Goal: Task Accomplishment & Management: Use online tool/utility

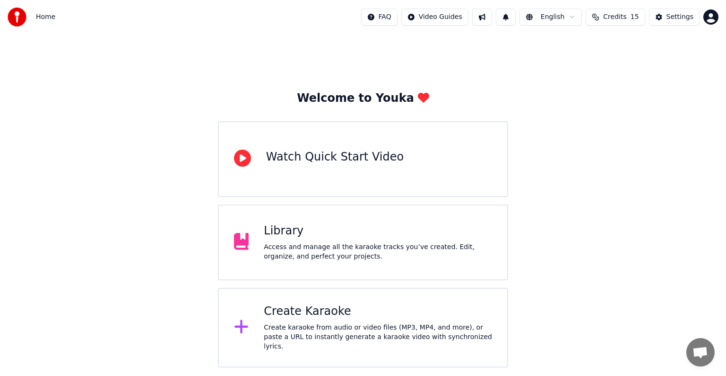
click at [292, 319] on div "Create Karaoke" at bounding box center [378, 311] width 228 height 15
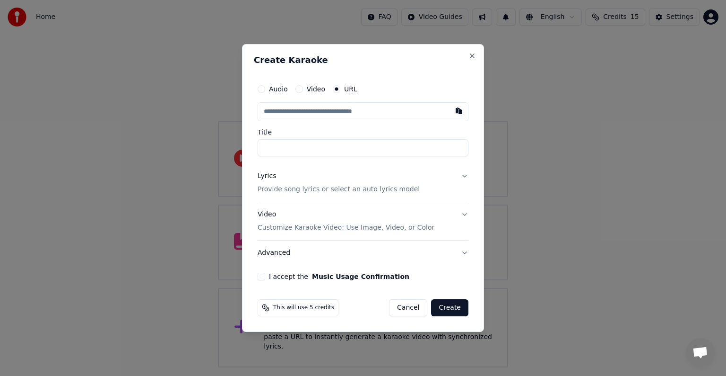
click at [305, 118] on input "text" at bounding box center [363, 111] width 211 height 19
paste input "**********"
type input "**********"
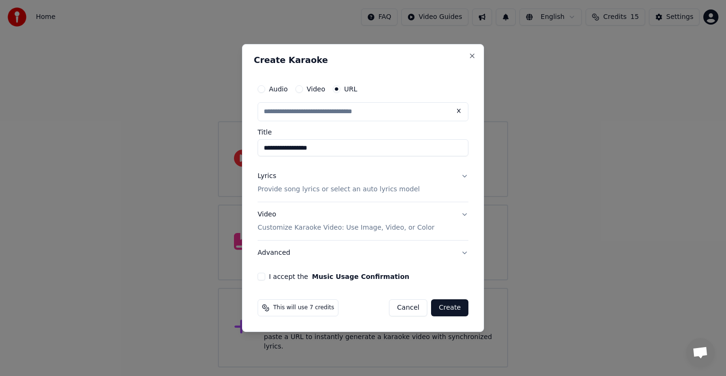
click at [280, 189] on p "Provide song lyrics or select an auto lyrics model" at bounding box center [339, 188] width 162 height 9
type input "**********"
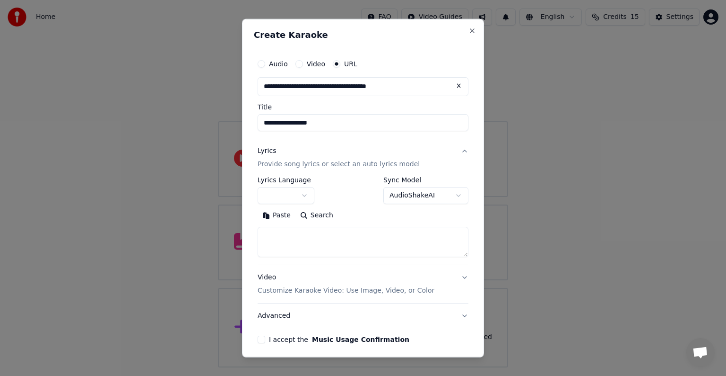
click at [284, 190] on button "button" at bounding box center [286, 195] width 57 height 17
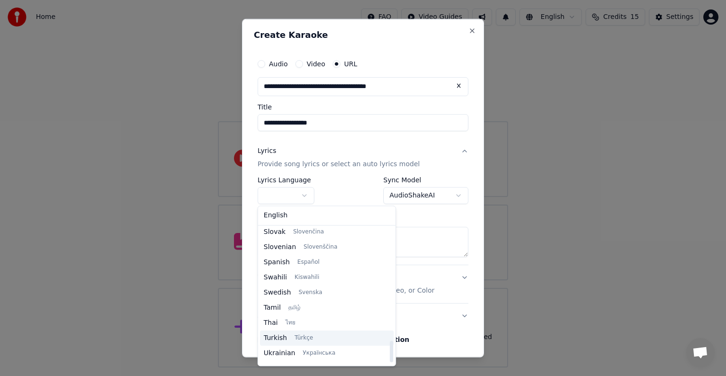
scroll to position [726, 0]
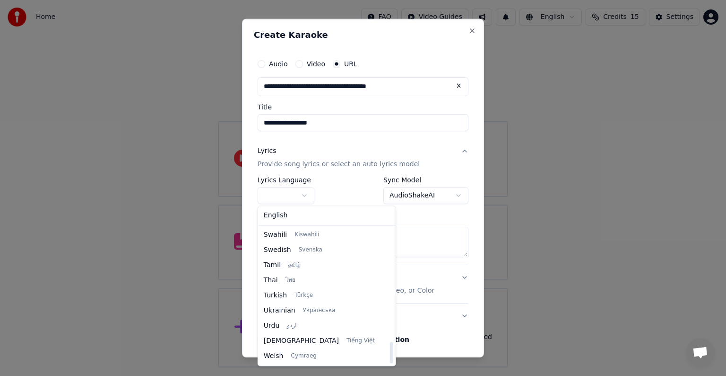
select select "**"
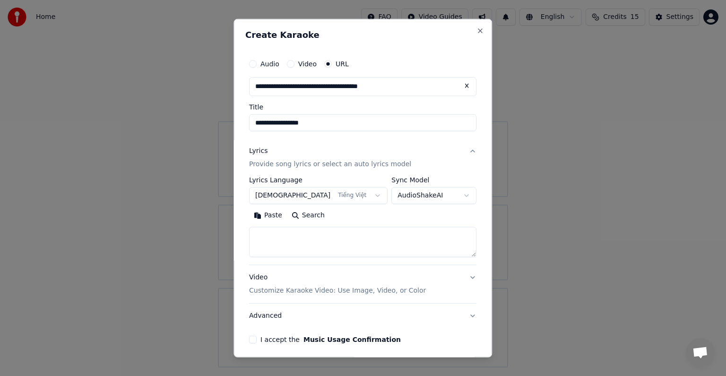
click at [293, 234] on textarea at bounding box center [362, 242] width 227 height 30
paste textarea "**********"
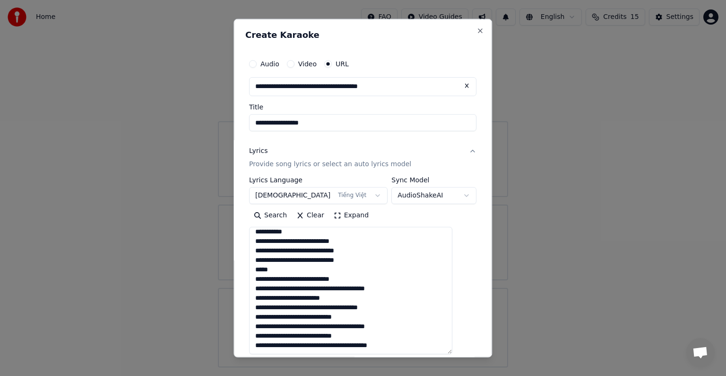
scroll to position [119, 0]
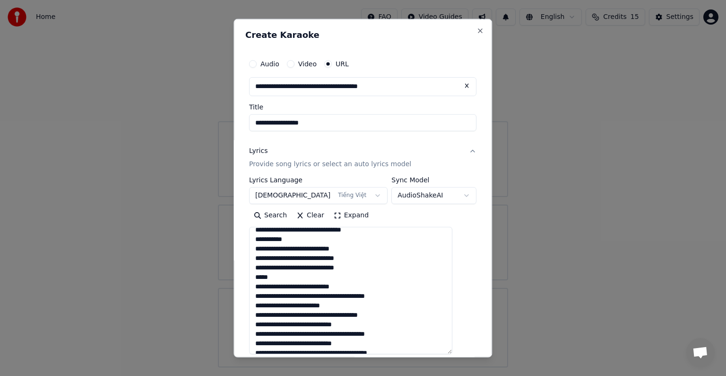
drag, startPoint x: 459, startPoint y: 255, endPoint x: 468, endPoint y: 359, distance: 104.4
click at [468, 359] on body "**********" at bounding box center [363, 183] width 726 height 367
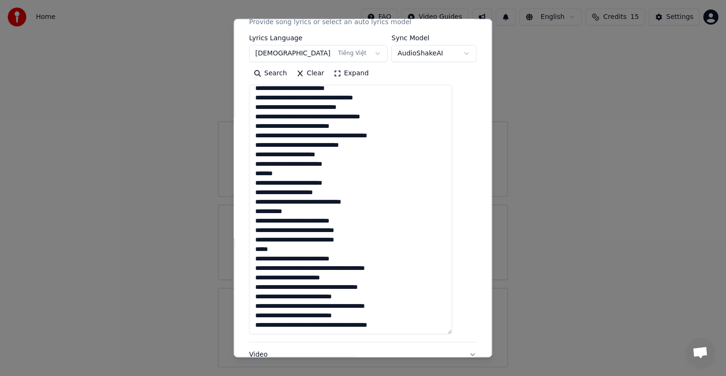
scroll to position [0, 0]
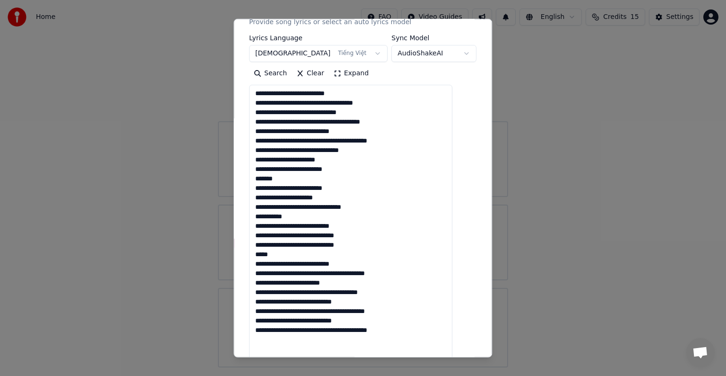
drag, startPoint x: 458, startPoint y: 213, endPoint x: 472, endPoint y: 358, distance: 144.9
click at [472, 358] on body "**********" at bounding box center [363, 183] width 726 height 367
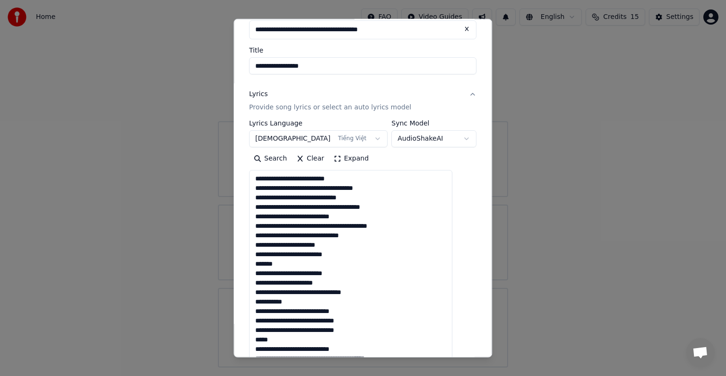
scroll to position [95, 0]
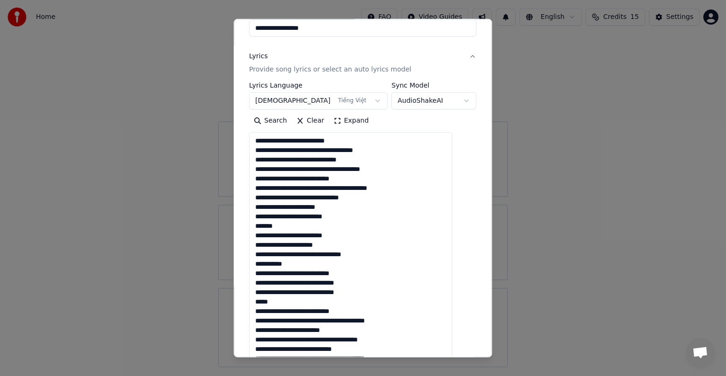
click at [313, 157] on textarea "**********" at bounding box center [350, 272] width 203 height 280
click at [310, 142] on textarea "**********" at bounding box center [350, 272] width 203 height 280
click at [325, 140] on textarea "**********" at bounding box center [350, 272] width 203 height 280
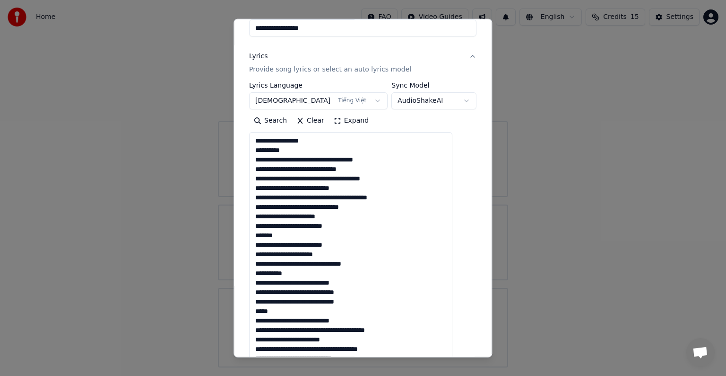
click at [320, 160] on textarea "**********" at bounding box center [350, 272] width 203 height 280
click at [306, 159] on textarea "**********" at bounding box center [350, 272] width 203 height 280
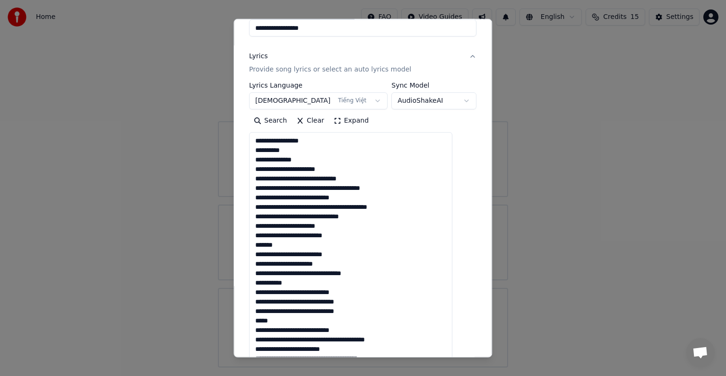
click at [309, 168] on textarea "**********" at bounding box center [350, 272] width 203 height 280
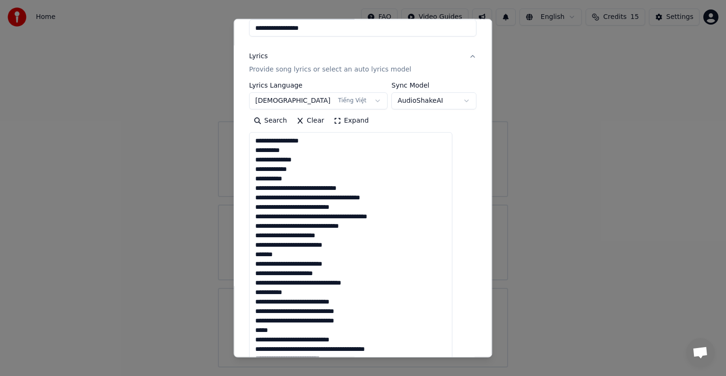
click at [326, 188] on textarea "**********" at bounding box center [350, 272] width 203 height 280
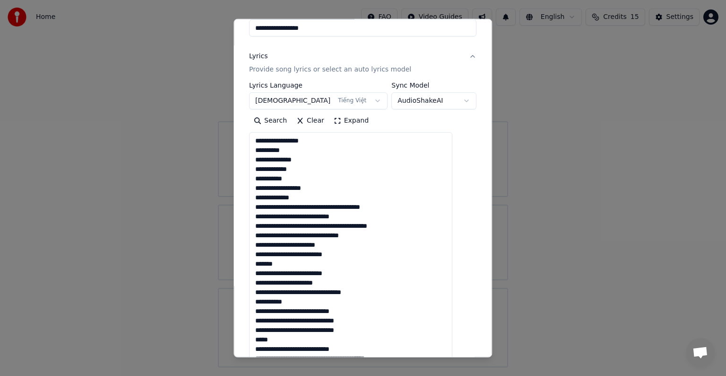
click at [316, 206] on textarea "**********" at bounding box center [350, 272] width 203 height 280
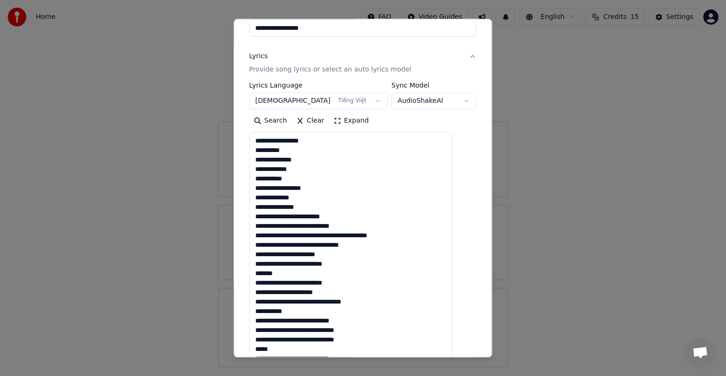
click at [307, 216] on textarea "**********" at bounding box center [350, 272] width 203 height 280
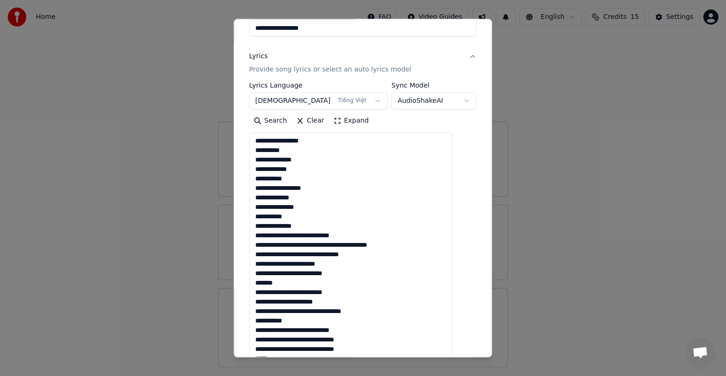
click at [311, 235] on textarea "**********" at bounding box center [350, 272] width 203 height 280
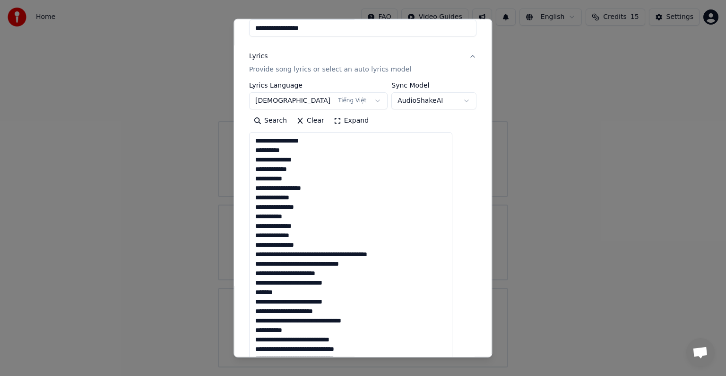
click at [317, 253] on textarea "**********" at bounding box center [350, 272] width 203 height 280
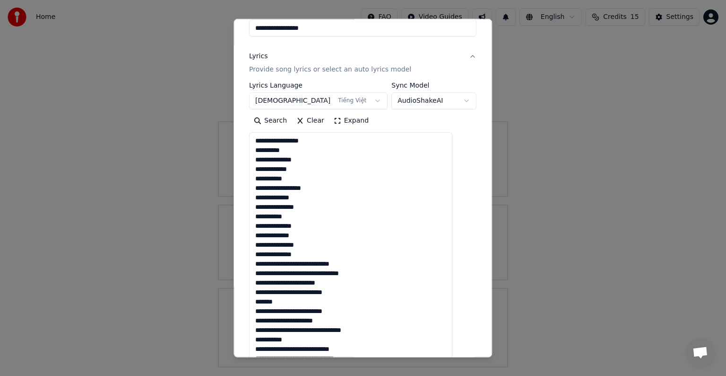
click at [320, 263] on textarea "**********" at bounding box center [350, 272] width 203 height 280
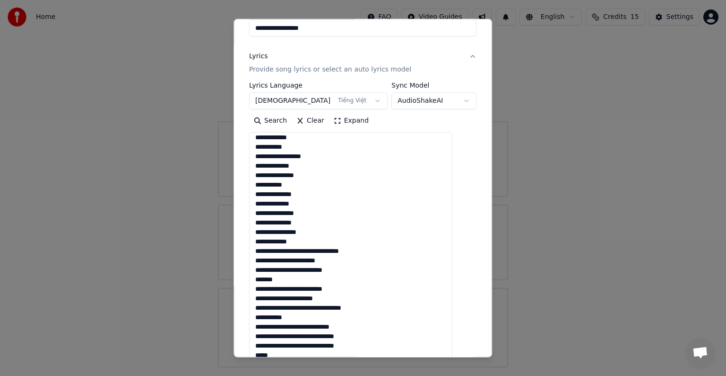
scroll to position [59, 0]
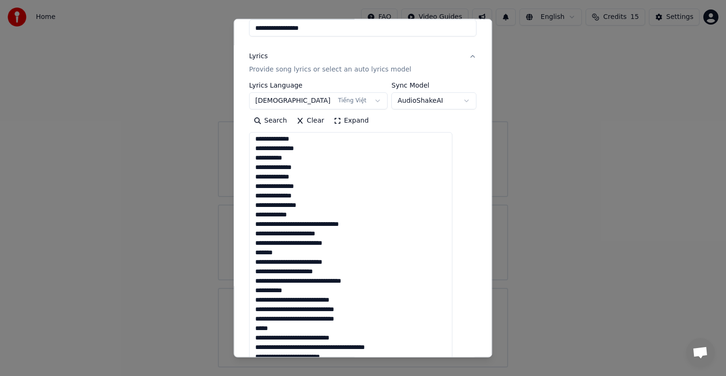
click at [327, 224] on textarea "**********" at bounding box center [350, 272] width 203 height 280
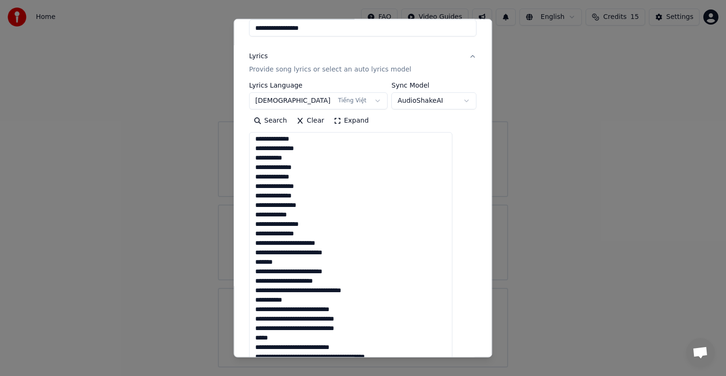
click at [321, 251] on textarea "**********" at bounding box center [350, 272] width 203 height 280
click at [303, 251] on textarea "**********" at bounding box center [350, 272] width 203 height 280
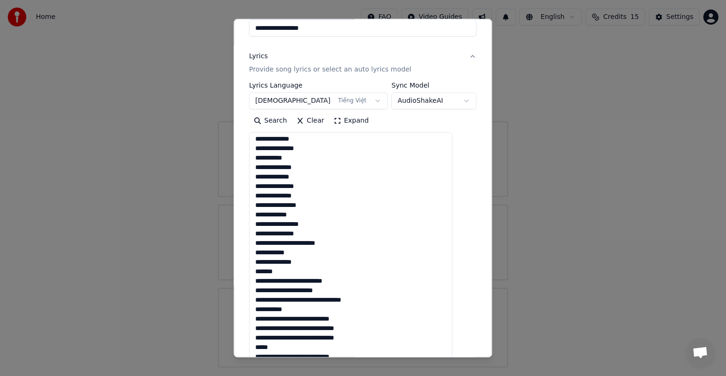
click at [311, 281] on textarea "**********" at bounding box center [350, 272] width 203 height 280
click at [327, 280] on textarea "**********" at bounding box center [350, 272] width 203 height 280
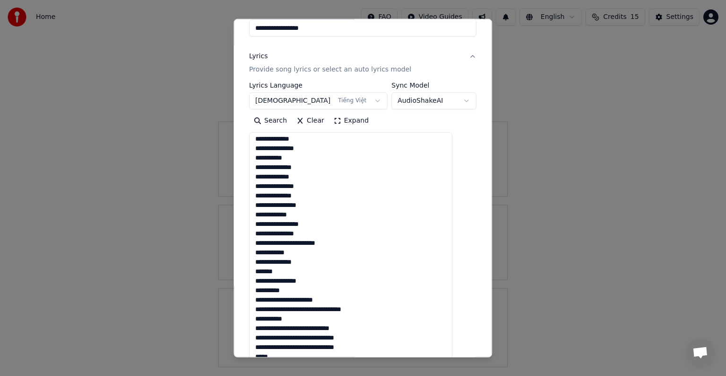
scroll to position [87, 0]
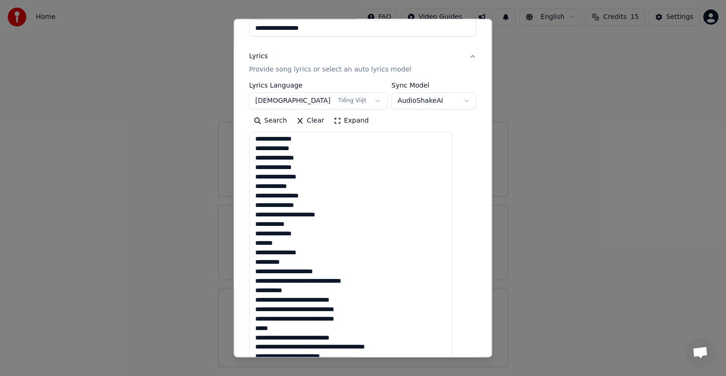
click at [300, 272] on textarea "**********" at bounding box center [350, 272] width 203 height 280
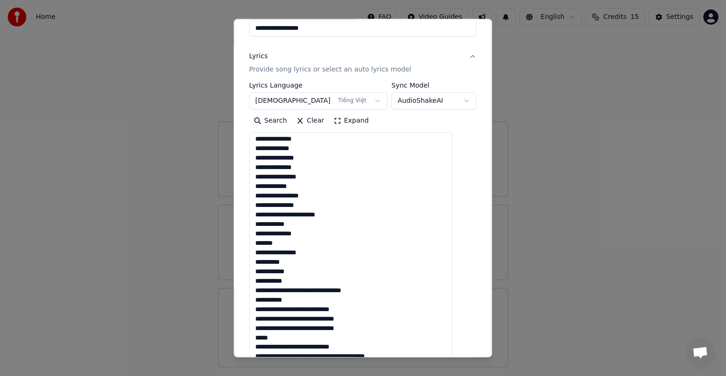
click at [310, 289] on textarea "**********" at bounding box center [350, 272] width 203 height 280
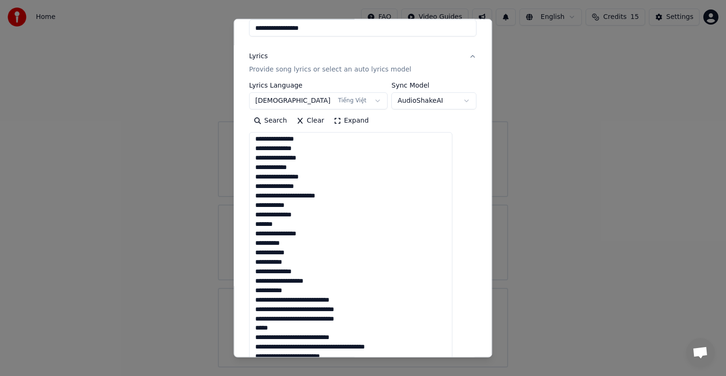
click at [312, 299] on textarea "**********" at bounding box center [350, 272] width 203 height 280
click at [316, 318] on textarea "**********" at bounding box center [350, 272] width 203 height 280
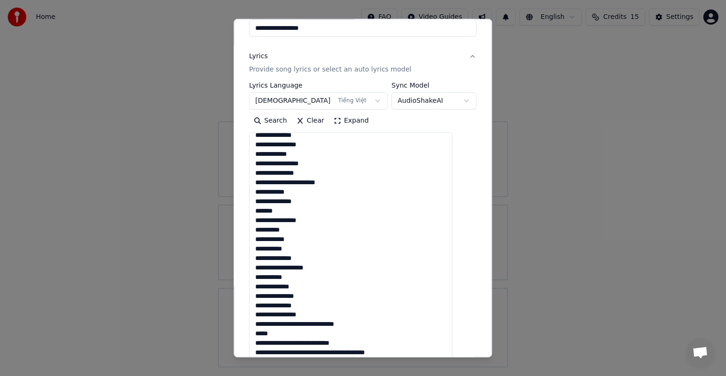
scroll to position [125, 0]
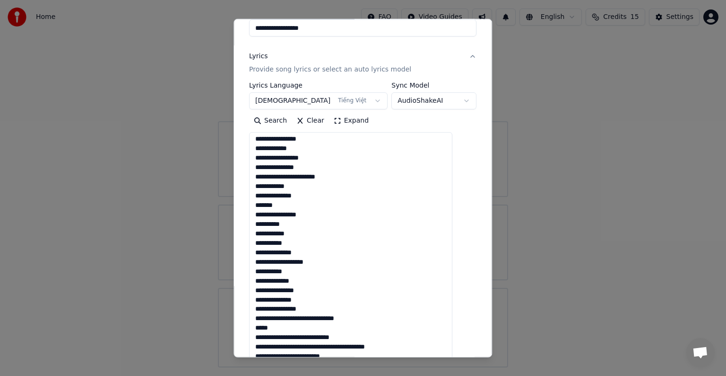
click at [312, 318] on textarea "**********" at bounding box center [350, 272] width 203 height 280
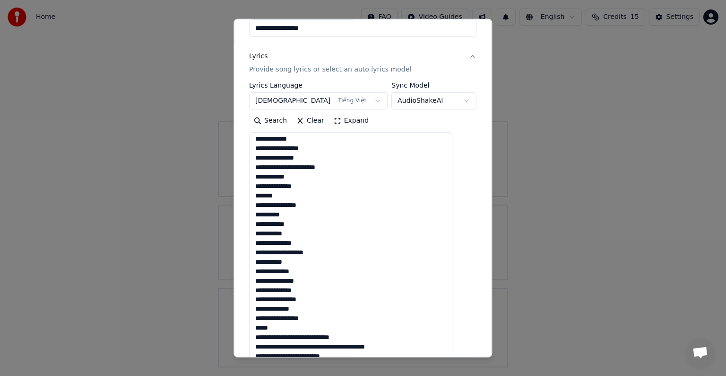
click at [289, 330] on textarea "**********" at bounding box center [350, 272] width 203 height 280
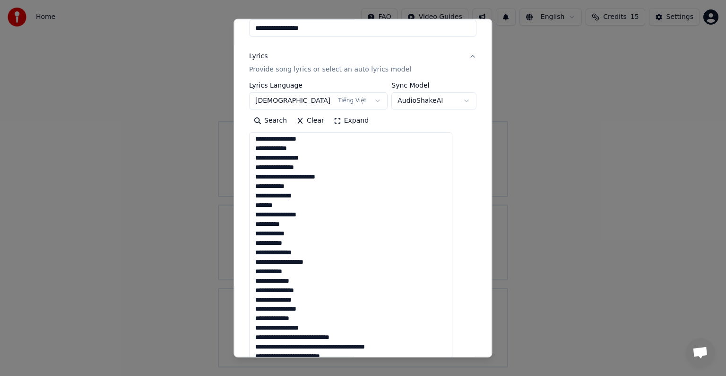
scroll to position [236, 0]
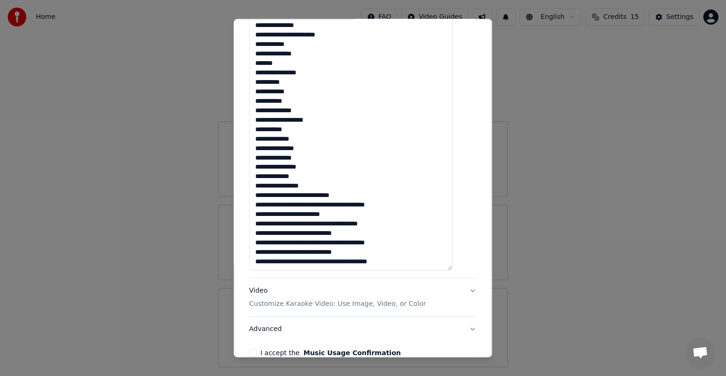
click at [314, 196] on textarea "**********" at bounding box center [350, 130] width 203 height 280
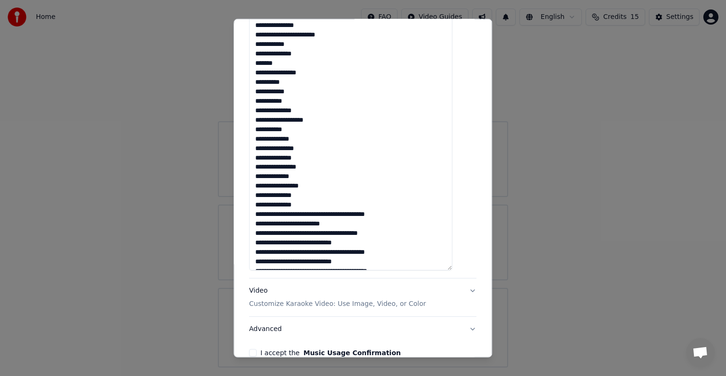
scroll to position [134, 0]
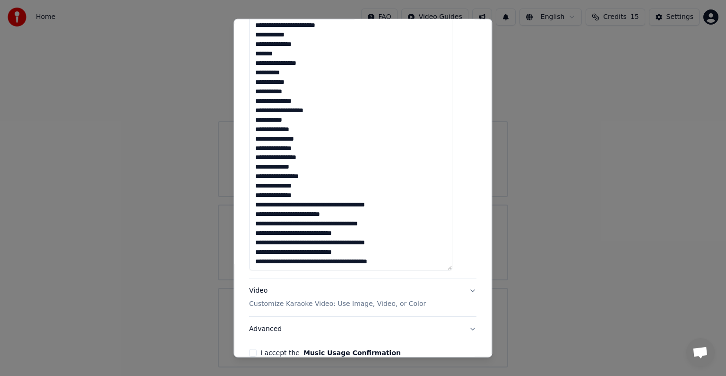
click at [312, 204] on textarea "**********" at bounding box center [350, 130] width 203 height 280
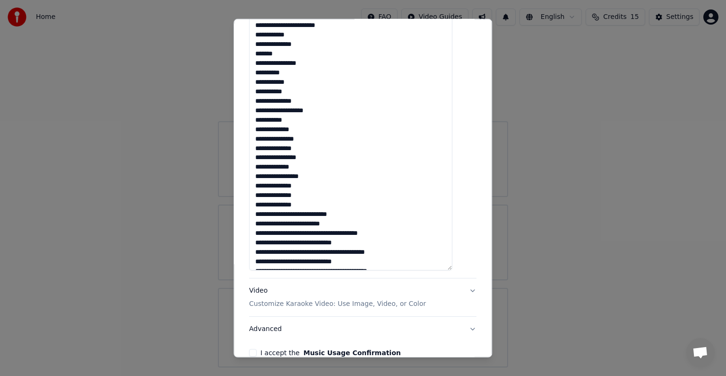
scroll to position [227, 0]
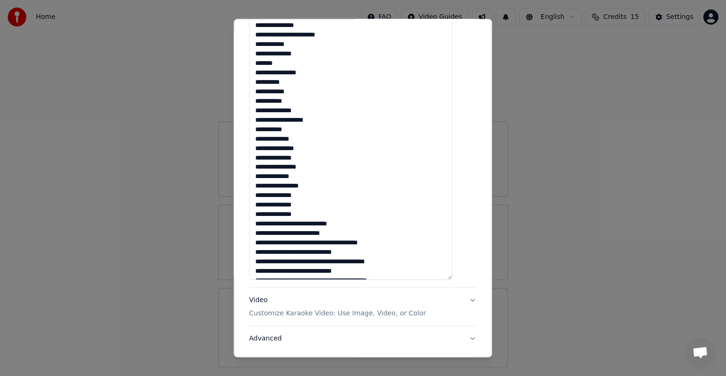
click at [312, 222] on textarea "**********" at bounding box center [350, 140] width 203 height 280
click at [296, 242] on textarea "**********" at bounding box center [350, 140] width 203 height 280
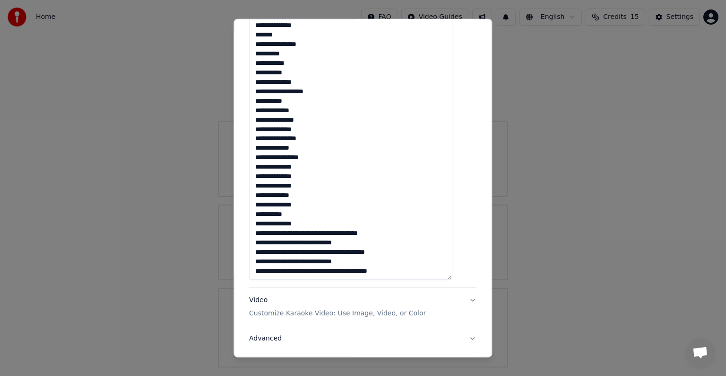
click at [311, 232] on textarea "**********" at bounding box center [350, 140] width 203 height 280
click at [310, 233] on textarea "**********" at bounding box center [350, 140] width 203 height 280
click at [306, 242] on textarea "**********" at bounding box center [350, 140] width 203 height 280
click at [305, 261] on textarea "**********" at bounding box center [350, 140] width 203 height 280
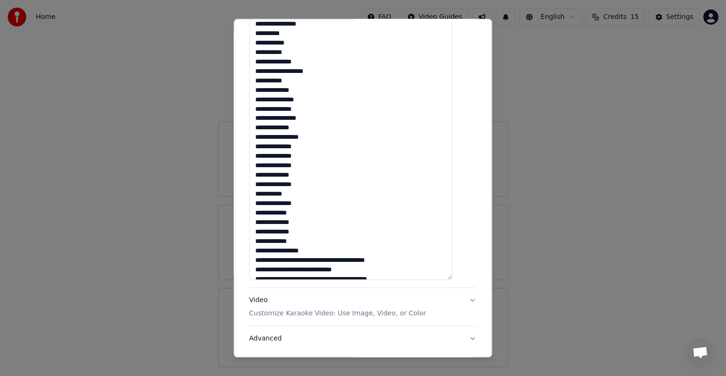
scroll to position [191, 0]
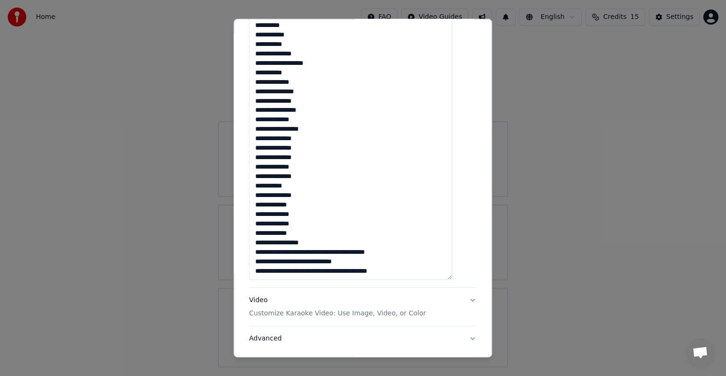
click at [314, 250] on textarea "**********" at bounding box center [350, 140] width 203 height 280
click at [314, 261] on textarea "**********" at bounding box center [350, 140] width 203 height 280
click at [326, 129] on textarea "**********" at bounding box center [350, 140] width 203 height 280
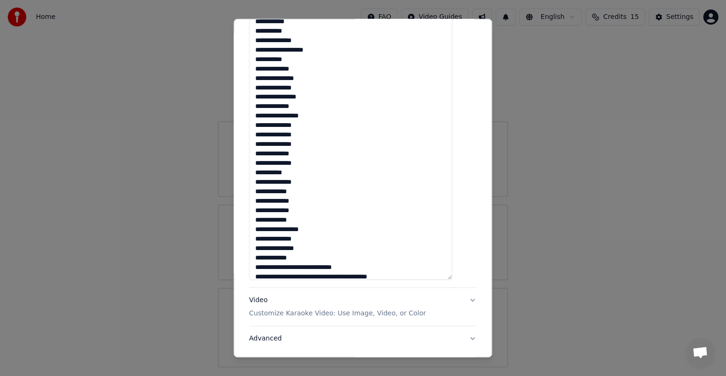
scroll to position [210, 0]
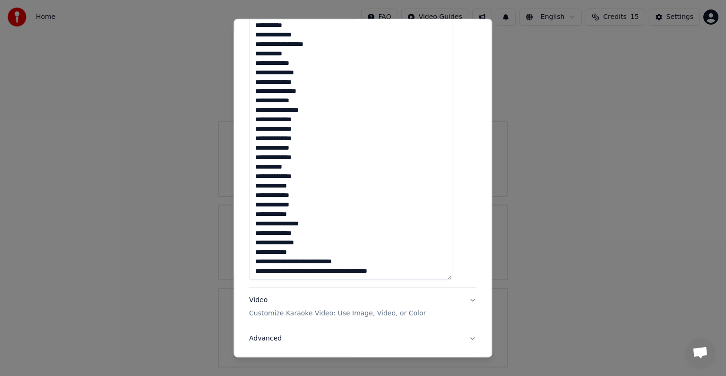
click at [323, 261] on textarea "**********" at bounding box center [350, 140] width 203 height 280
click at [317, 271] on textarea "**********" at bounding box center [350, 140] width 203 height 280
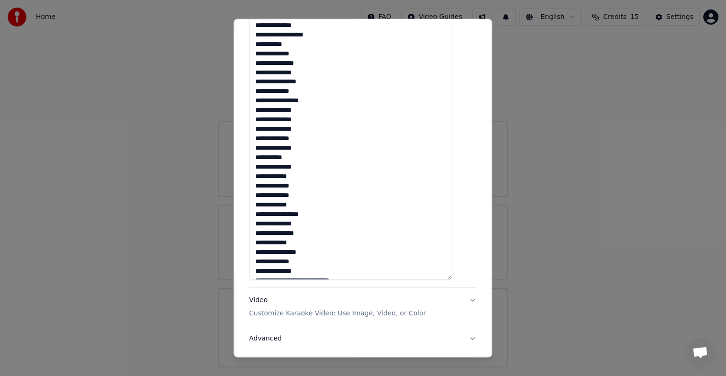
scroll to position [225, 0]
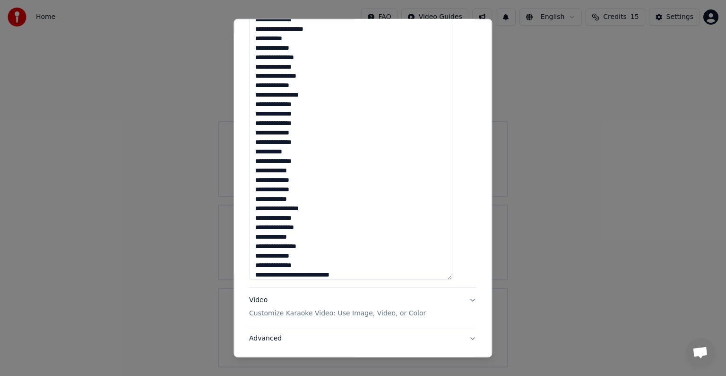
click at [315, 276] on textarea "**********" at bounding box center [350, 140] width 203 height 280
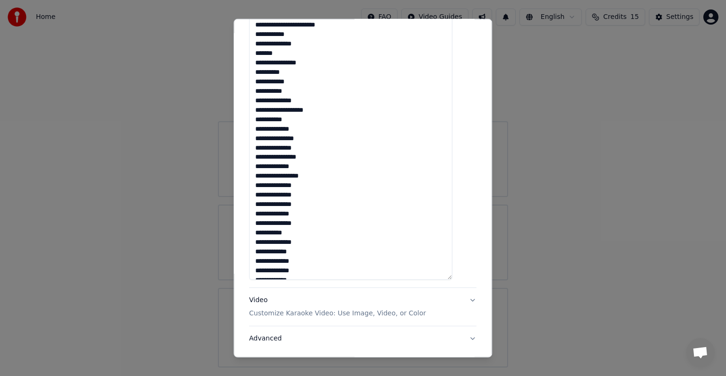
scroll to position [238, 0]
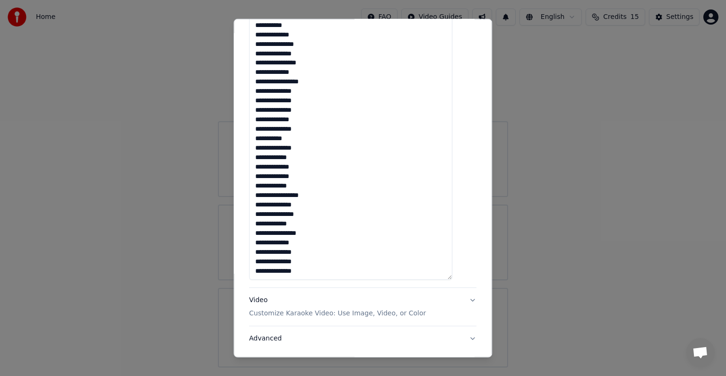
click at [319, 132] on textarea "**********" at bounding box center [350, 140] width 203 height 280
click at [305, 135] on textarea "**********" at bounding box center [350, 140] width 203 height 280
click at [311, 148] on textarea "**********" at bounding box center [350, 140] width 203 height 280
click at [318, 158] on textarea "**********" at bounding box center [350, 140] width 203 height 280
click at [317, 170] on textarea "**********" at bounding box center [350, 140] width 203 height 280
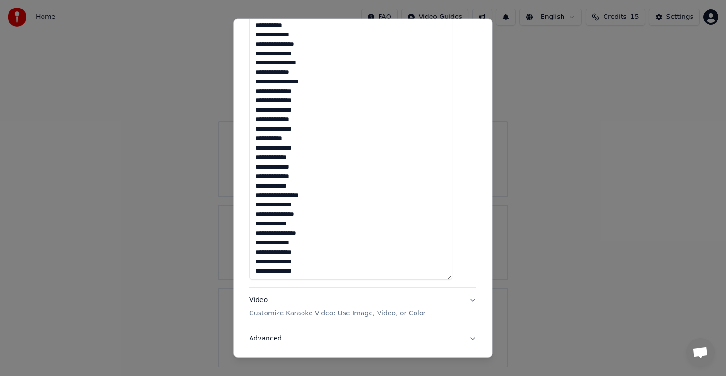
click at [317, 178] on textarea "**********" at bounding box center [350, 140] width 203 height 280
click at [318, 184] on textarea "**********" at bounding box center [350, 140] width 203 height 280
click at [327, 192] on textarea "**********" at bounding box center [350, 140] width 203 height 280
click at [310, 204] on textarea "**********" at bounding box center [350, 140] width 203 height 280
click at [312, 214] on textarea "**********" at bounding box center [350, 140] width 203 height 280
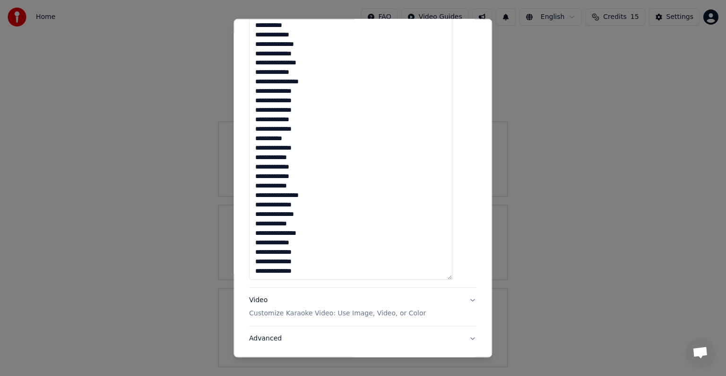
click at [295, 233] on textarea "**********" at bounding box center [350, 140] width 203 height 280
click at [301, 242] on textarea "**********" at bounding box center [350, 140] width 203 height 280
click at [314, 248] on textarea "**********" at bounding box center [350, 140] width 203 height 280
click at [299, 261] on textarea "**********" at bounding box center [350, 140] width 203 height 280
click at [297, 268] on textarea "**********" at bounding box center [350, 140] width 203 height 280
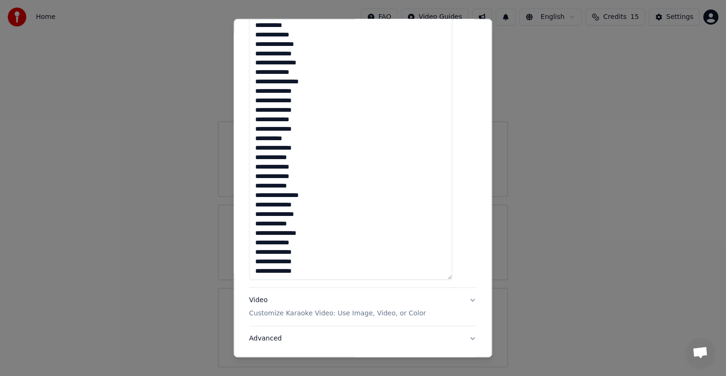
click at [342, 229] on textarea "**********" at bounding box center [350, 140] width 203 height 280
click at [325, 271] on textarea "**********" at bounding box center [350, 140] width 203 height 280
drag, startPoint x: 264, startPoint y: 84, endPoint x: 374, endPoint y: 250, distance: 198.8
click at [374, 250] on textarea "**********" at bounding box center [350, 140] width 203 height 280
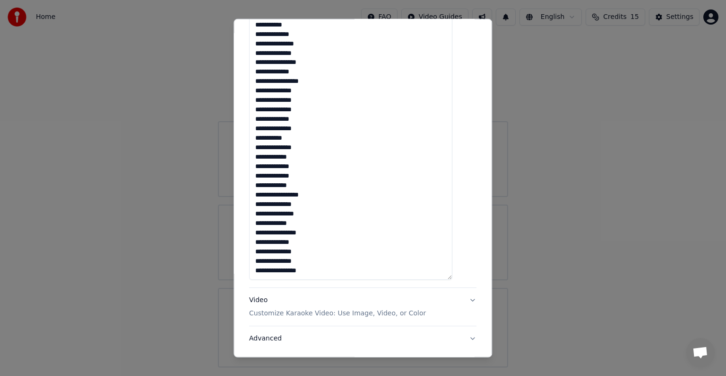
click at [289, 266] on textarea "**********" at bounding box center [350, 140] width 203 height 280
paste textarea "**********"
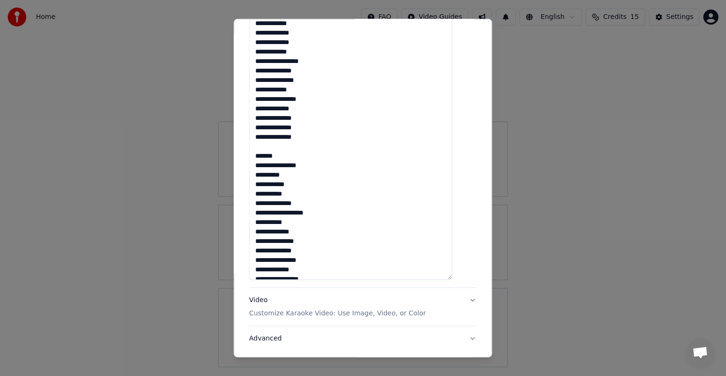
scroll to position [329, 0]
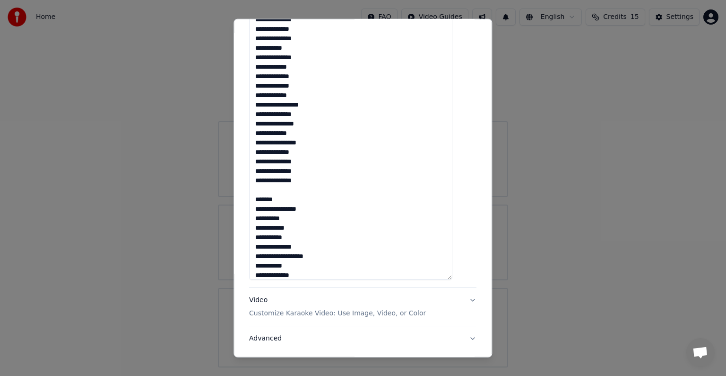
click at [300, 236] on textarea at bounding box center [350, 140] width 203 height 280
click at [312, 246] on textarea at bounding box center [350, 140] width 203 height 280
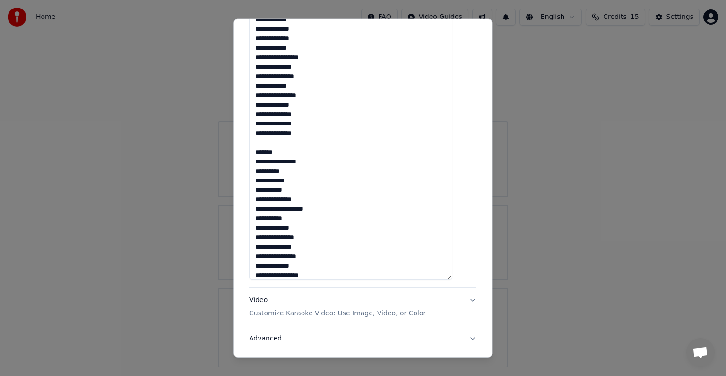
click at [337, 211] on textarea at bounding box center [350, 140] width 203 height 280
click at [323, 218] on textarea at bounding box center [350, 140] width 203 height 280
click at [281, 218] on textarea at bounding box center [350, 140] width 203 height 280
click at [308, 222] on textarea at bounding box center [350, 140] width 203 height 280
click at [320, 236] on textarea at bounding box center [350, 140] width 203 height 280
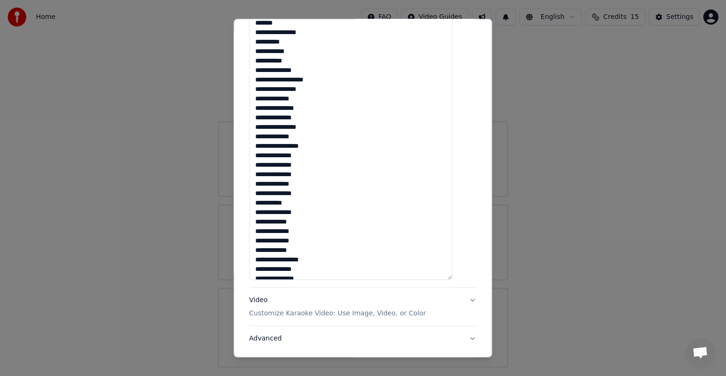
scroll to position [518, 0]
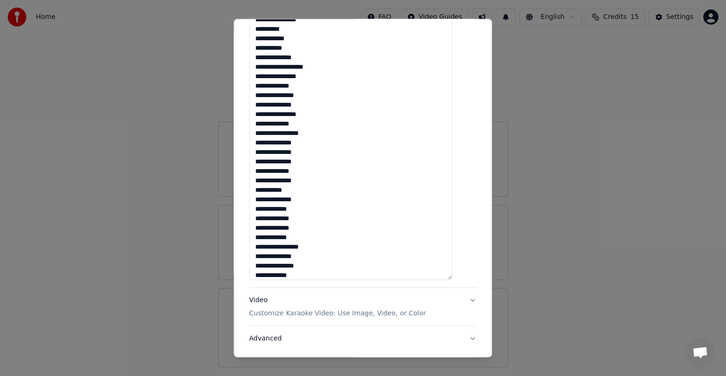
click at [320, 102] on textarea at bounding box center [350, 140] width 203 height 280
click at [325, 111] on textarea at bounding box center [350, 140] width 203 height 280
click at [316, 122] on textarea at bounding box center [350, 140] width 203 height 280
click at [325, 136] on textarea at bounding box center [350, 140] width 203 height 280
click at [320, 144] on textarea at bounding box center [350, 140] width 203 height 280
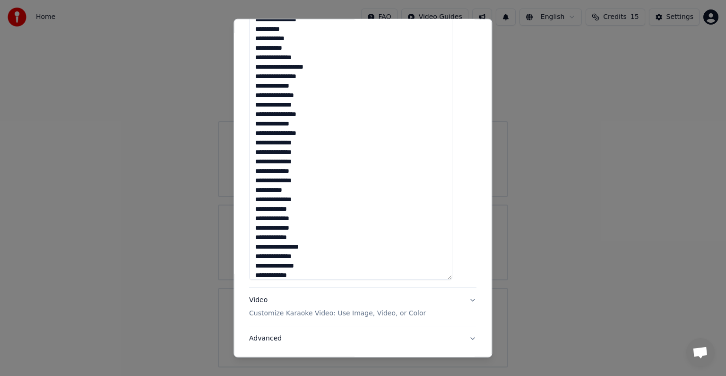
click at [321, 151] on textarea at bounding box center [350, 140] width 203 height 280
click at [319, 163] on textarea at bounding box center [350, 140] width 203 height 280
click at [319, 169] on textarea at bounding box center [350, 140] width 203 height 280
click at [319, 181] on textarea at bounding box center [350, 140] width 203 height 280
click at [310, 199] on textarea at bounding box center [350, 140] width 203 height 280
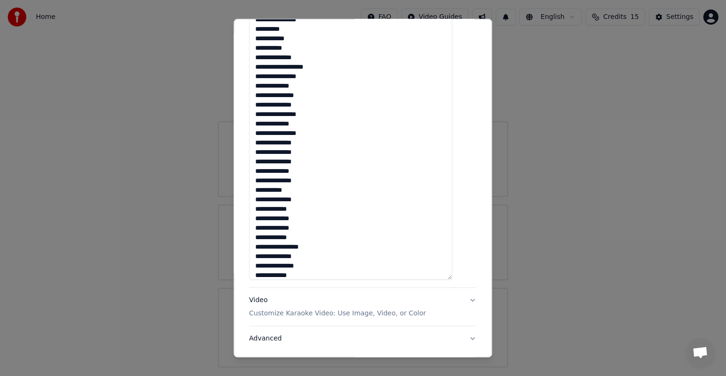
click at [314, 209] on textarea at bounding box center [350, 140] width 203 height 280
click at [315, 218] on textarea at bounding box center [350, 140] width 203 height 280
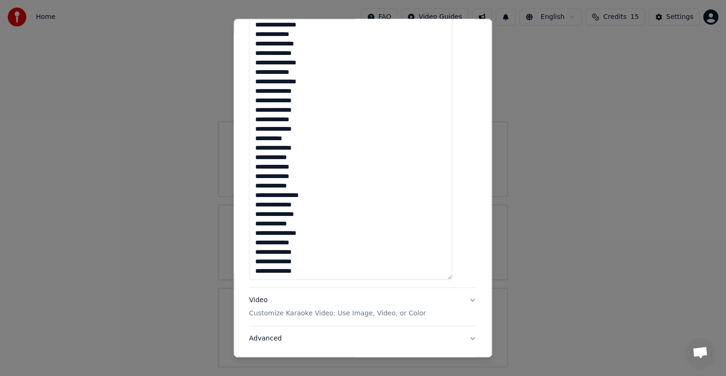
click at [316, 172] on textarea at bounding box center [350, 140] width 203 height 280
click at [321, 185] on textarea at bounding box center [350, 140] width 203 height 280
click at [320, 186] on textarea at bounding box center [350, 140] width 203 height 280
click at [322, 194] on textarea at bounding box center [350, 140] width 203 height 280
click at [319, 203] on textarea at bounding box center [350, 140] width 203 height 280
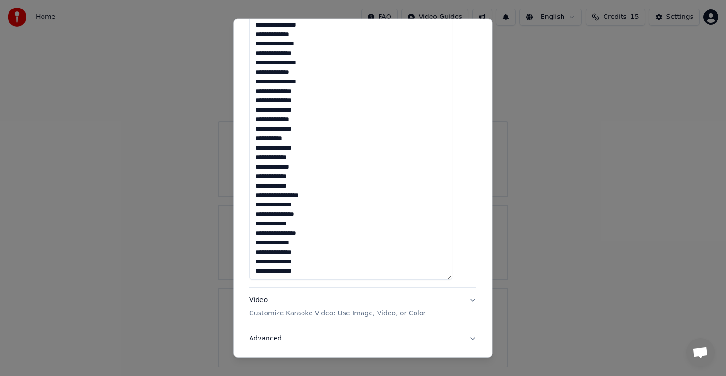
click at [317, 211] on textarea at bounding box center [350, 140] width 203 height 280
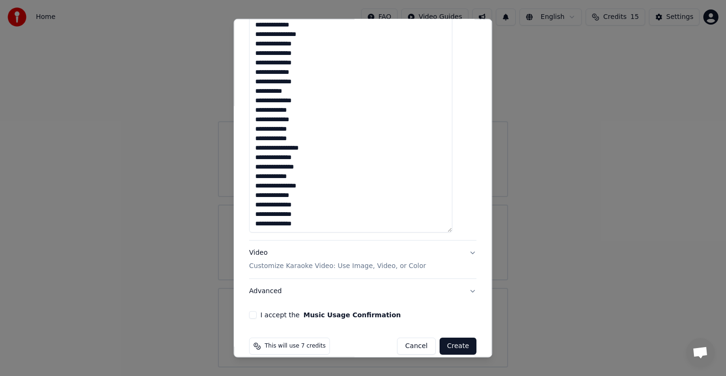
click at [325, 174] on textarea at bounding box center [350, 92] width 203 height 280
click at [326, 186] on textarea at bounding box center [350, 92] width 203 height 280
click at [319, 193] on textarea at bounding box center [350, 92] width 203 height 280
click at [321, 204] on textarea at bounding box center [350, 92] width 203 height 280
click at [319, 214] on textarea at bounding box center [350, 92] width 203 height 280
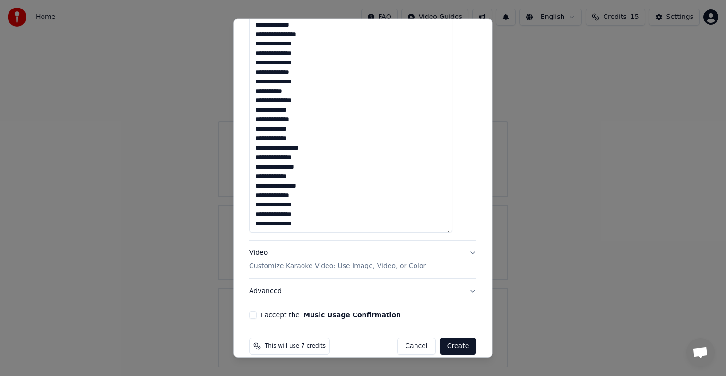
click at [315, 223] on textarea at bounding box center [350, 92] width 203 height 280
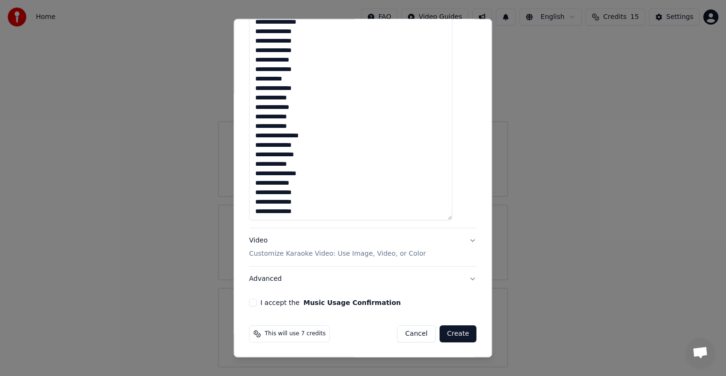
scroll to position [575, 0]
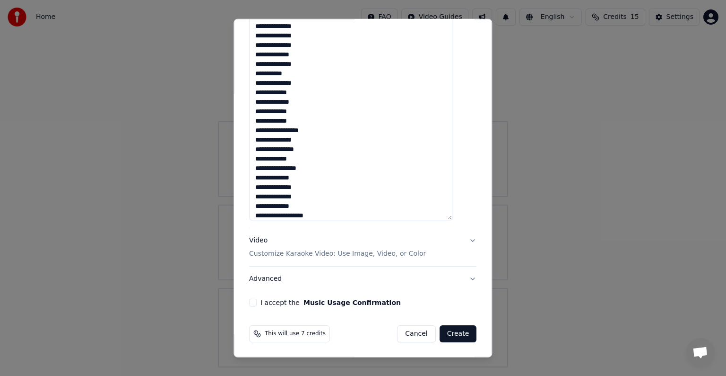
click at [289, 214] on textarea at bounding box center [350, 80] width 203 height 280
click at [307, 210] on textarea at bounding box center [350, 80] width 203 height 280
click at [308, 217] on textarea at bounding box center [350, 80] width 203 height 280
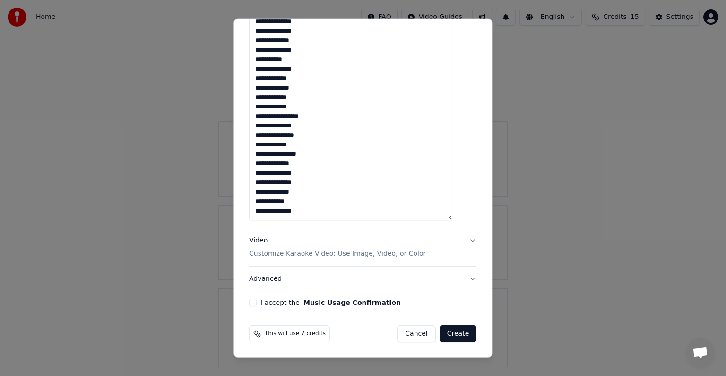
click at [303, 208] on textarea at bounding box center [350, 80] width 203 height 280
drag, startPoint x: 263, startPoint y: 195, endPoint x: 297, endPoint y: 207, distance: 36.2
click at [297, 207] on textarea at bounding box center [350, 80] width 203 height 280
click at [309, 209] on textarea at bounding box center [350, 80] width 203 height 280
paste textarea "**********"
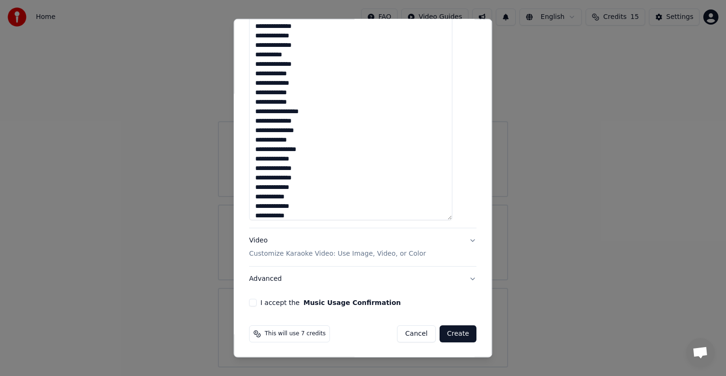
scroll to position [603, 0]
drag, startPoint x: 282, startPoint y: 198, endPoint x: 294, endPoint y: 196, distance: 12.0
click at [294, 196] on textarea at bounding box center [350, 80] width 203 height 280
click at [311, 206] on textarea at bounding box center [350, 80] width 203 height 280
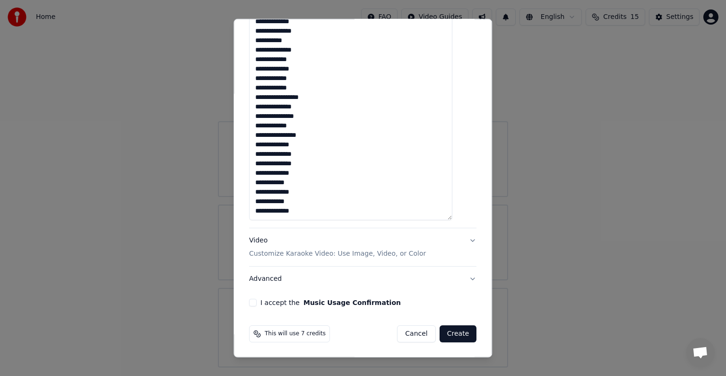
drag, startPoint x: 281, startPoint y: 215, endPoint x: 286, endPoint y: 189, distance: 25.9
click at [286, 189] on textarea at bounding box center [350, 80] width 203 height 280
click at [288, 192] on textarea at bounding box center [350, 80] width 203 height 280
click at [320, 122] on textarea at bounding box center [350, 80] width 203 height 280
click at [322, 135] on textarea at bounding box center [350, 80] width 203 height 280
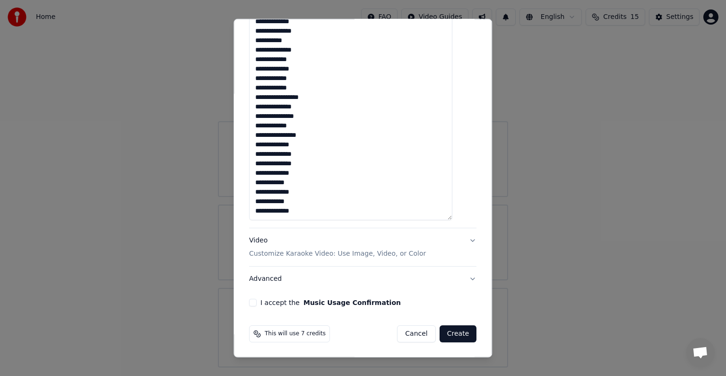
click at [324, 144] on textarea at bounding box center [350, 80] width 203 height 280
click at [315, 154] on textarea at bounding box center [350, 80] width 203 height 280
click at [318, 161] on textarea at bounding box center [350, 80] width 203 height 280
click at [278, 172] on textarea at bounding box center [350, 80] width 203 height 280
click at [279, 174] on textarea at bounding box center [350, 80] width 203 height 280
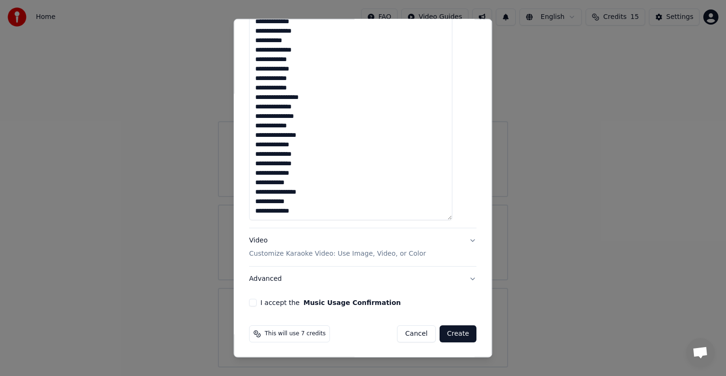
click at [304, 175] on textarea at bounding box center [350, 80] width 203 height 280
click at [284, 172] on textarea at bounding box center [350, 80] width 203 height 280
click at [279, 191] on textarea at bounding box center [350, 80] width 203 height 280
click at [300, 192] on textarea at bounding box center [350, 80] width 203 height 280
click at [309, 201] on textarea at bounding box center [350, 80] width 203 height 280
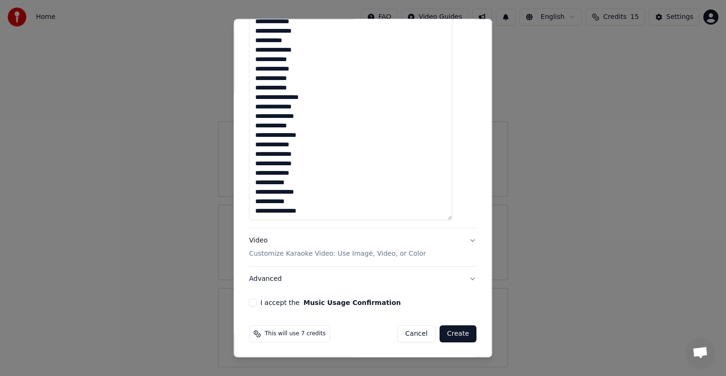
scroll to position [607, 0]
type textarea "**********"
click at [357, 26] on textarea at bounding box center [350, 80] width 203 height 280
click at [284, 129] on textarea at bounding box center [350, 80] width 203 height 280
click at [257, 301] on button "I accept the Music Usage Confirmation" at bounding box center [253, 302] width 8 height 8
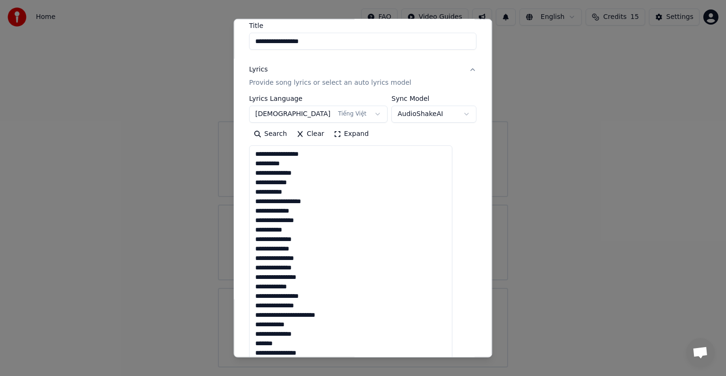
scroll to position [0, 0]
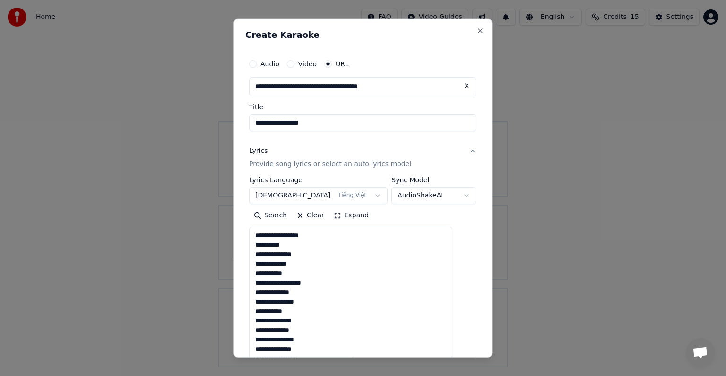
drag, startPoint x: 331, startPoint y: 122, endPoint x: 199, endPoint y: 129, distance: 132.6
click at [201, 125] on body "**********" at bounding box center [363, 183] width 726 height 367
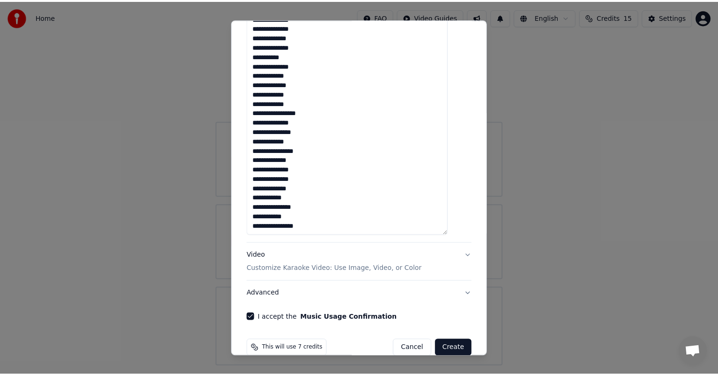
scroll to position [287, 0]
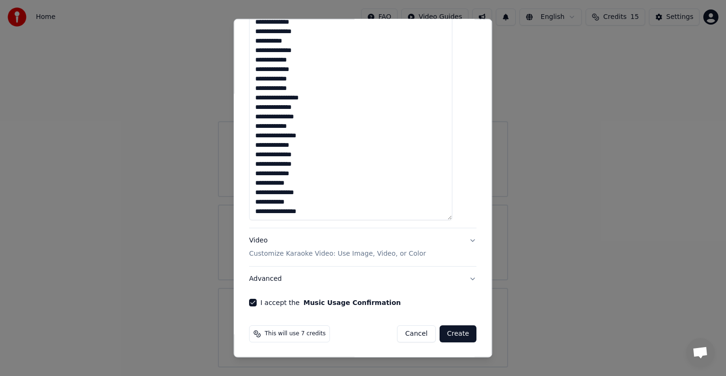
type input "**********"
click at [446, 329] on button "Create" at bounding box center [458, 333] width 37 height 17
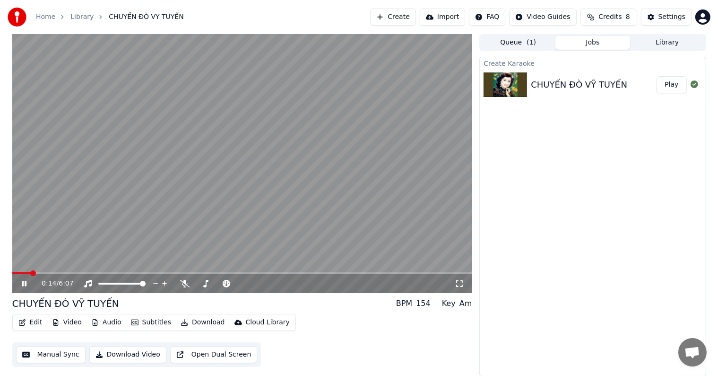
click at [54, 352] on button "Manual Sync" at bounding box center [51, 354] width 70 height 17
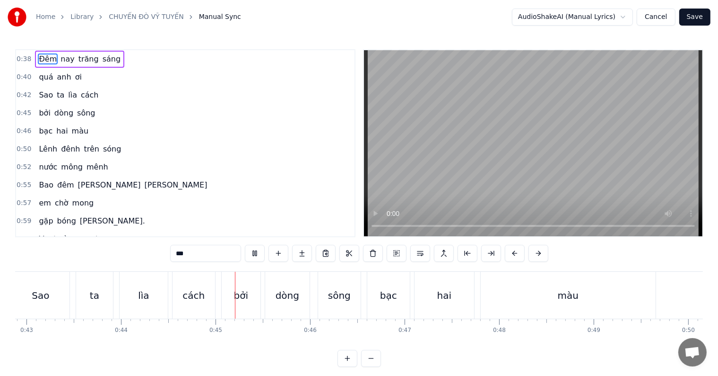
scroll to position [0, 4169]
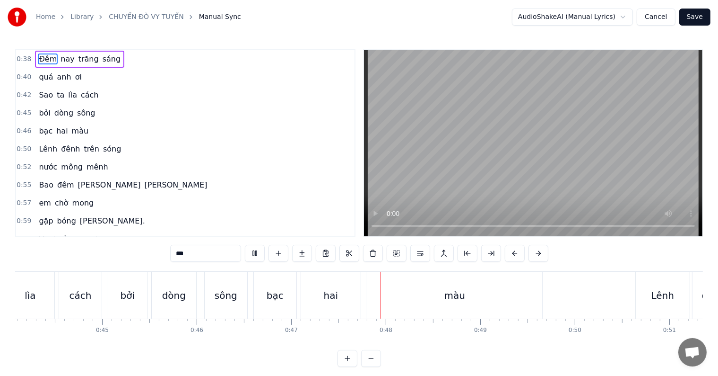
click at [406, 359] on div "0:38 Đêm [PERSON_NAME] sáng 0:40 [PERSON_NAME] ơi 0:42 Sao ta [PERSON_NAME] 0:4…" at bounding box center [359, 207] width 688 height 317
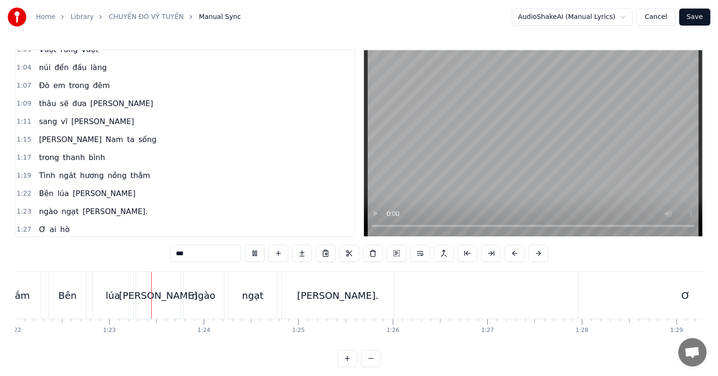
scroll to position [0, 7770]
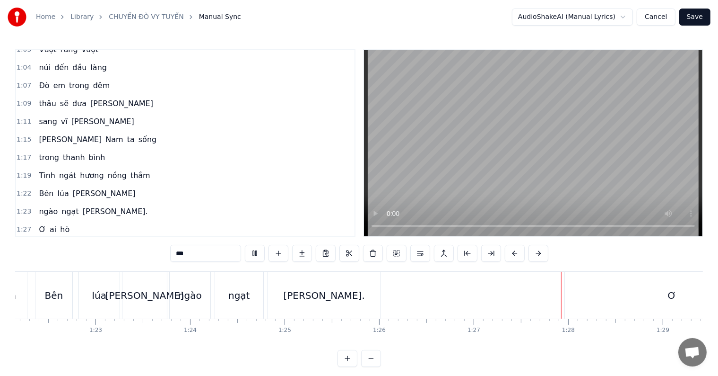
click at [52, 298] on div "Bên" at bounding box center [53, 295] width 18 height 14
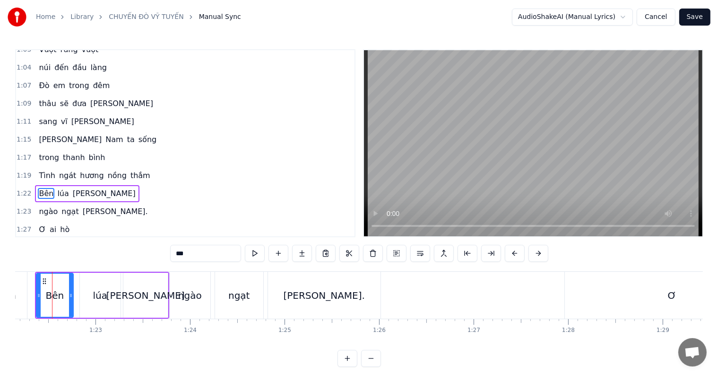
scroll to position [0, 7760]
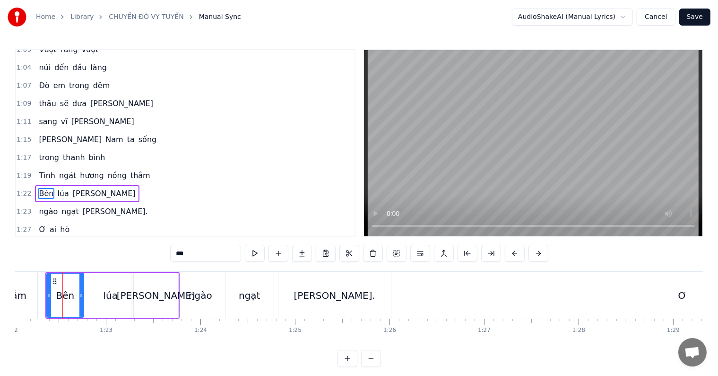
click at [107, 170] on span "nồng" at bounding box center [117, 175] width 21 height 11
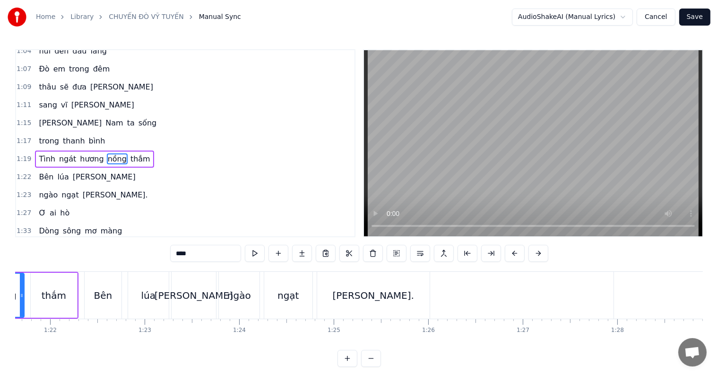
scroll to position [0, 7642]
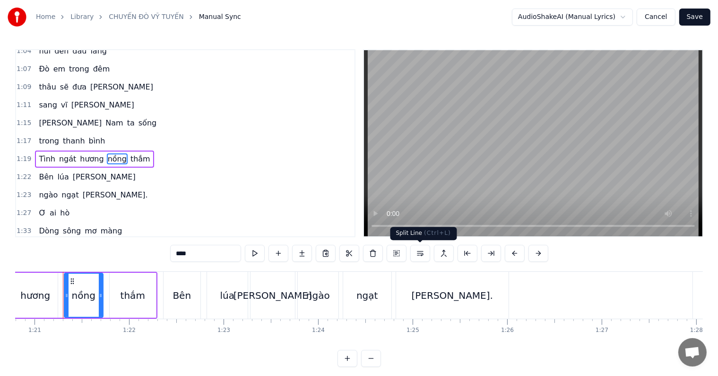
click at [418, 253] on button at bounding box center [421, 253] width 20 height 17
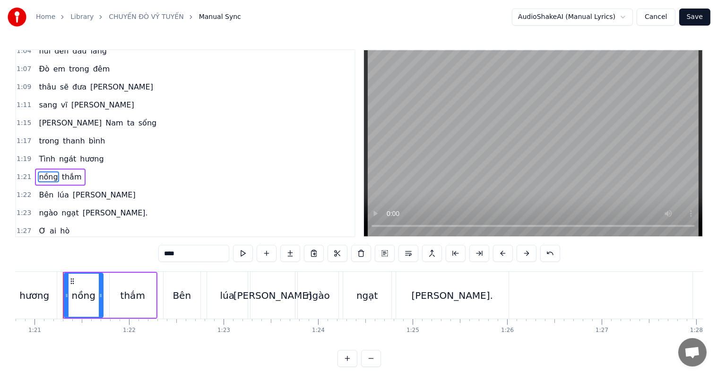
scroll to position [229, 0]
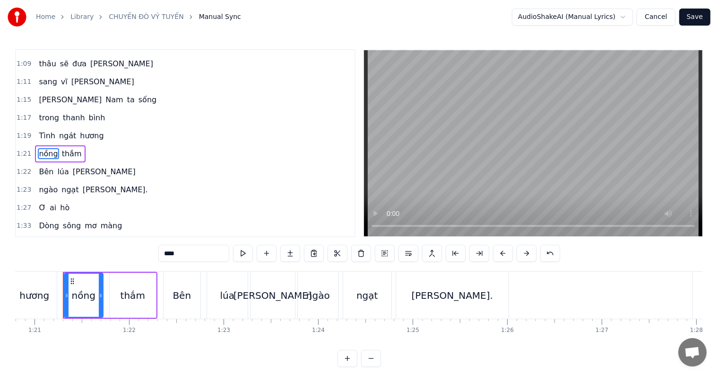
click at [183, 293] on div "Bên" at bounding box center [182, 295] width 18 height 14
type input "***"
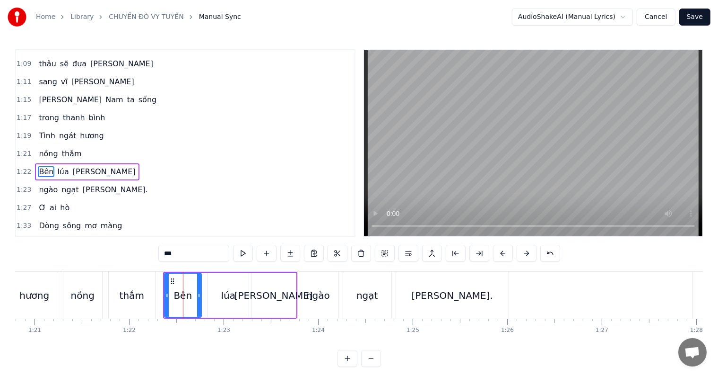
scroll to position [246, 0]
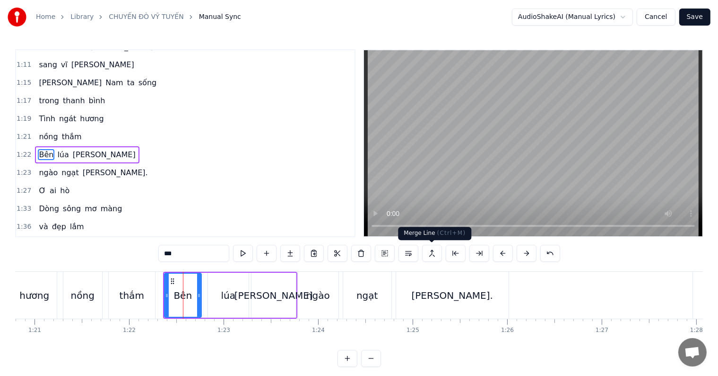
click at [431, 256] on button at bounding box center [432, 253] width 20 height 17
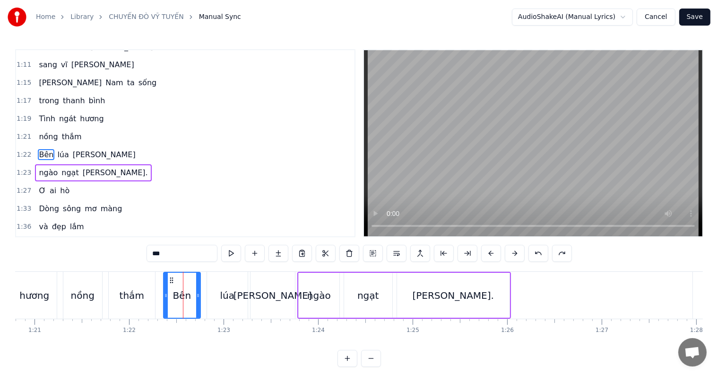
click at [61, 131] on span "thắm" at bounding box center [72, 136] width 22 height 11
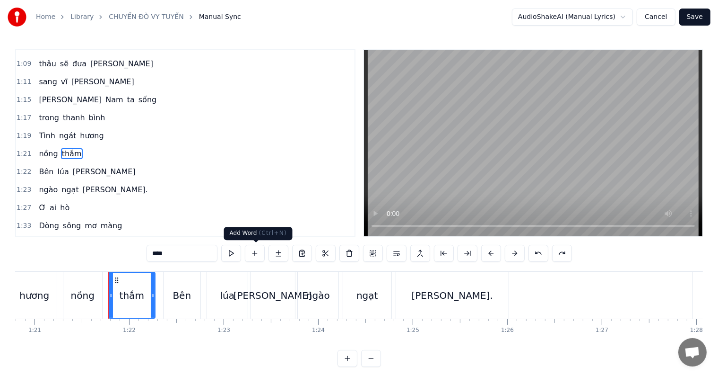
click at [255, 254] on button at bounding box center [255, 253] width 20 height 17
click at [130, 293] on div "thắm" at bounding box center [132, 295] width 25 height 14
click at [255, 252] on button at bounding box center [255, 253] width 20 height 17
click at [115, 276] on icon at bounding box center [117, 280] width 8 height 8
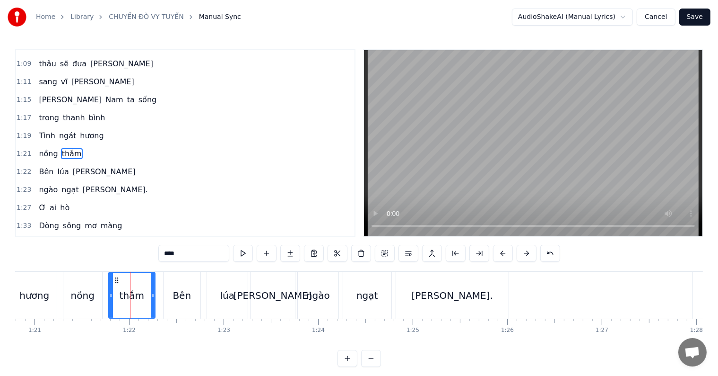
click at [192, 292] on div "Bên" at bounding box center [182, 294] width 37 height 47
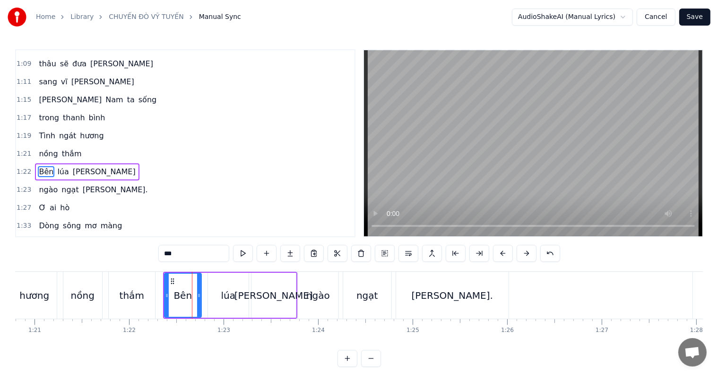
scroll to position [246, 0]
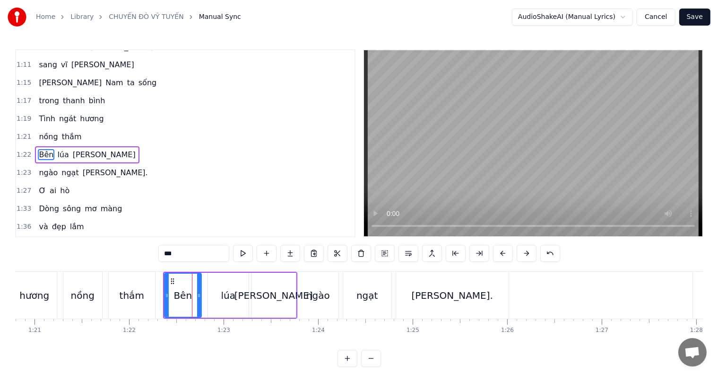
click at [131, 295] on div "thắm" at bounding box center [132, 295] width 25 height 14
type input "****"
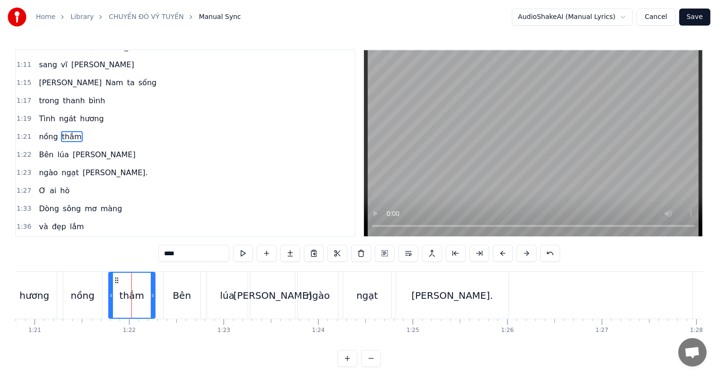
scroll to position [229, 0]
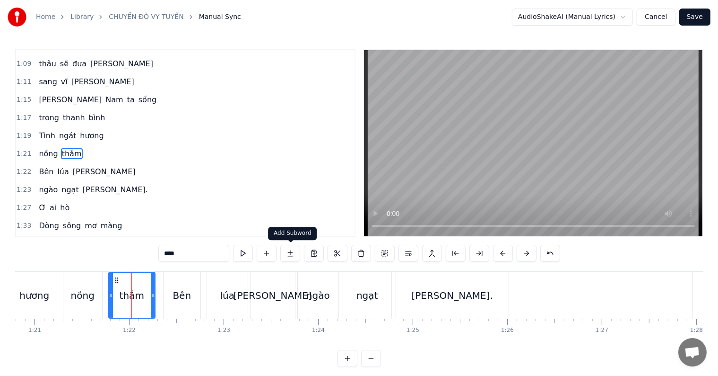
click at [291, 253] on button at bounding box center [290, 253] width 20 height 17
click at [244, 181] on div "1:23 [PERSON_NAME]." at bounding box center [185, 190] width 339 height 18
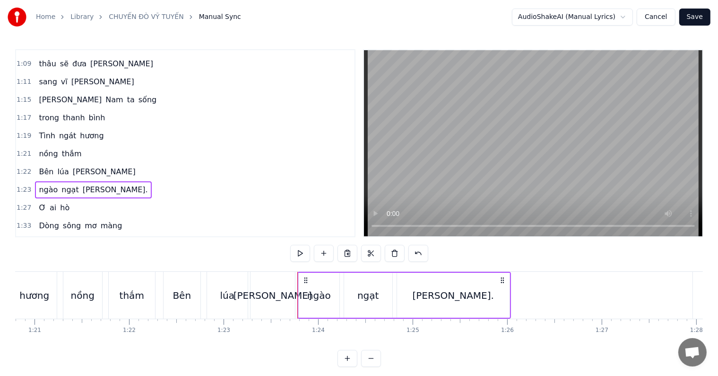
click at [44, 130] on span "Tình" at bounding box center [47, 135] width 18 height 11
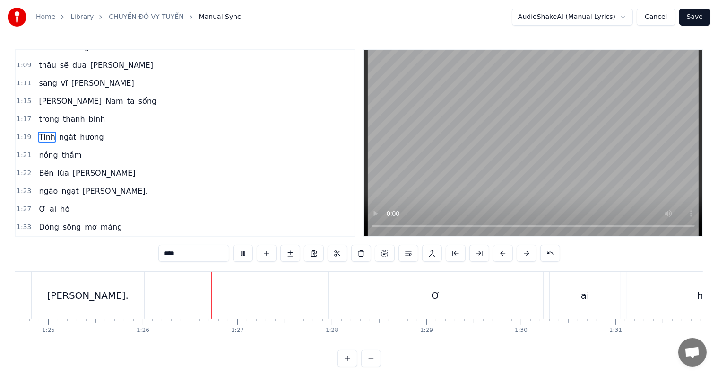
scroll to position [0, 8105]
click at [162, 361] on div "0:38 Đêm [PERSON_NAME] sáng 0:40 [PERSON_NAME] ơi 0:42 Sao ta [PERSON_NAME] 0:4…" at bounding box center [359, 207] width 688 height 317
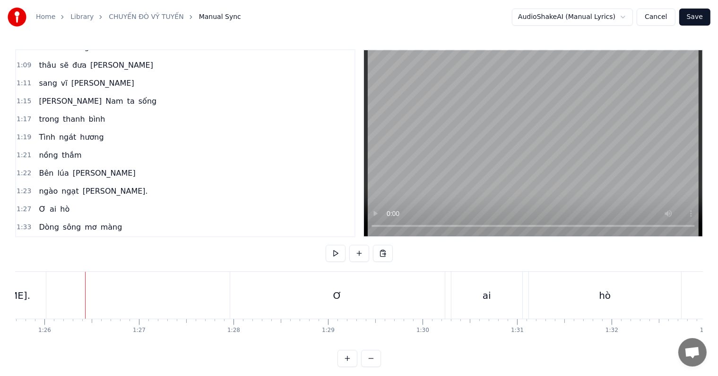
click at [38, 96] on span "[PERSON_NAME]" at bounding box center [70, 101] width 65 height 11
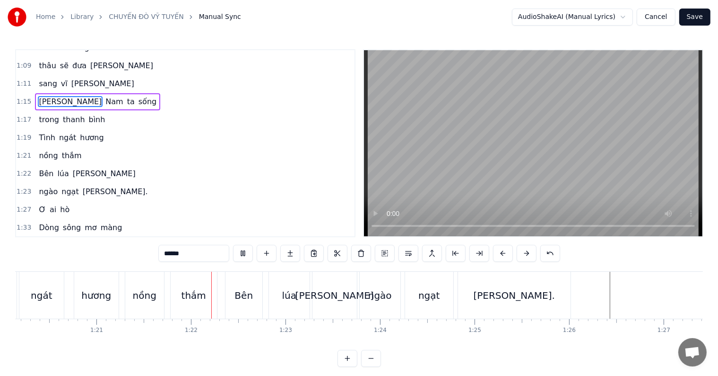
scroll to position [0, 7692]
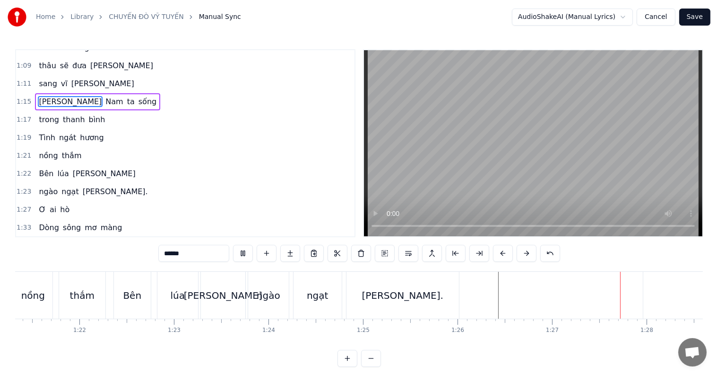
click at [43, 150] on span "nồng" at bounding box center [48, 155] width 21 height 11
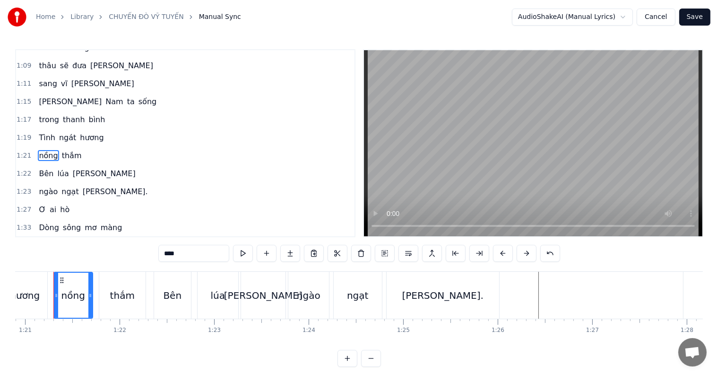
scroll to position [0, 7642]
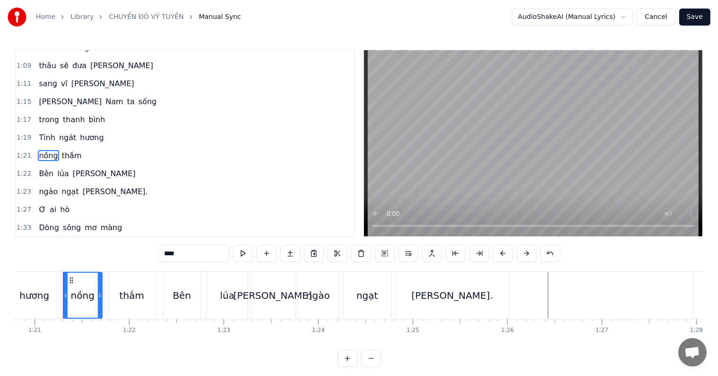
click at [66, 150] on span "thắm" at bounding box center [72, 155] width 22 height 11
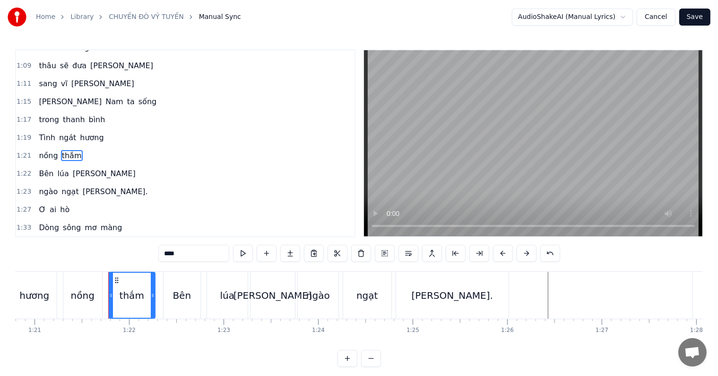
scroll to position [229, 0]
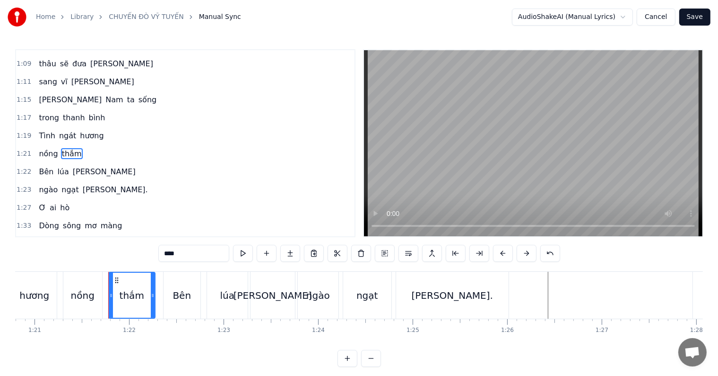
click at [100, 296] on div "nồng" at bounding box center [82, 294] width 39 height 47
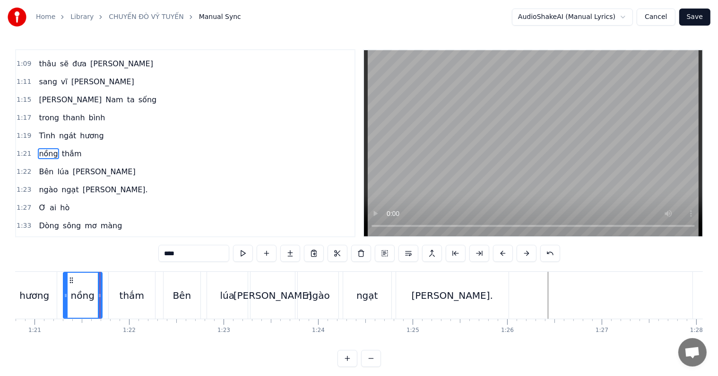
click at [42, 289] on div "hương" at bounding box center [34, 295] width 30 height 14
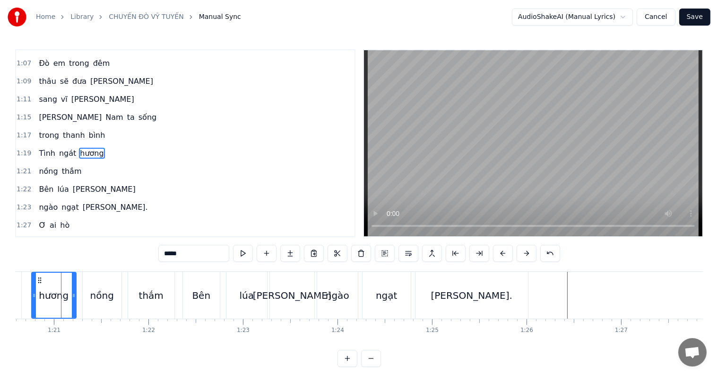
scroll to position [0, 7621]
click at [108, 289] on div "nồng" at bounding box center [104, 295] width 24 height 14
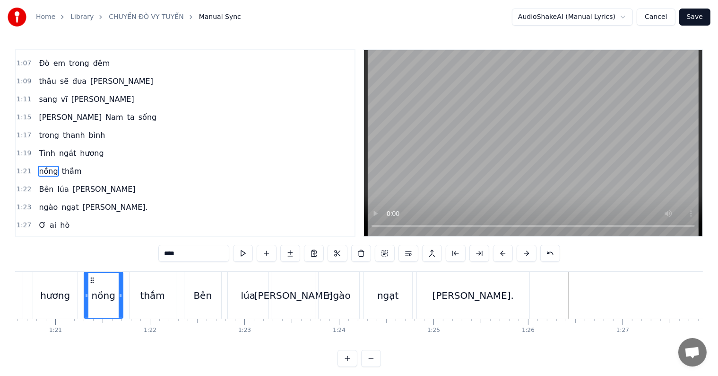
scroll to position [229, 0]
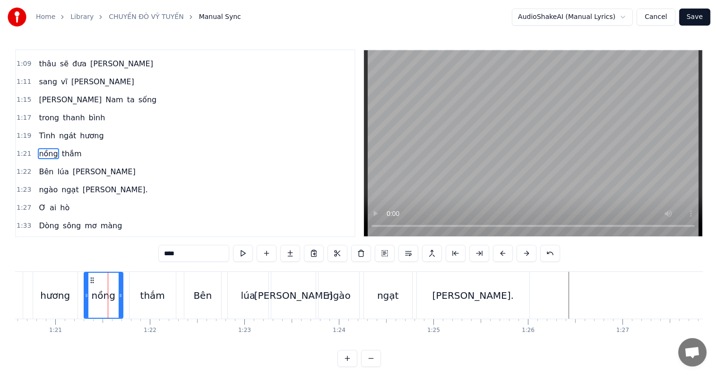
click at [161, 291] on div "thắm" at bounding box center [152, 295] width 25 height 14
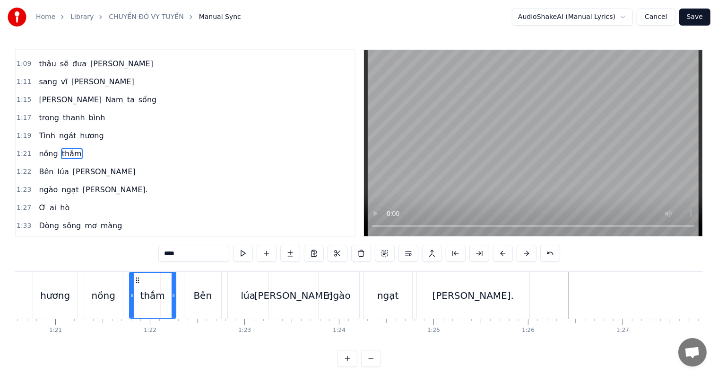
click at [201, 294] on div "Bên" at bounding box center [202, 295] width 18 height 14
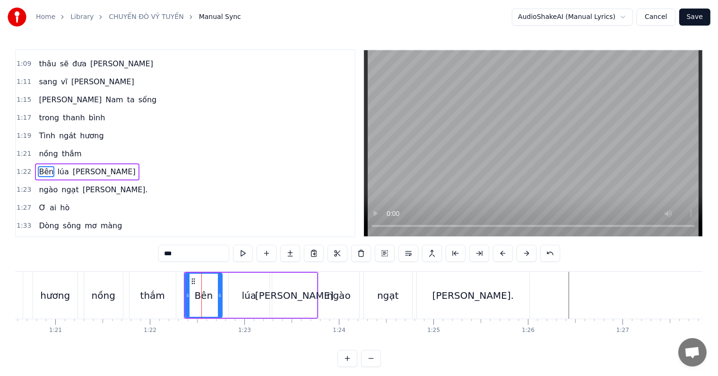
scroll to position [246, 0]
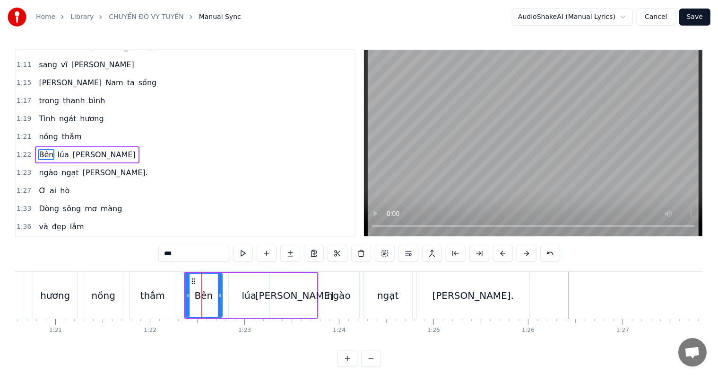
click at [158, 297] on div "thắm" at bounding box center [152, 295] width 25 height 14
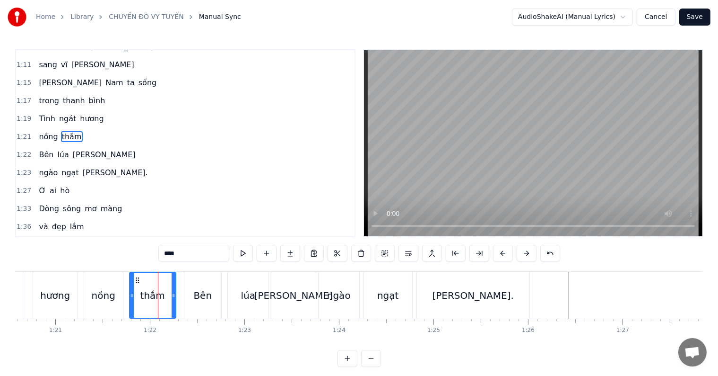
scroll to position [229, 0]
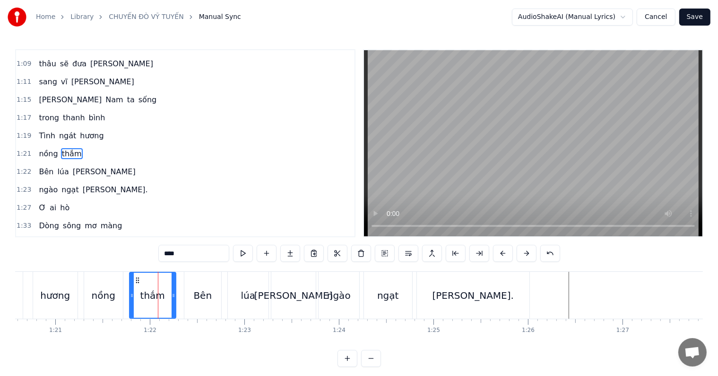
click at [109, 297] on div "nồng" at bounding box center [104, 295] width 24 height 14
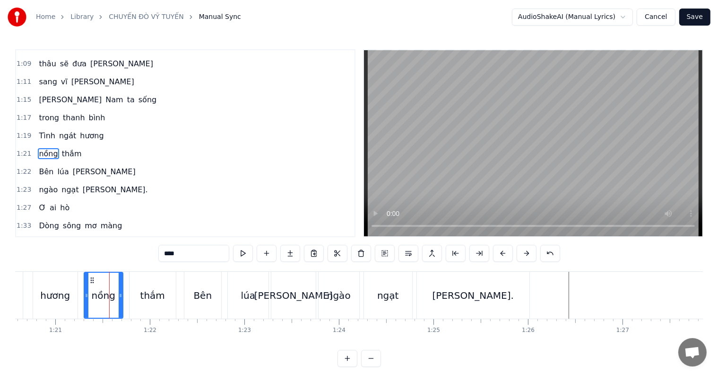
click at [58, 297] on div "hương" at bounding box center [55, 295] width 30 height 14
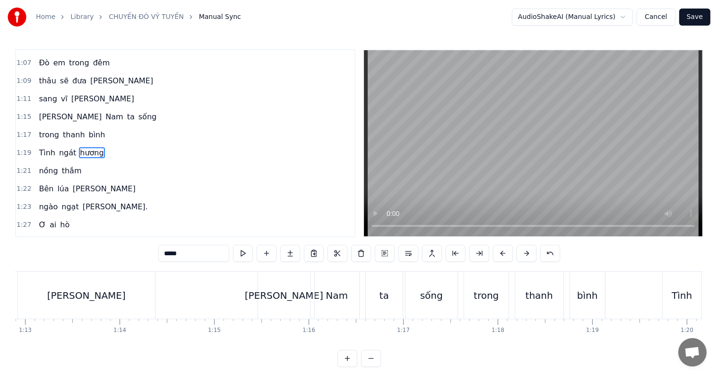
scroll to position [0, 7149]
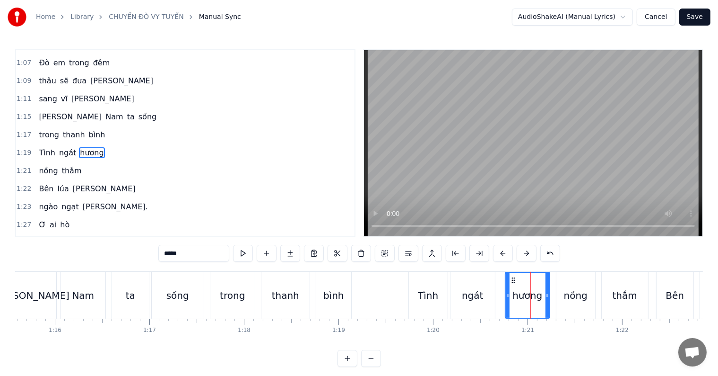
click at [425, 294] on div "Tình" at bounding box center [428, 295] width 20 height 14
type input "****"
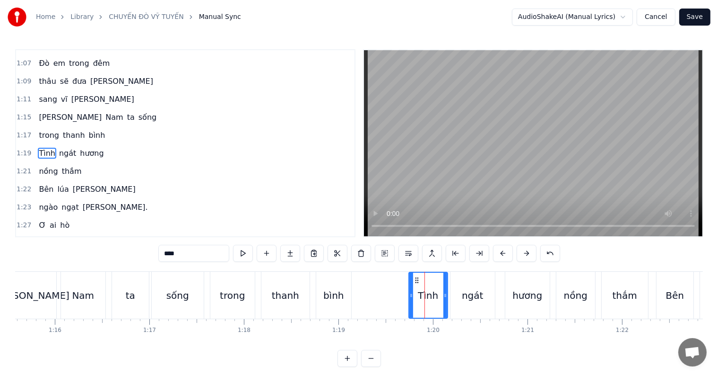
click at [425, 294] on div at bounding box center [425, 294] width 0 height 47
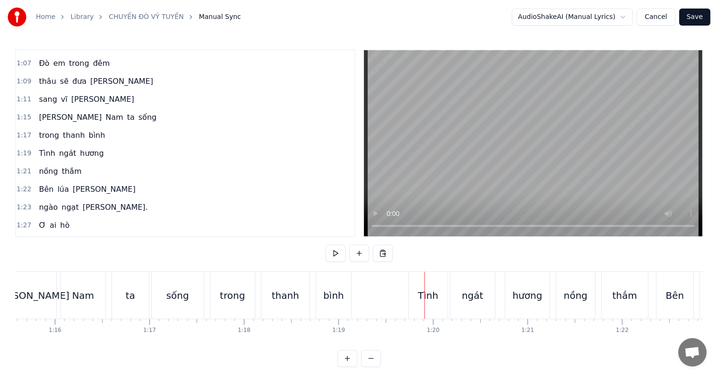
click at [336, 295] on div "bình" at bounding box center [333, 295] width 21 height 14
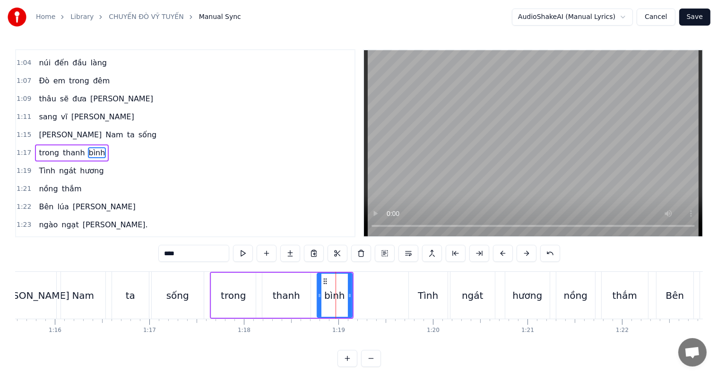
click at [420, 293] on div "Tình" at bounding box center [428, 295] width 20 height 14
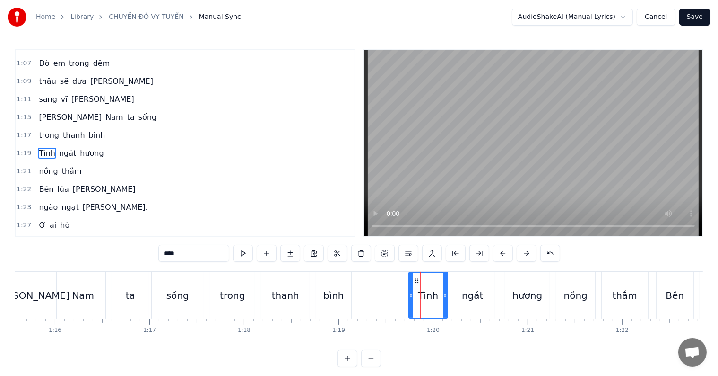
click at [468, 297] on div "ngát" at bounding box center [472, 295] width 21 height 14
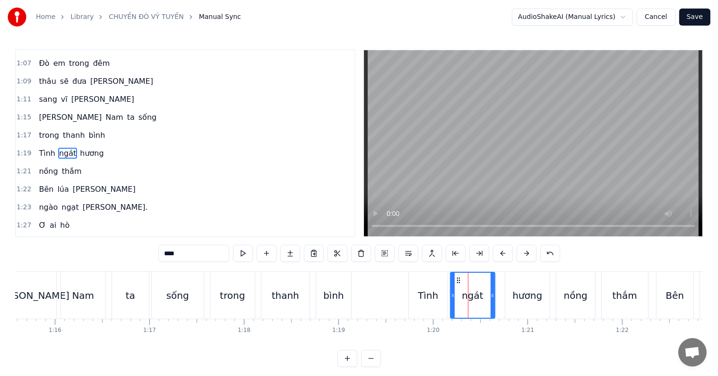
click at [535, 297] on div "hương" at bounding box center [528, 295] width 30 height 14
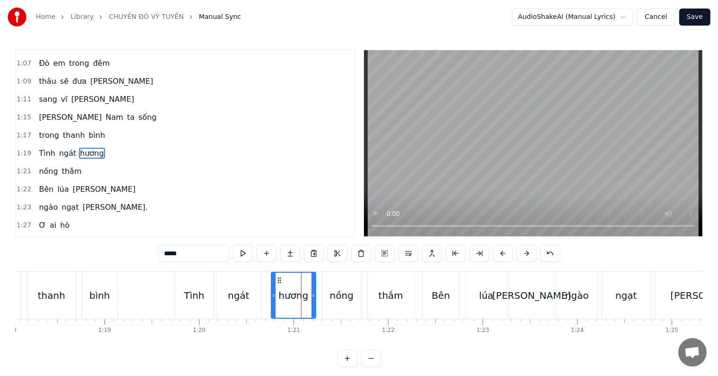
scroll to position [0, 7402]
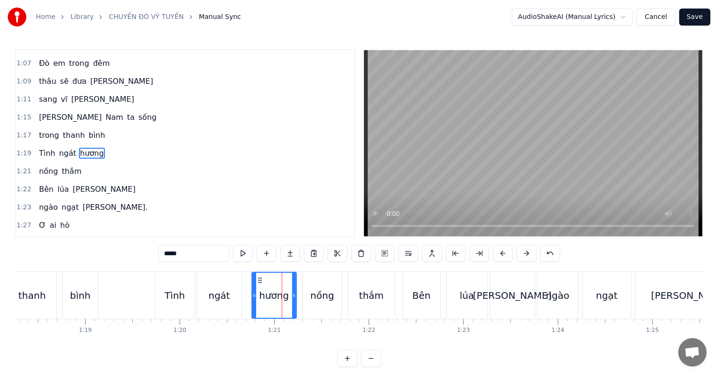
click at [324, 293] on div "nồng" at bounding box center [323, 295] width 24 height 14
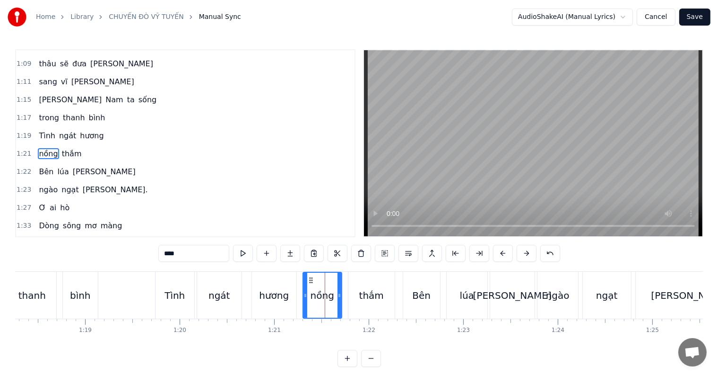
click at [268, 293] on div "hương" at bounding box center [274, 295] width 30 height 14
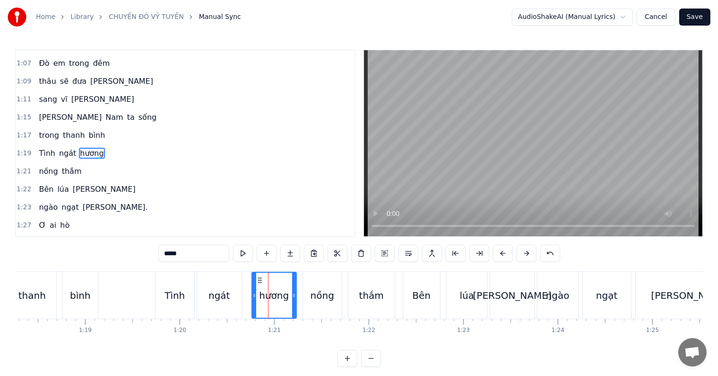
click at [367, 299] on div "thắm" at bounding box center [371, 295] width 25 height 14
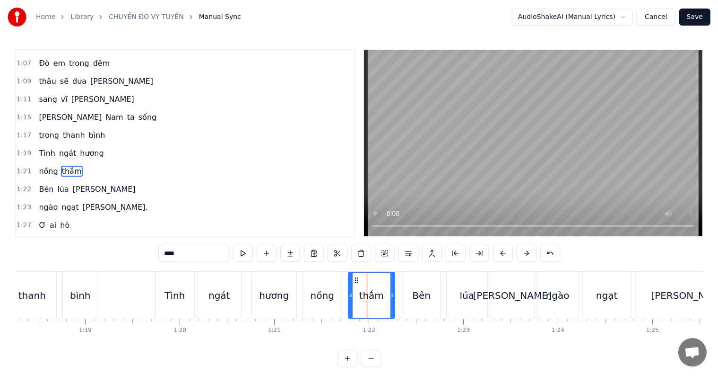
scroll to position [229, 0]
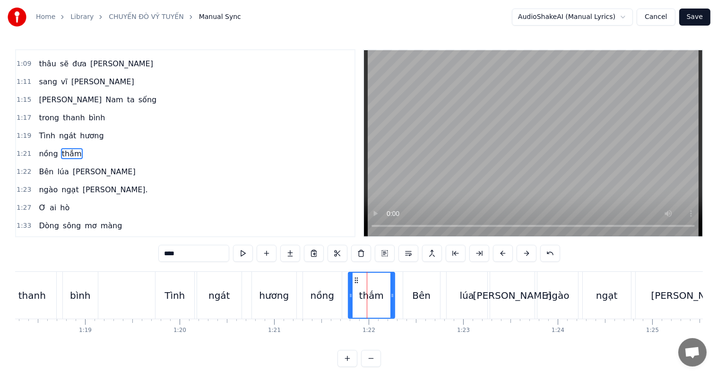
click at [374, 300] on div "thắm" at bounding box center [371, 295] width 25 height 14
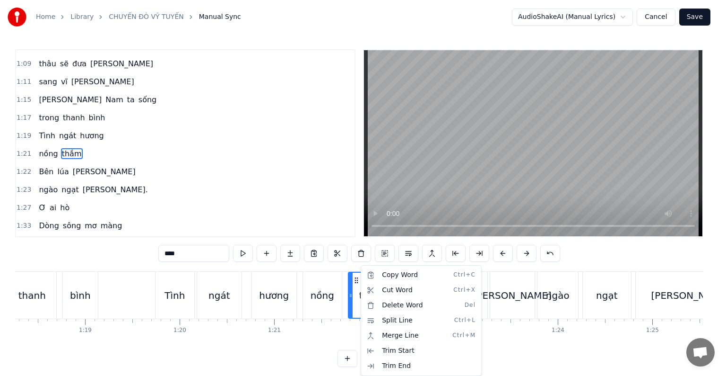
click at [349, 291] on html "Home Library CHUYẾN ĐÒ [PERSON_NAME] Manual Sync AudioShakeAI (Manual Lyrics) C…" at bounding box center [363, 191] width 726 height 382
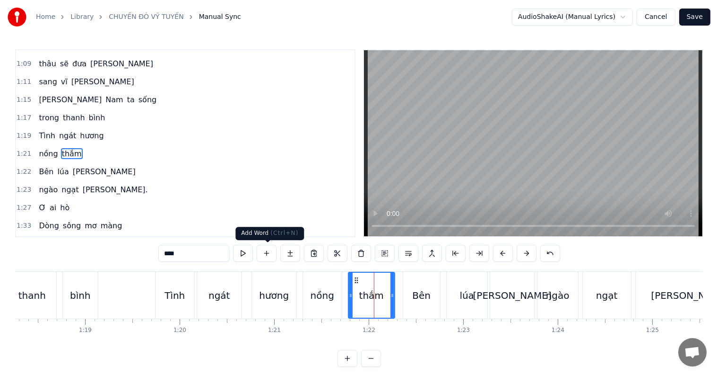
click at [269, 253] on button at bounding box center [267, 253] width 20 height 17
click at [294, 253] on button at bounding box center [290, 253] width 20 height 17
click at [376, 301] on div "thắm" at bounding box center [371, 295] width 25 height 14
click at [323, 295] on div "nồng" at bounding box center [323, 295] width 24 height 14
type input "****"
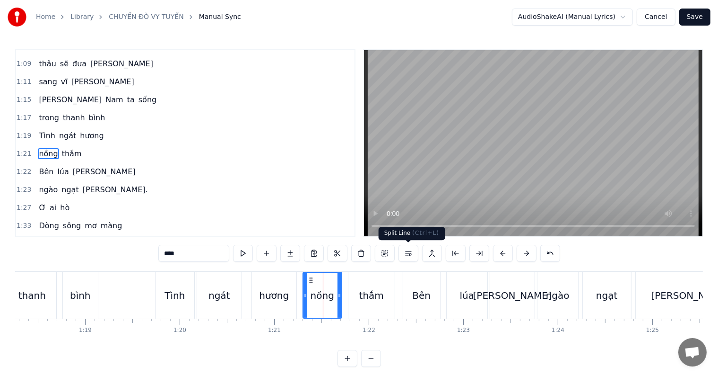
click at [406, 253] on button at bounding box center [409, 253] width 20 height 17
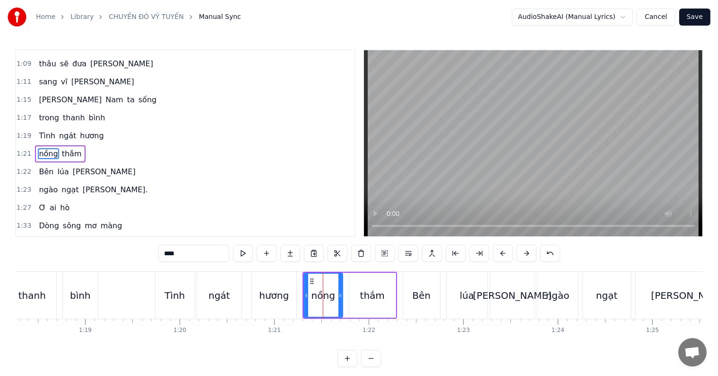
click at [406, 253] on button at bounding box center [409, 253] width 20 height 17
click at [268, 252] on button at bounding box center [267, 253] width 20 height 17
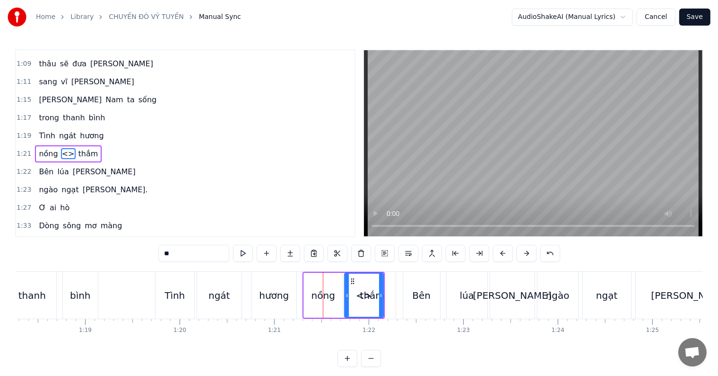
click at [421, 297] on div "Bên" at bounding box center [421, 295] width 18 height 14
type input "***"
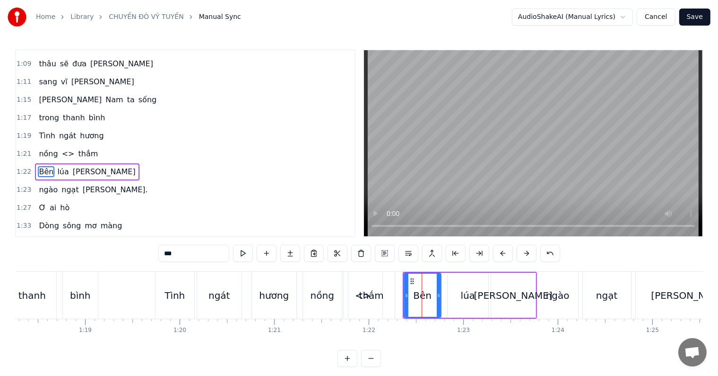
scroll to position [246, 0]
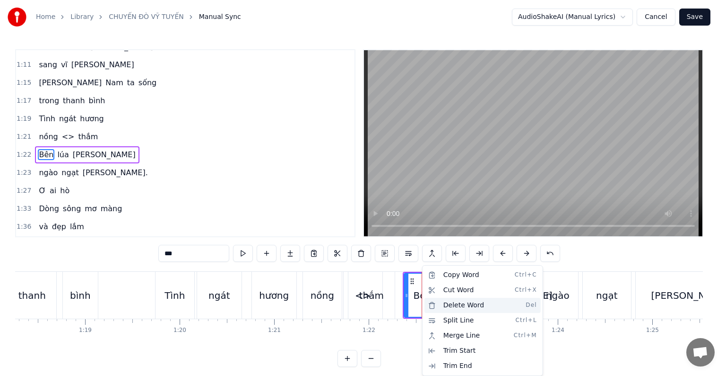
click at [446, 304] on div "Delete Word Del" at bounding box center [483, 304] width 116 height 15
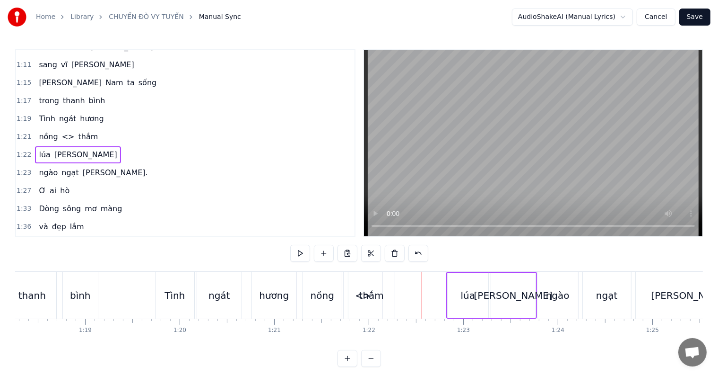
click at [360, 295] on div "thắm" at bounding box center [371, 295] width 25 height 14
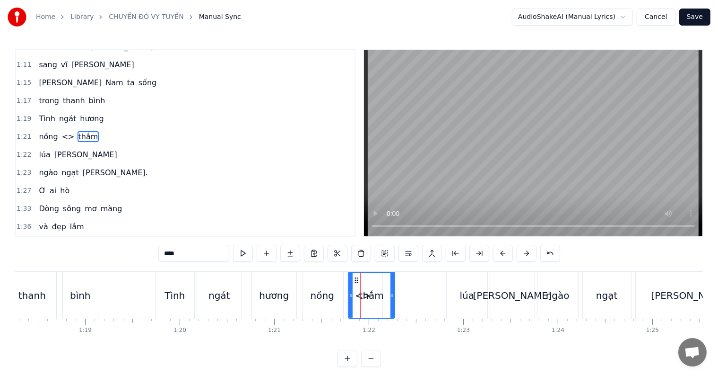
scroll to position [229, 0]
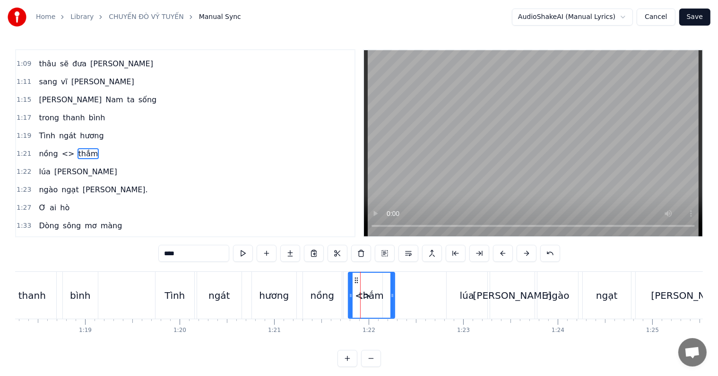
click at [61, 148] on span "<>" at bounding box center [68, 153] width 15 height 11
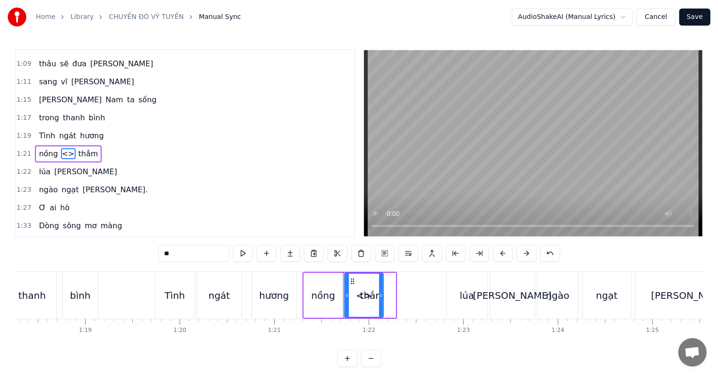
click at [389, 289] on div "thắm" at bounding box center [372, 294] width 46 height 45
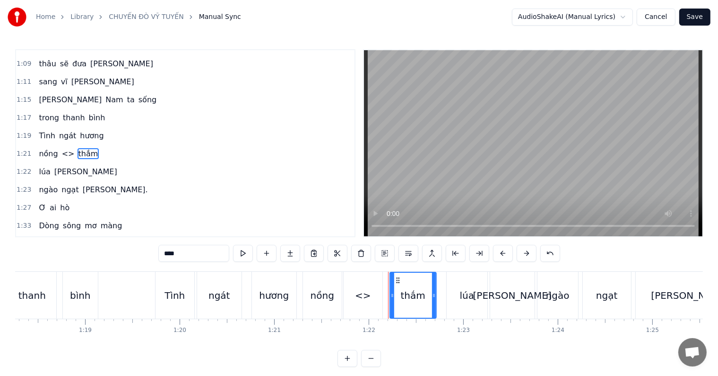
drag, startPoint x: 361, startPoint y: 278, endPoint x: 396, endPoint y: 277, distance: 34.5
click at [396, 277] on icon at bounding box center [398, 280] width 8 height 8
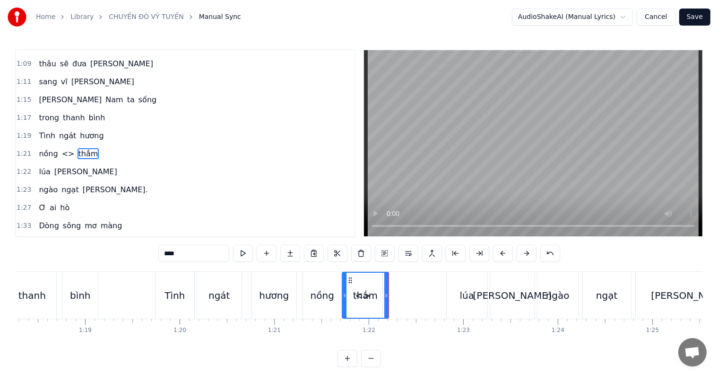
drag, startPoint x: 397, startPoint y: 280, endPoint x: 349, endPoint y: 278, distance: 47.8
click at [349, 278] on icon at bounding box center [351, 280] width 8 height 8
click at [85, 148] on span "<>" at bounding box center [92, 153] width 15 height 11
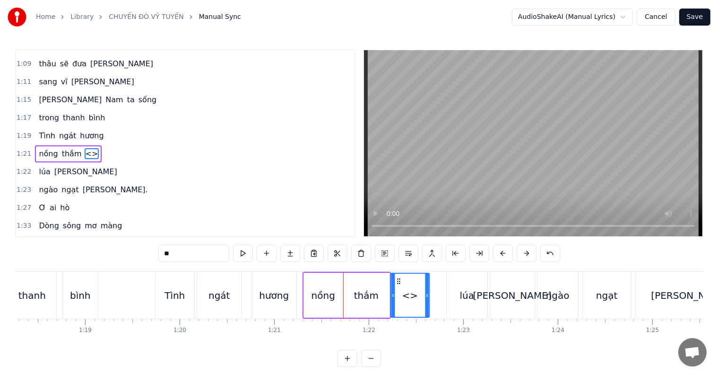
drag, startPoint x: 350, startPoint y: 281, endPoint x: 396, endPoint y: 280, distance: 46.4
click at [396, 280] on icon at bounding box center [399, 281] width 8 height 8
click at [407, 299] on div "<>" at bounding box center [410, 295] width 16 height 14
click at [187, 259] on input "**" at bounding box center [193, 253] width 71 height 17
drag, startPoint x: 186, startPoint y: 255, endPoint x: 148, endPoint y: 247, distance: 39.1
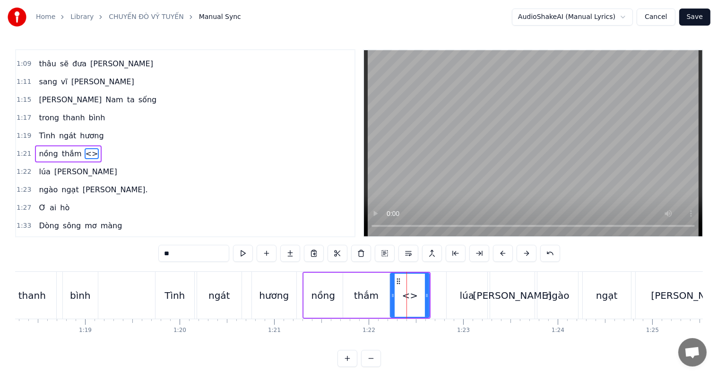
click at [148, 247] on div "0:38 Đêm [PERSON_NAME] sáng 0:40 [PERSON_NAME] ơi 0:42 Sao ta [PERSON_NAME] 0:4…" at bounding box center [359, 207] width 688 height 317
type input "*"
click at [546, 254] on button at bounding box center [551, 253] width 20 height 17
click at [548, 253] on div "**" at bounding box center [360, 253] width 426 height 17
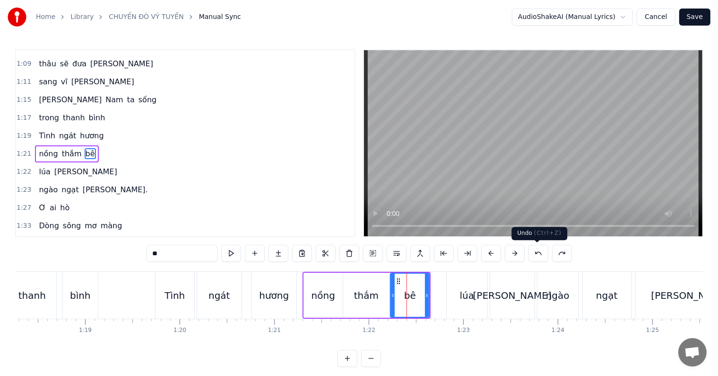
click at [537, 253] on button at bounding box center [539, 253] width 20 height 17
type input "*"
click at [537, 253] on button at bounding box center [539, 253] width 20 height 17
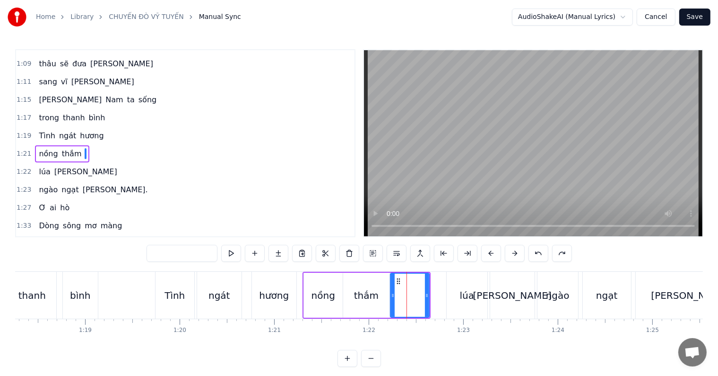
click at [537, 253] on button at bounding box center [539, 253] width 20 height 17
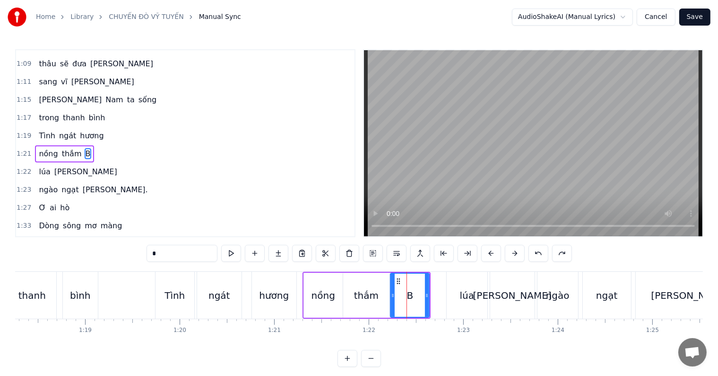
click at [537, 253] on button at bounding box center [539, 253] width 20 height 17
type input "**"
click at [537, 253] on button at bounding box center [539, 253] width 20 height 17
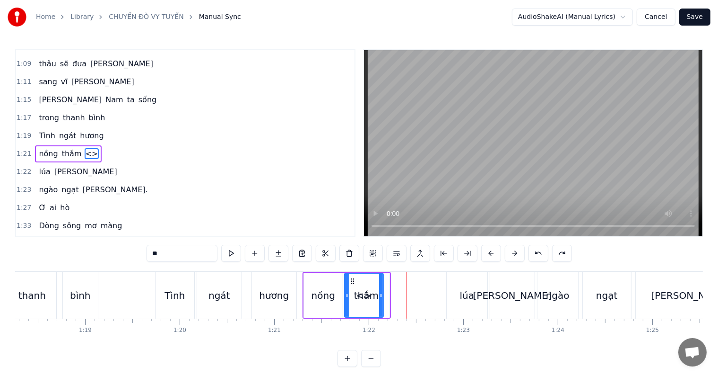
click at [537, 253] on button at bounding box center [539, 253] width 20 height 17
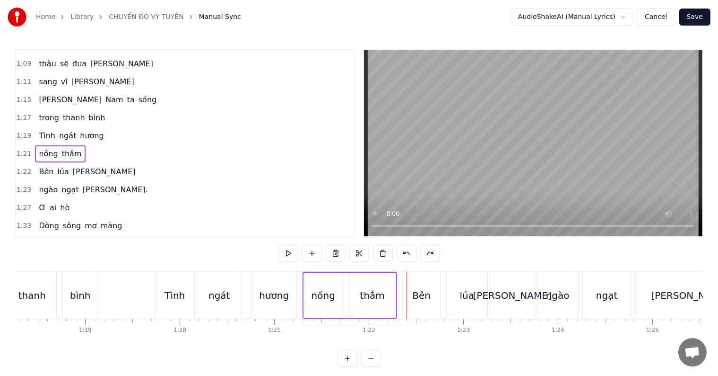
click at [27, 306] on div "thanh" at bounding box center [32, 294] width 48 height 47
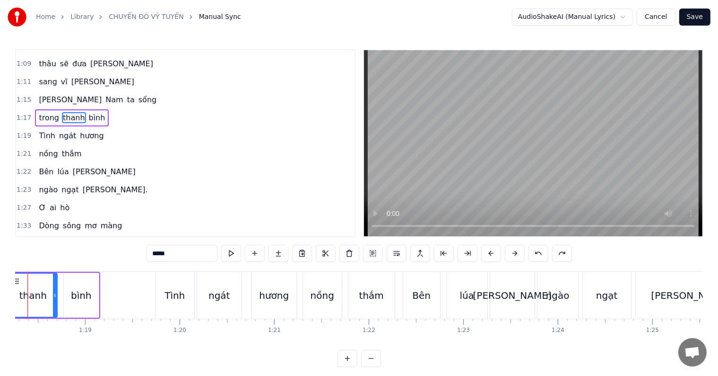
scroll to position [194, 0]
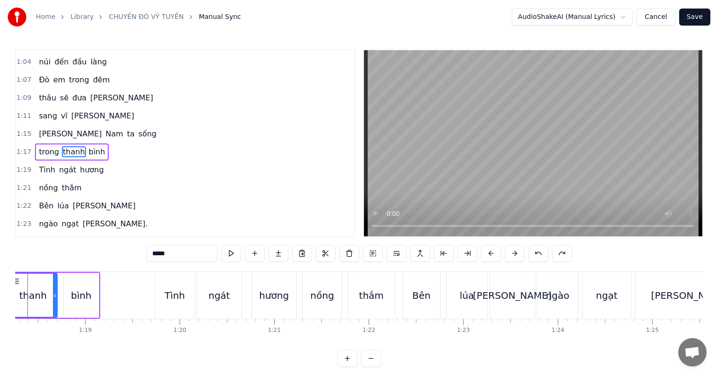
click at [27, 306] on div at bounding box center [27, 294] width 0 height 47
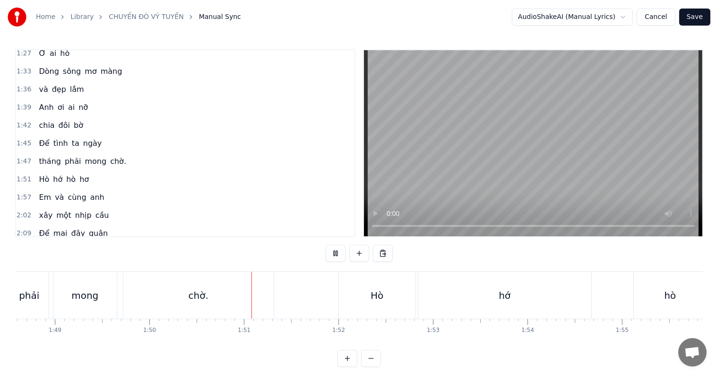
scroll to position [0, 10406]
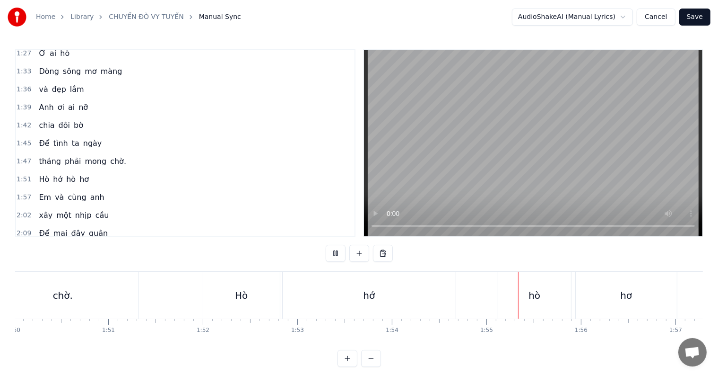
click at [365, 297] on div "hớ" at bounding box center [369, 295] width 12 height 14
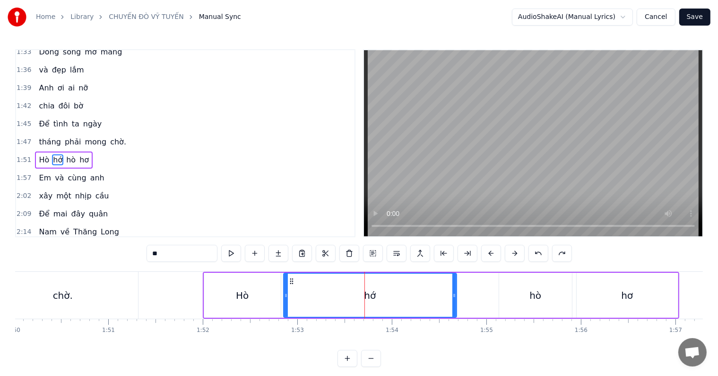
scroll to position [403, 0]
click at [157, 252] on input "**" at bounding box center [182, 253] width 71 height 17
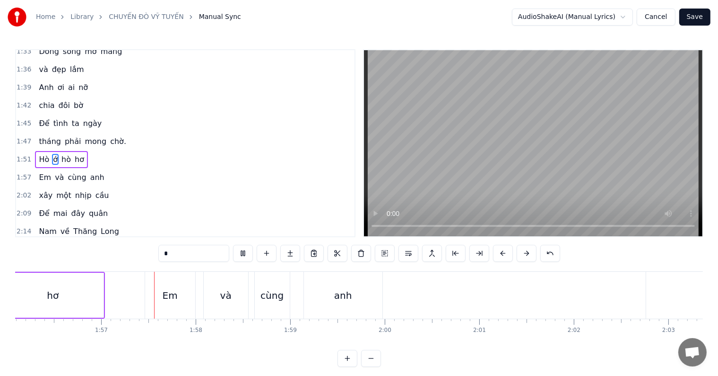
scroll to position [0, 11006]
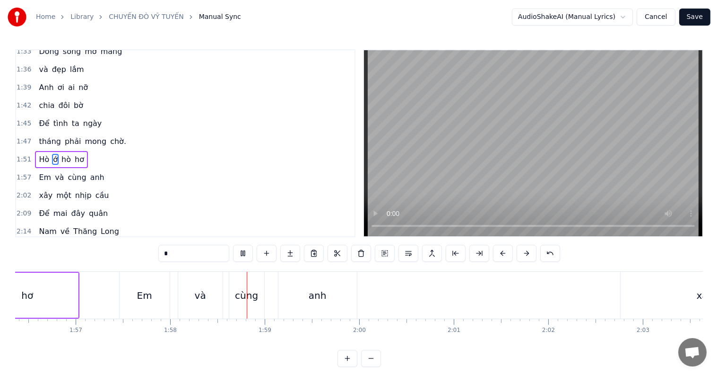
click at [42, 302] on div "hơ" at bounding box center [27, 294] width 101 height 45
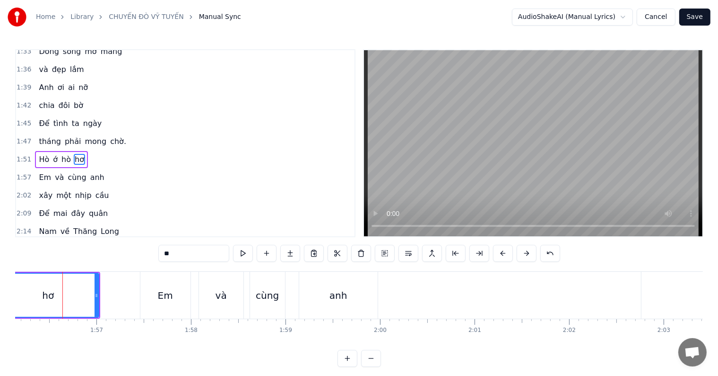
drag, startPoint x: 182, startPoint y: 255, endPoint x: 142, endPoint y: 253, distance: 39.8
click at [142, 253] on div "0:38 Đêm [PERSON_NAME] sáng 0:40 [PERSON_NAME] ơi 0:42 Sao ta [PERSON_NAME] 0:4…" at bounding box center [359, 207] width 688 height 317
type input "*"
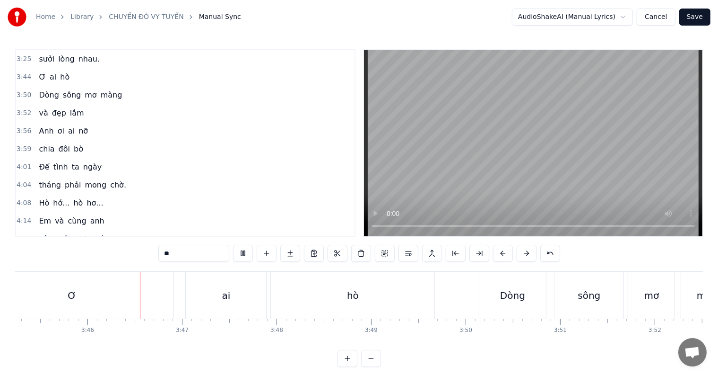
scroll to position [0, 21311]
click at [202, 295] on div "ai" at bounding box center [219, 294] width 80 height 47
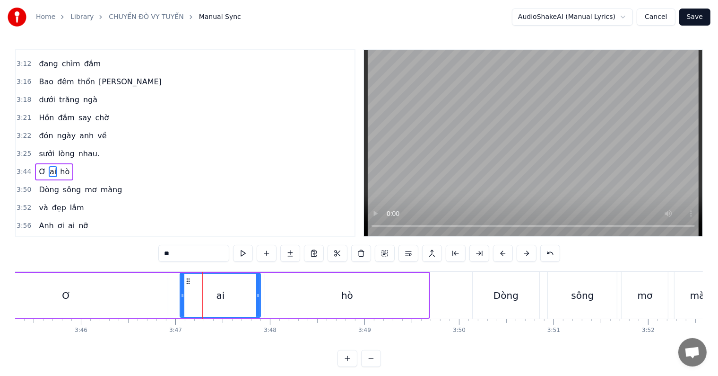
scroll to position [873, 0]
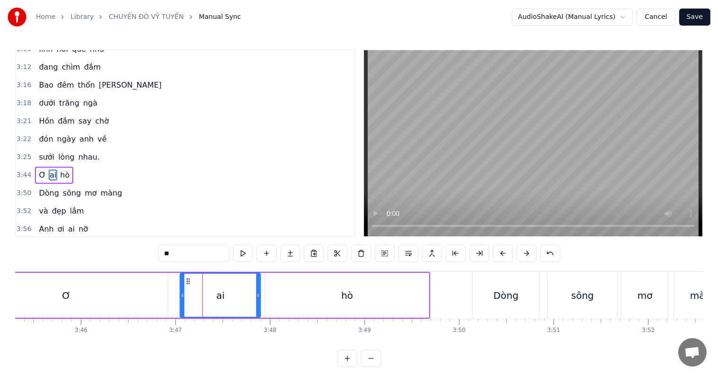
drag, startPoint x: 189, startPoint y: 256, endPoint x: 145, endPoint y: 255, distance: 43.5
click at [145, 255] on div "0:38 Đêm [PERSON_NAME] sáng 0:40 [PERSON_NAME] ơi 0:42 Sao ta [PERSON_NAME] 0:4…" at bounding box center [359, 207] width 688 height 317
type input "*"
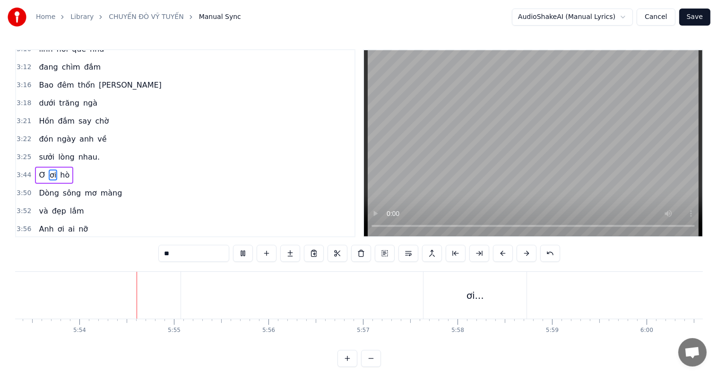
scroll to position [0, 33432]
click at [435, 297] on div "ơi..." at bounding box center [462, 294] width 103 height 47
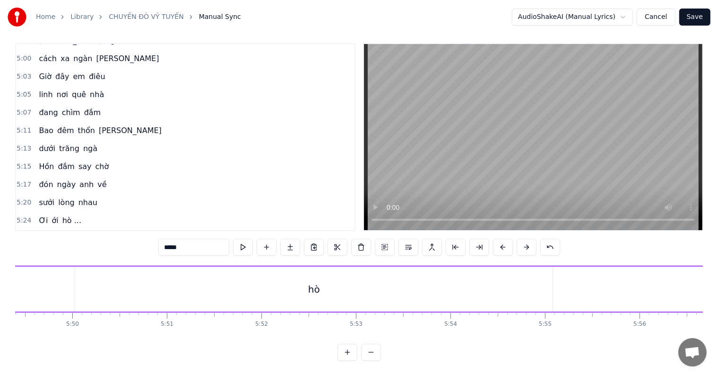
scroll to position [0, 33106]
click at [248, 278] on div "hò" at bounding box center [256, 288] width 478 height 45
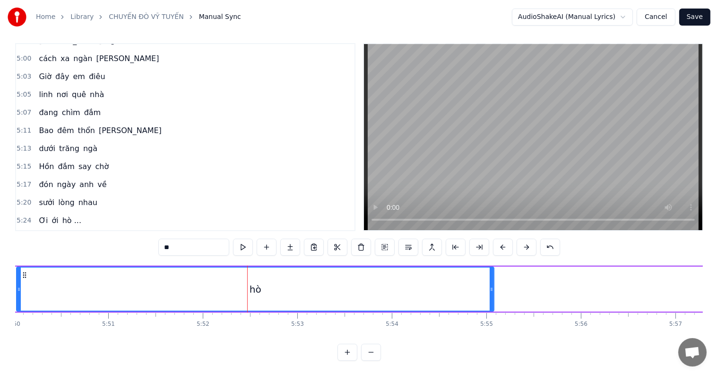
scroll to position [0, 33419]
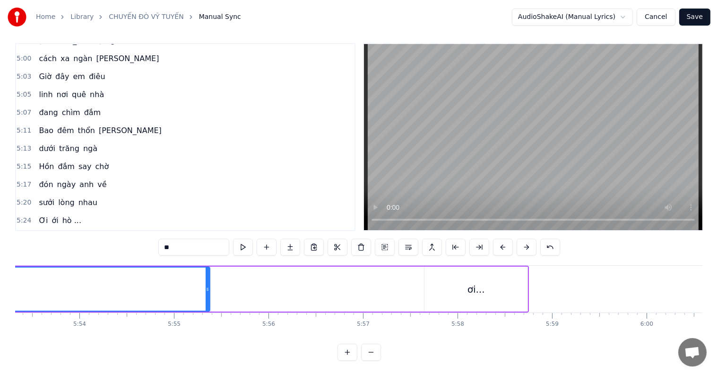
drag, startPoint x: 178, startPoint y: 278, endPoint x: 206, endPoint y: 280, distance: 28.5
click at [206, 285] on icon at bounding box center [208, 289] width 4 height 8
drag, startPoint x: 206, startPoint y: 280, endPoint x: 225, endPoint y: 282, distance: 18.5
click at [225, 285] on icon at bounding box center [226, 289] width 4 height 8
drag, startPoint x: 225, startPoint y: 282, endPoint x: 255, endPoint y: 284, distance: 30.8
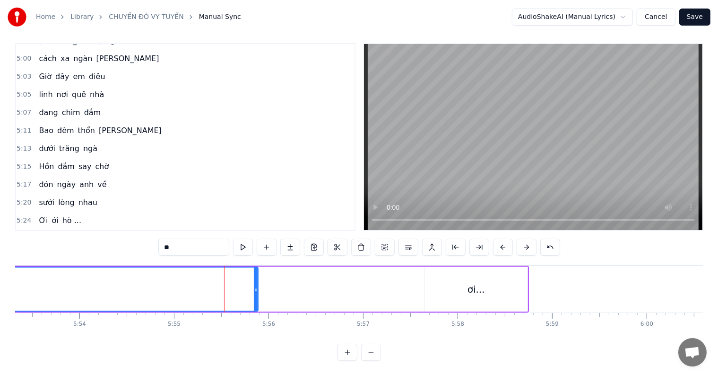
click at [255, 285] on icon at bounding box center [256, 289] width 4 height 8
drag, startPoint x: 255, startPoint y: 284, endPoint x: 276, endPoint y: 284, distance: 20.3
click at [276, 285] on icon at bounding box center [277, 289] width 4 height 8
drag, startPoint x: 276, startPoint y: 284, endPoint x: 293, endPoint y: 285, distance: 17.5
click at [293, 285] on div at bounding box center [293, 288] width 4 height 43
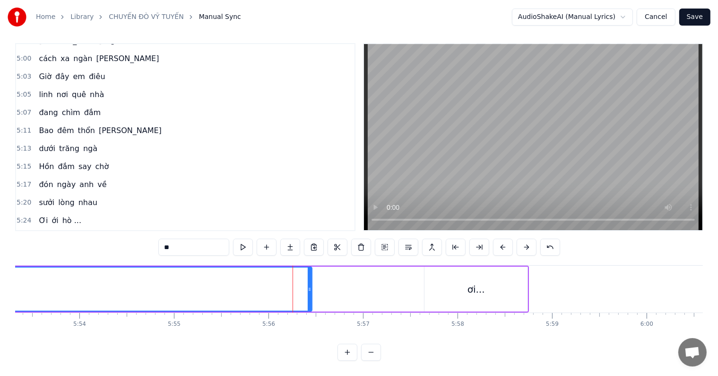
drag, startPoint x: 293, startPoint y: 285, endPoint x: 308, endPoint y: 284, distance: 15.2
click at [308, 284] on div at bounding box center [310, 288] width 4 height 43
drag, startPoint x: 308, startPoint y: 284, endPoint x: 326, endPoint y: 284, distance: 18.0
click at [326, 284] on div at bounding box center [328, 288] width 4 height 43
drag, startPoint x: 326, startPoint y: 284, endPoint x: 343, endPoint y: 284, distance: 16.6
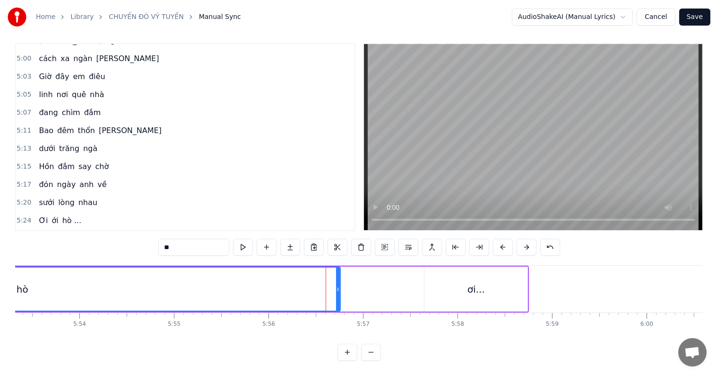
click at [340, 284] on div at bounding box center [338, 288] width 4 height 43
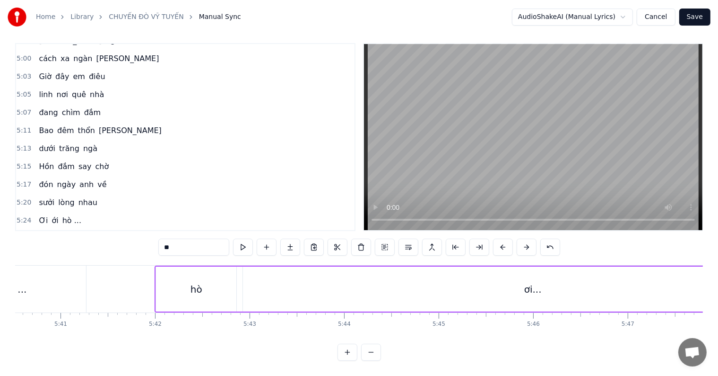
scroll to position [0, 31915]
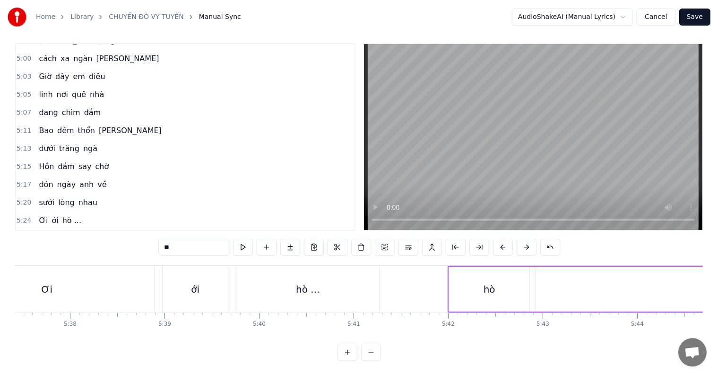
click at [81, 271] on div "Ơi" at bounding box center [46, 288] width 215 height 47
type input "**"
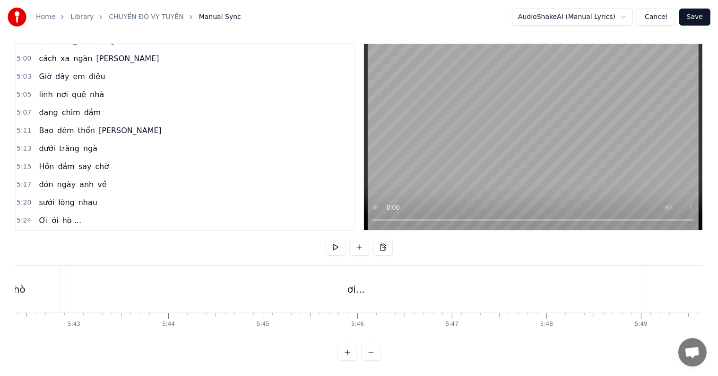
scroll to position [0, 32344]
click at [57, 284] on div "hò" at bounding box center [59, 289] width 12 height 14
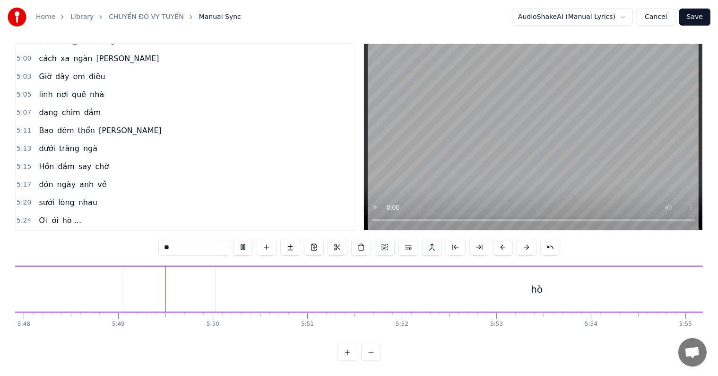
scroll to position [0, 32945]
click at [392, 266] on div "hò" at bounding box center [499, 288] width 643 height 45
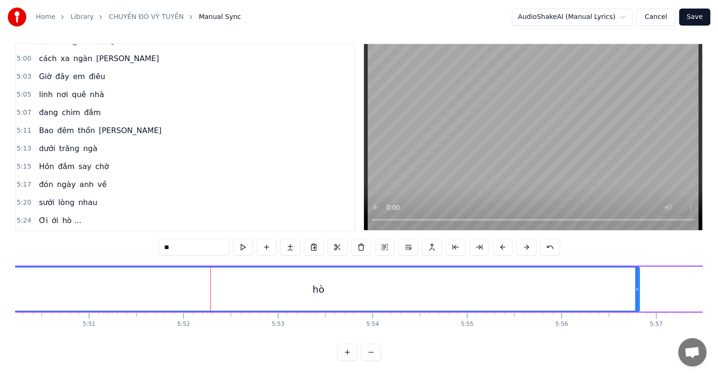
scroll to position [0, 33146]
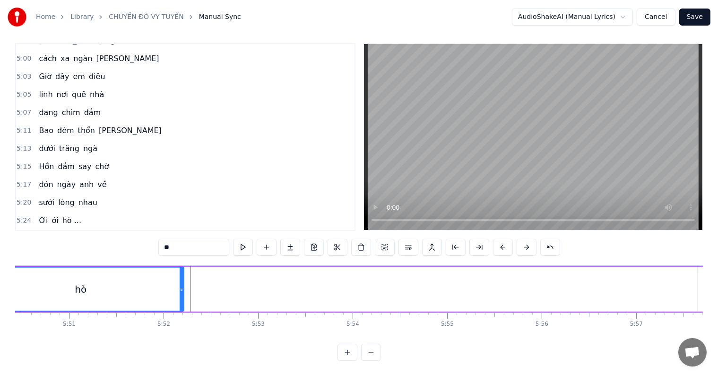
drag, startPoint x: 617, startPoint y: 280, endPoint x: 181, endPoint y: 278, distance: 436.0
click at [181, 285] on icon at bounding box center [182, 289] width 4 height 8
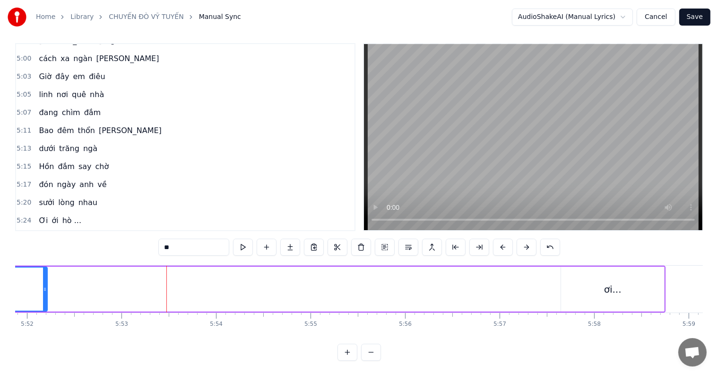
scroll to position [0, 33322]
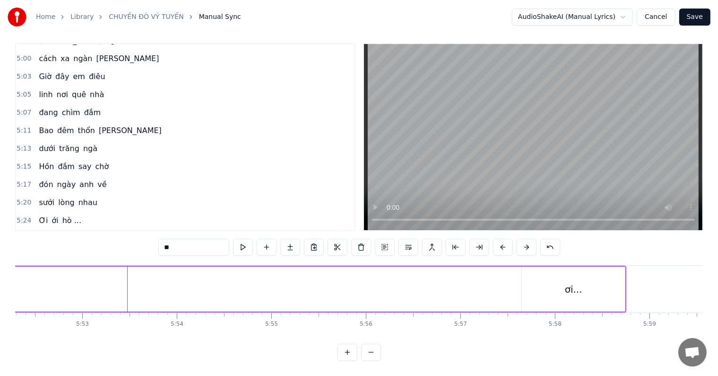
click at [573, 282] on div "ơi..." at bounding box center [573, 289] width 17 height 14
type input "*****"
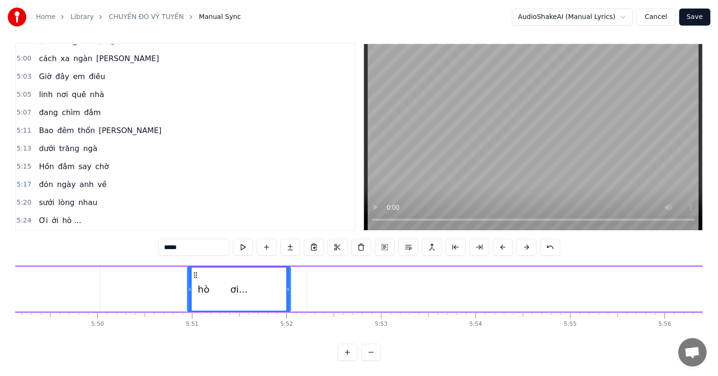
scroll to position [0, 33016]
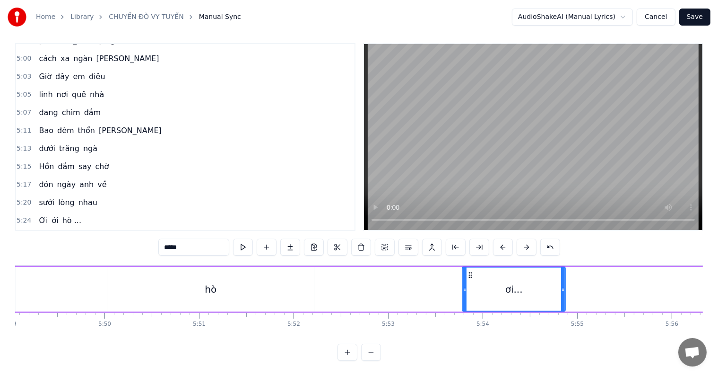
drag, startPoint x: 527, startPoint y: 263, endPoint x: 468, endPoint y: 264, distance: 59.6
click at [468, 271] on icon at bounding box center [471, 275] width 8 height 8
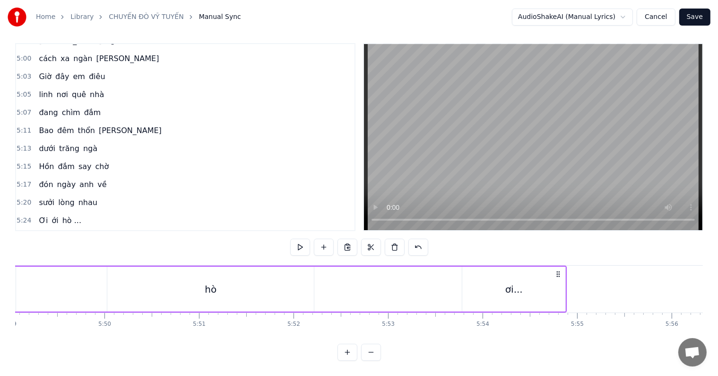
click at [506, 277] on div "ơi..." at bounding box center [514, 288] width 103 height 45
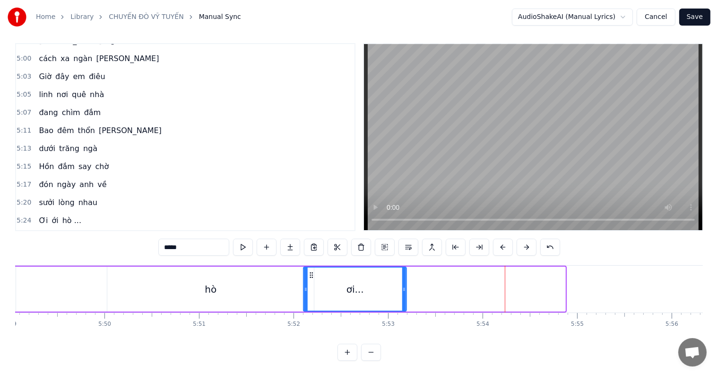
drag, startPoint x: 471, startPoint y: 265, endPoint x: 312, endPoint y: 264, distance: 158.9
click at [312, 271] on icon at bounding box center [312, 275] width 8 height 8
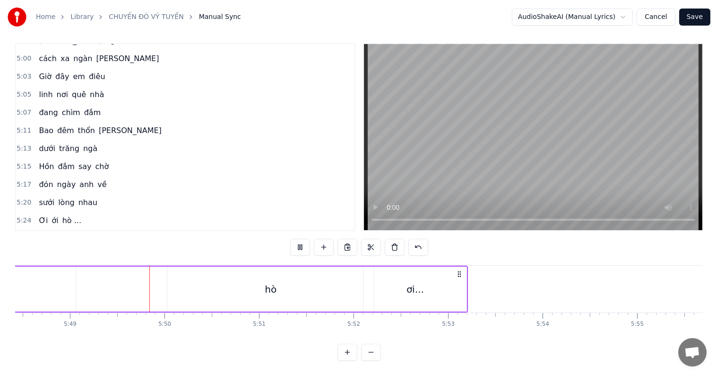
scroll to position [0, 32974]
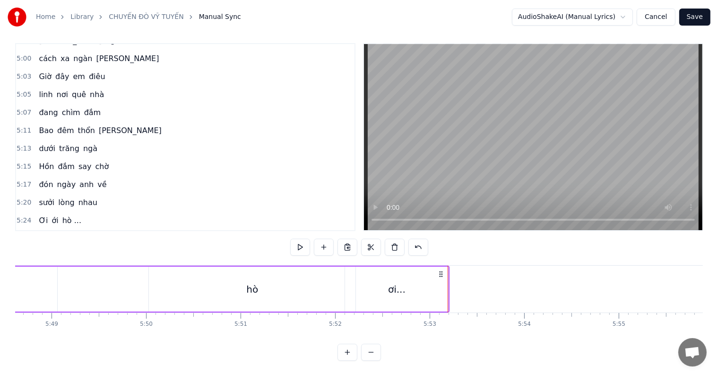
click at [391, 284] on div "ơi..." at bounding box center [396, 289] width 17 height 14
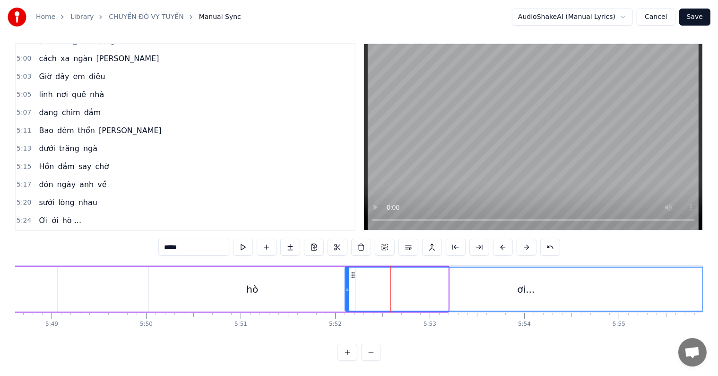
drag, startPoint x: 446, startPoint y: 280, endPoint x: 705, endPoint y: 281, distance: 258.7
click at [705, 281] on div "Home Library CHUYẾN ĐÒ [PERSON_NAME] Manual Sync AudioShakeAI (Manual Lyrics) C…" at bounding box center [359, 177] width 718 height 367
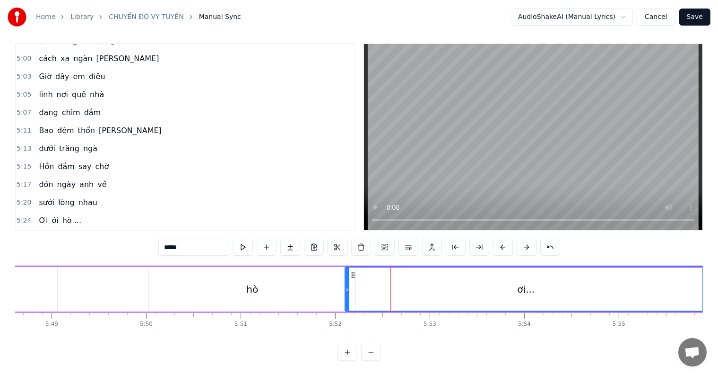
scroll to position [0, 33087]
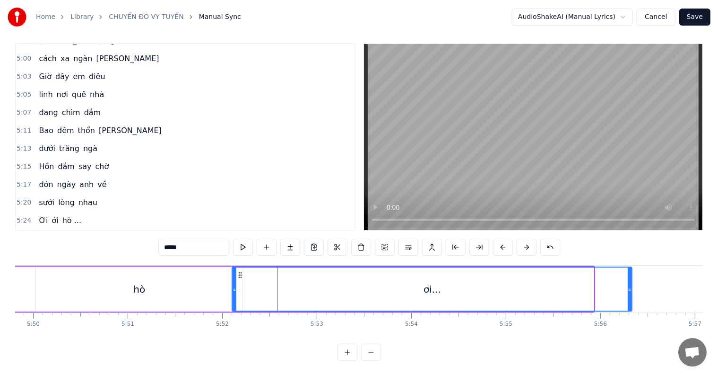
drag, startPoint x: 591, startPoint y: 279, endPoint x: 629, endPoint y: 279, distance: 38.3
click at [629, 285] on icon at bounding box center [630, 289] width 4 height 8
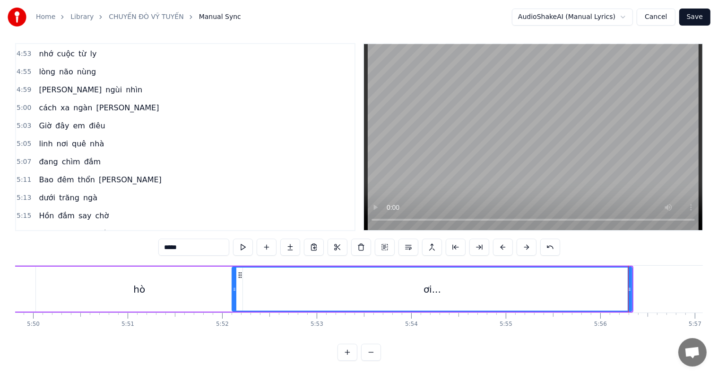
scroll to position [1432, 0]
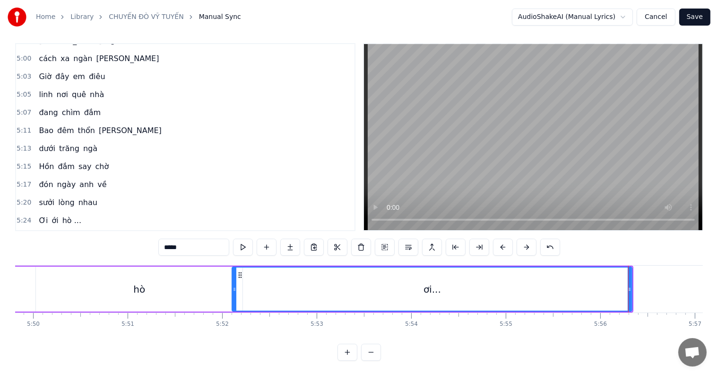
click at [38, 197] on span "sưởi" at bounding box center [46, 202] width 17 height 11
type input "****"
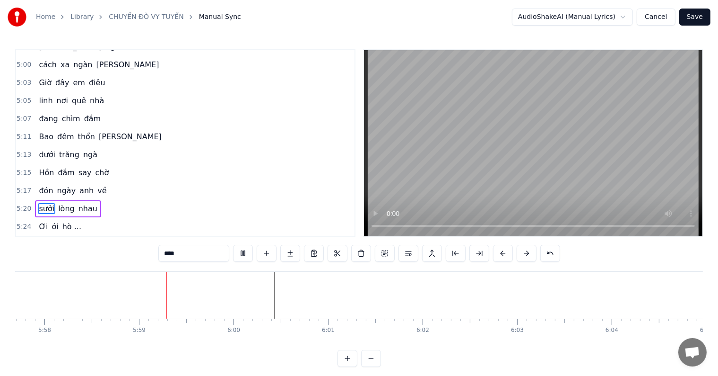
scroll to position [0, 33874]
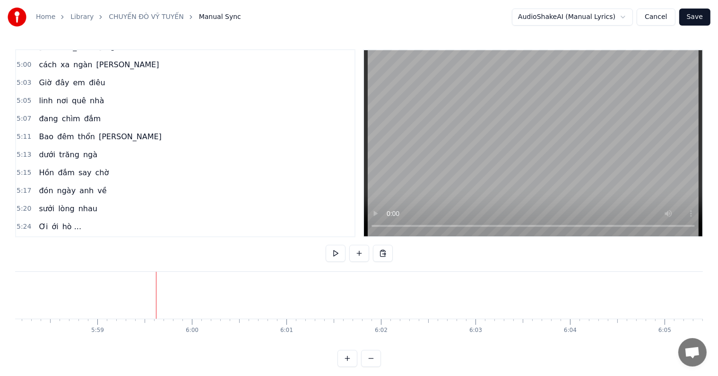
click at [70, 275] on span "hò" at bounding box center [74, 280] width 11 height 11
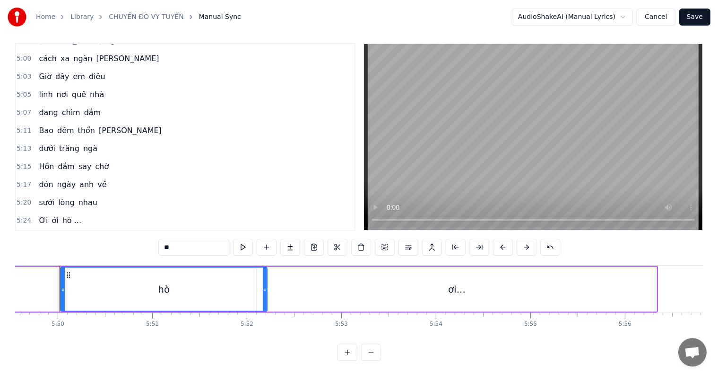
scroll to position [0, 33059]
click at [299, 285] on div "ơi..." at bounding box center [460, 288] width 400 height 45
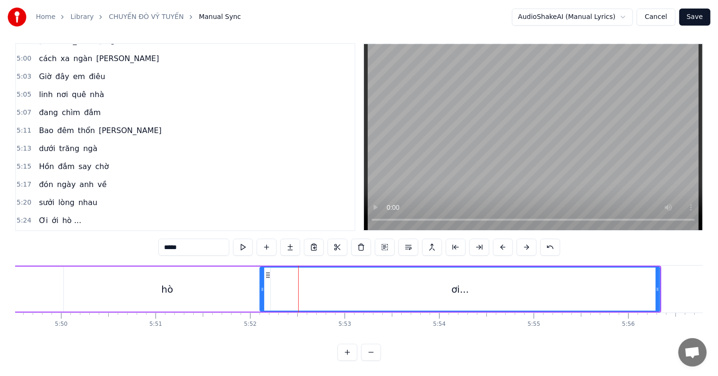
click at [189, 276] on div "hò" at bounding box center [167, 288] width 207 height 45
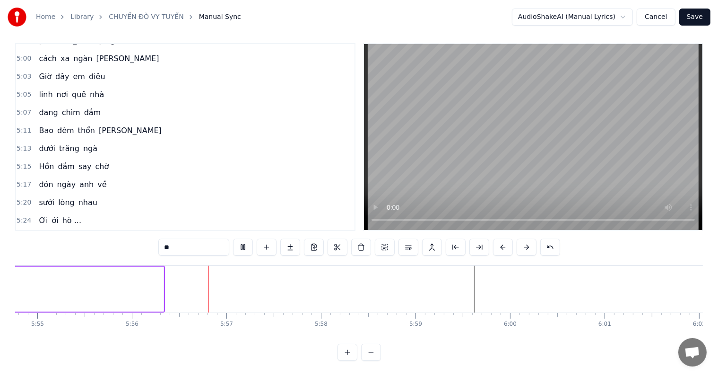
scroll to position [0, 33575]
type input "*****"
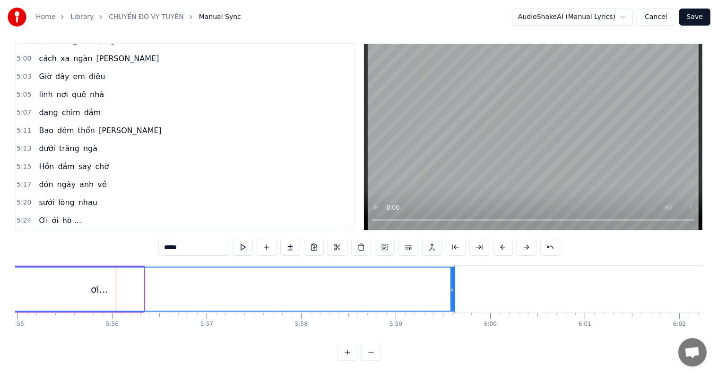
drag, startPoint x: 142, startPoint y: 281, endPoint x: 453, endPoint y: 282, distance: 311.2
click at [453, 285] on icon at bounding box center [453, 289] width 4 height 8
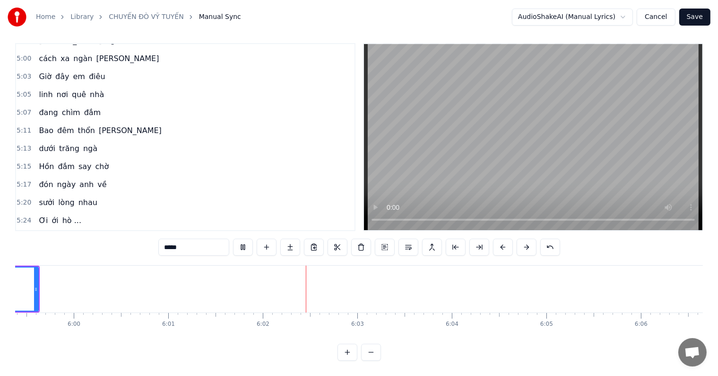
scroll to position [0, 34024]
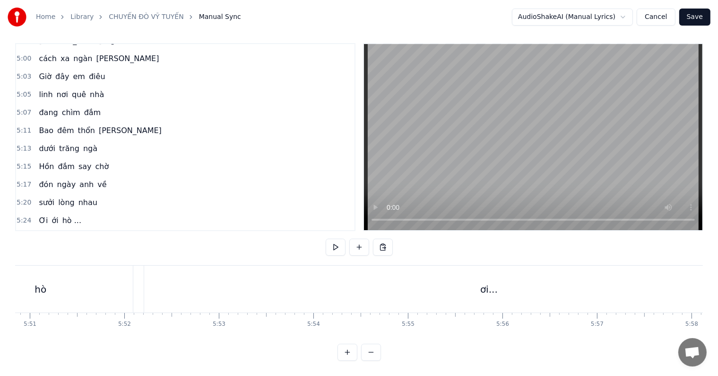
scroll to position [0, 33321]
click at [250, 291] on div "ơi..." at bounding box center [352, 288] width 711 height 47
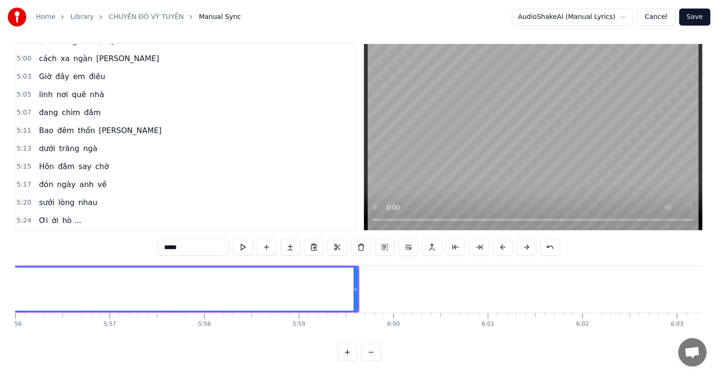
scroll to position [0, 33771]
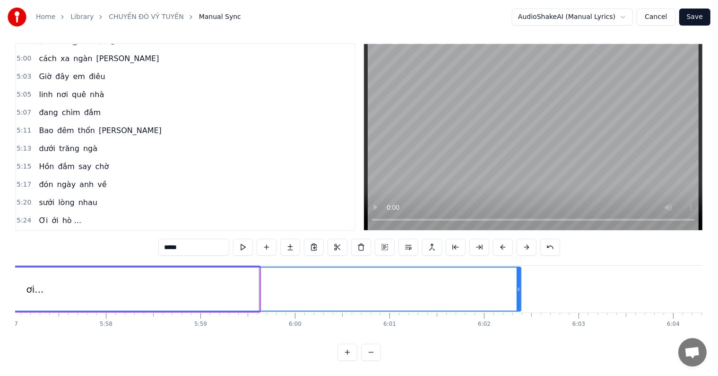
drag, startPoint x: 257, startPoint y: 280, endPoint x: 518, endPoint y: 291, distance: 261.8
click at [518, 291] on div at bounding box center [519, 288] width 4 height 43
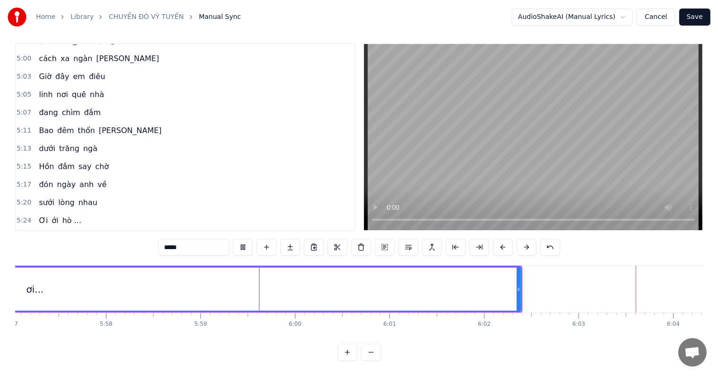
click at [316, 281] on div "ơi..." at bounding box center [35, 288] width 972 height 43
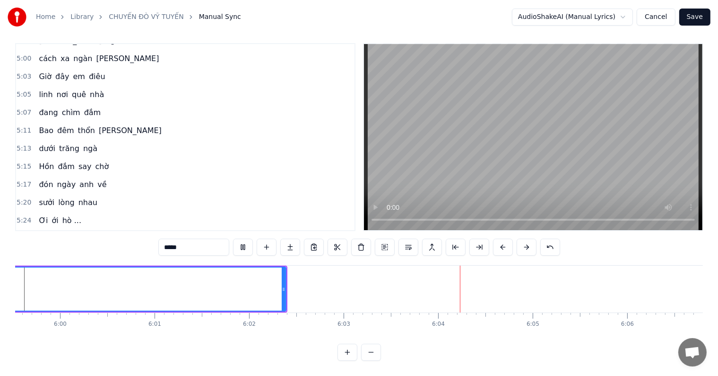
scroll to position [0, 34024]
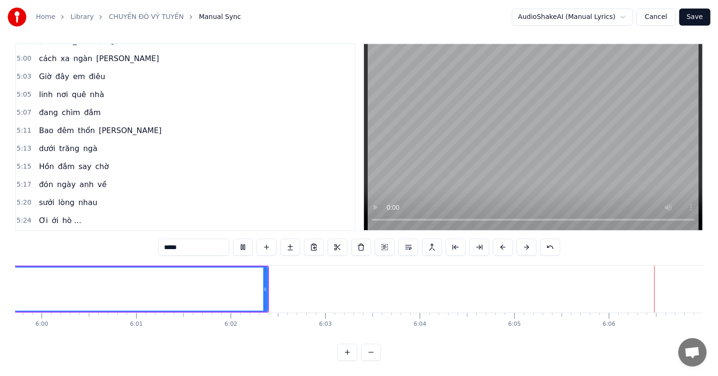
click at [698, 19] on button "Save" at bounding box center [695, 17] width 31 height 17
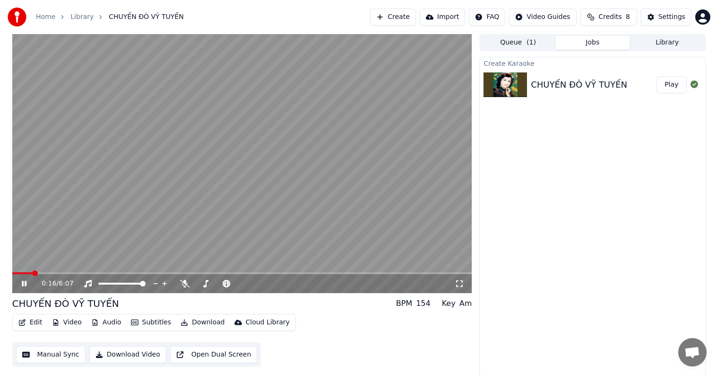
click at [668, 41] on button "Library" at bounding box center [667, 43] width 75 height 14
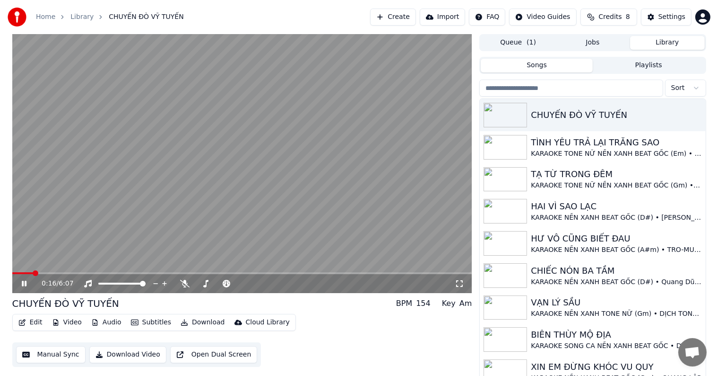
scroll to position [4, 0]
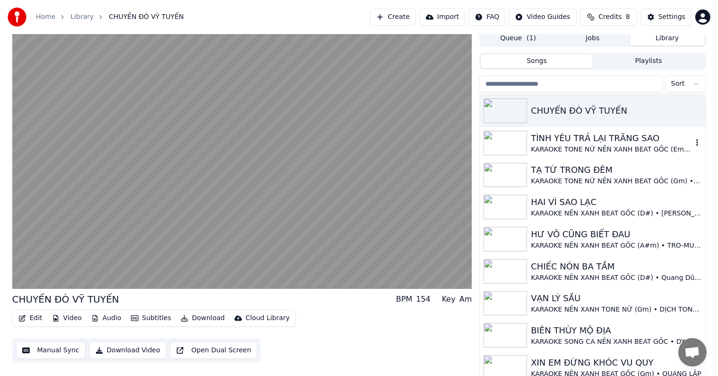
click at [585, 140] on div "TÌNH YÊU TRẢ LẠI TRĂNG SAO" at bounding box center [611, 137] width 161 height 13
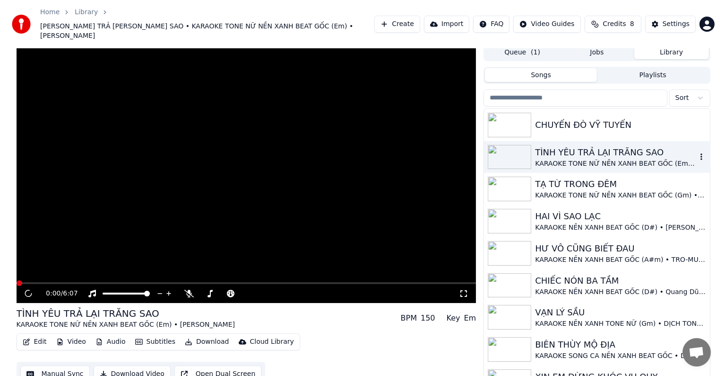
scroll to position [9, 0]
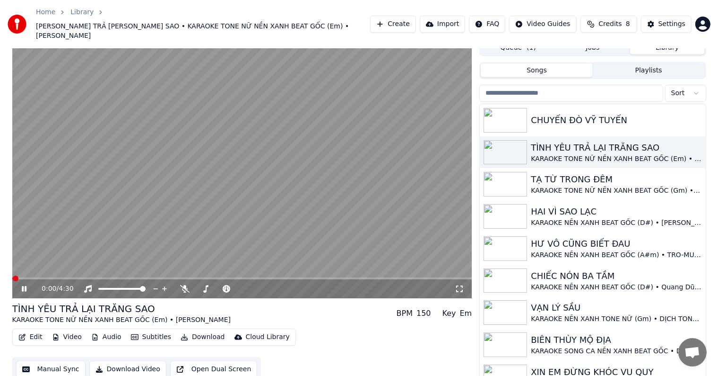
click at [34, 330] on button "Edit" at bounding box center [31, 336] width 32 height 13
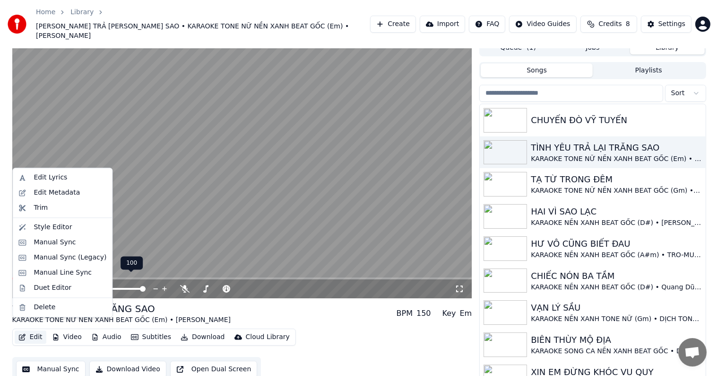
click at [238, 221] on video at bounding box center [242, 168] width 460 height 259
click at [35, 330] on button "Edit" at bounding box center [31, 336] width 32 height 13
click at [58, 190] on div "Edit Metadata" at bounding box center [57, 192] width 46 height 9
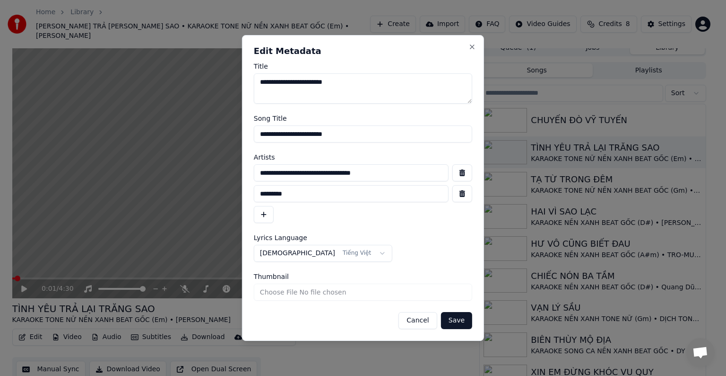
drag, startPoint x: 415, startPoint y: 171, endPoint x: 214, endPoint y: 175, distance: 201.5
click at [214, 175] on body "Home Library [PERSON_NAME] TRẢ [PERSON_NAME] SAO • KARAOKE TONE NỮ NỀN XANH BEA…" at bounding box center [359, 179] width 718 height 376
click at [422, 318] on button "Cancel" at bounding box center [418, 320] width 38 height 17
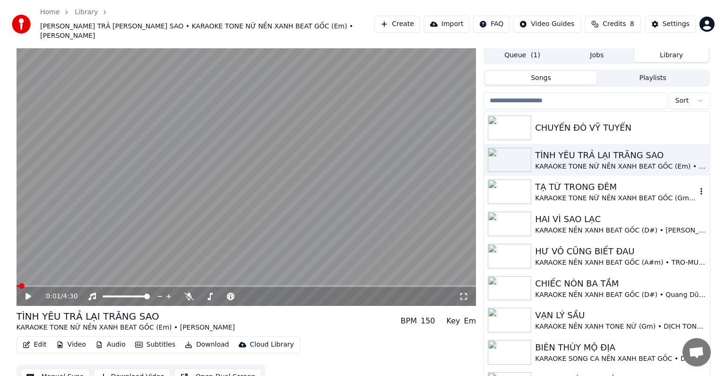
scroll to position [0, 0]
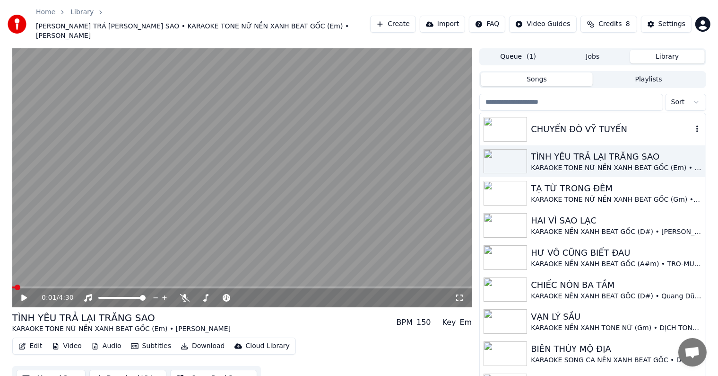
click at [592, 122] on div "CHUYẾN ĐÒ VỸ TUYẾN" at bounding box center [611, 128] width 161 height 13
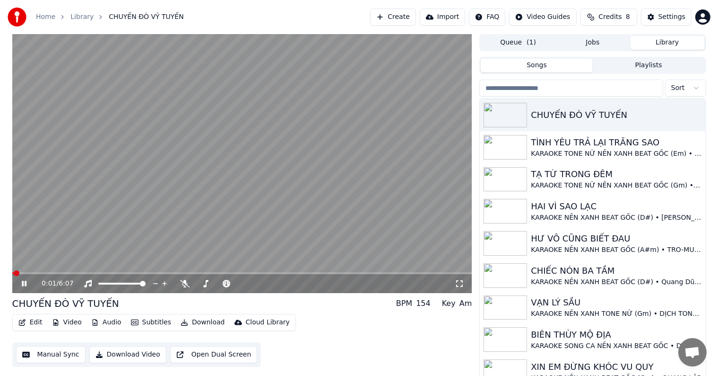
click at [133, 239] on video at bounding box center [242, 163] width 460 height 259
click at [34, 322] on button "Edit" at bounding box center [31, 321] width 32 height 13
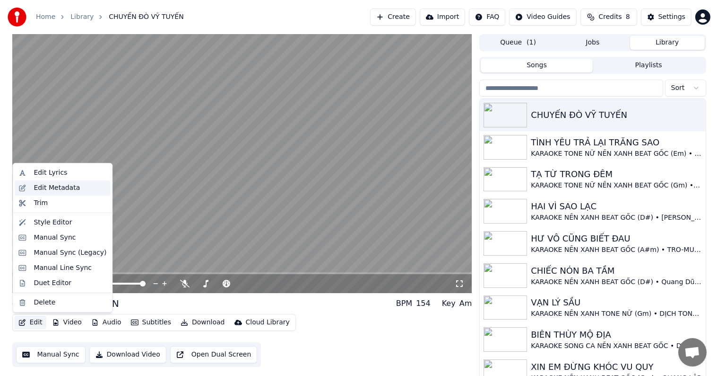
click at [44, 187] on div "Edit Metadata" at bounding box center [57, 187] width 46 height 9
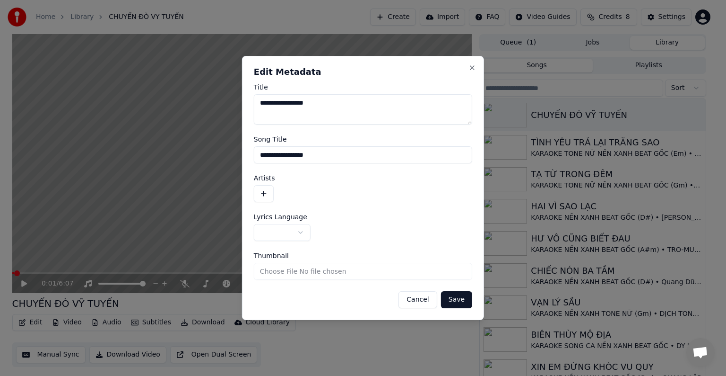
click at [262, 191] on button "button" at bounding box center [264, 193] width 20 height 17
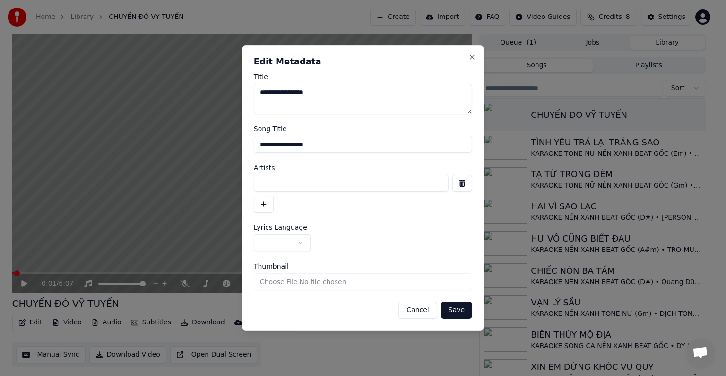
click at [286, 180] on input at bounding box center [351, 183] width 195 height 17
paste input "**********"
type input "**********"
click at [263, 203] on button "button" at bounding box center [264, 203] width 20 height 17
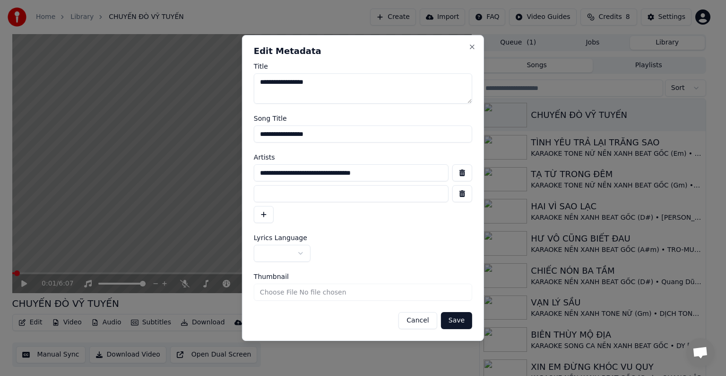
click at [331, 196] on input at bounding box center [351, 193] width 195 height 17
type input "**********"
click at [459, 318] on button "Save" at bounding box center [456, 320] width 31 height 17
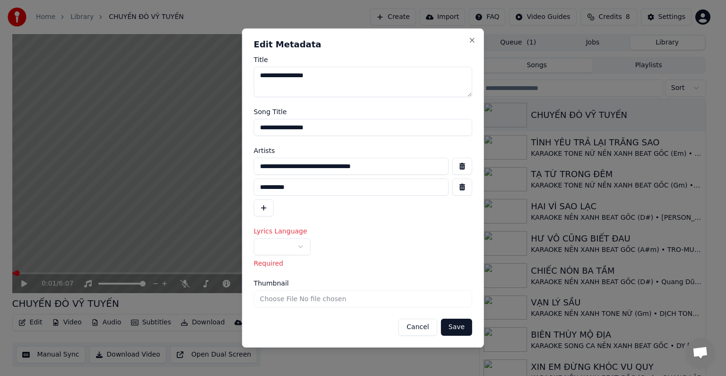
click at [287, 247] on body "Home Library CHUYẾN ĐÒ [PERSON_NAME] Create Import FAQ Video Guides Credits 8 S…" at bounding box center [359, 188] width 718 height 376
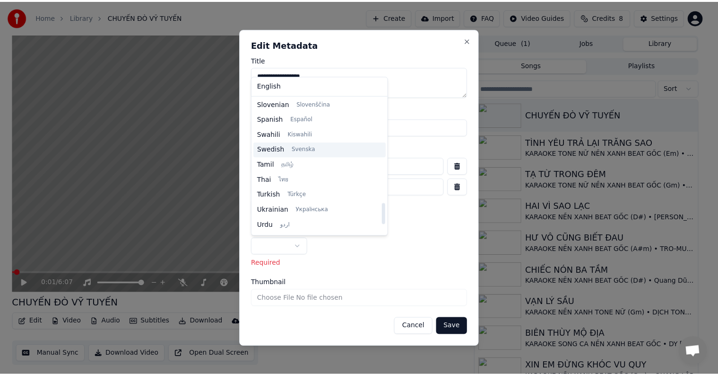
scroll to position [726, 0]
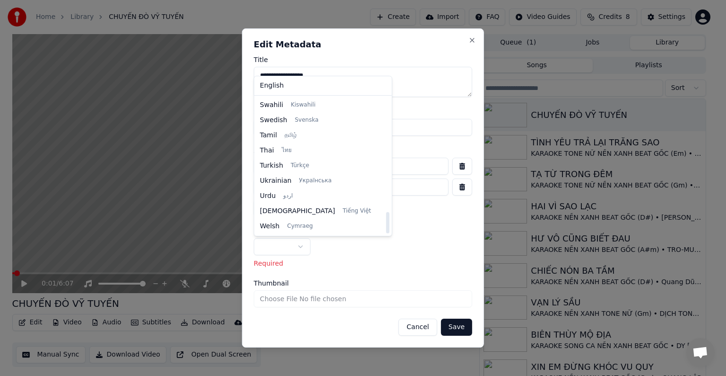
select select "**"
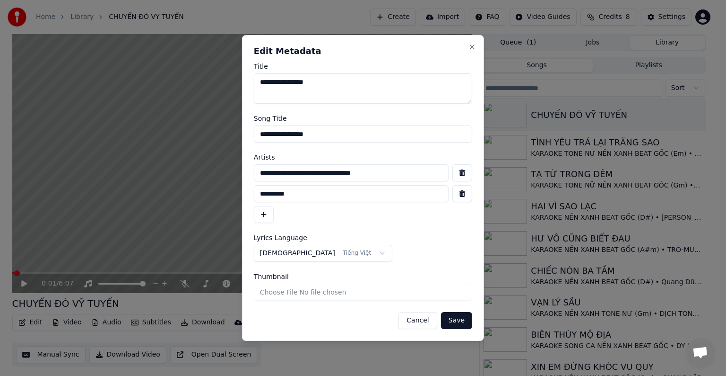
click at [462, 320] on button "Save" at bounding box center [456, 320] width 31 height 17
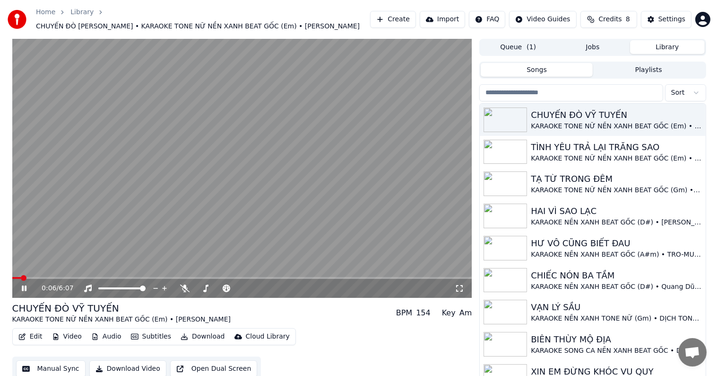
click at [79, 173] on video at bounding box center [242, 168] width 460 height 259
click at [35, 330] on button "Edit" at bounding box center [31, 336] width 32 height 13
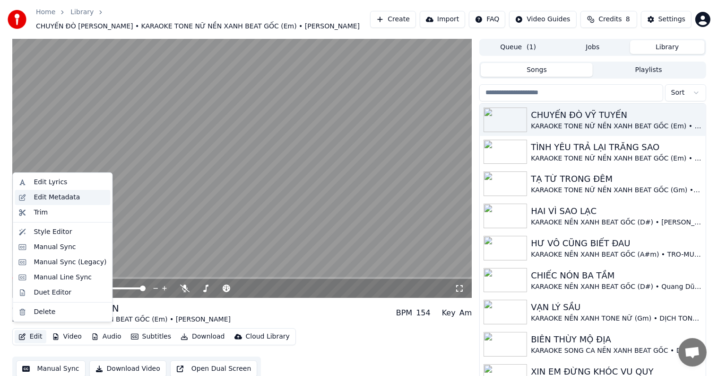
click at [53, 194] on div "Edit Metadata" at bounding box center [57, 196] width 46 height 9
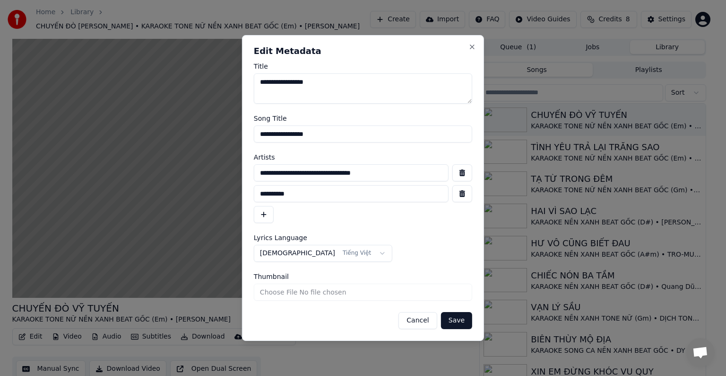
click at [393, 171] on input "**********" at bounding box center [351, 172] width 195 height 17
type input "**********"
click at [463, 322] on button "Save" at bounding box center [456, 320] width 31 height 17
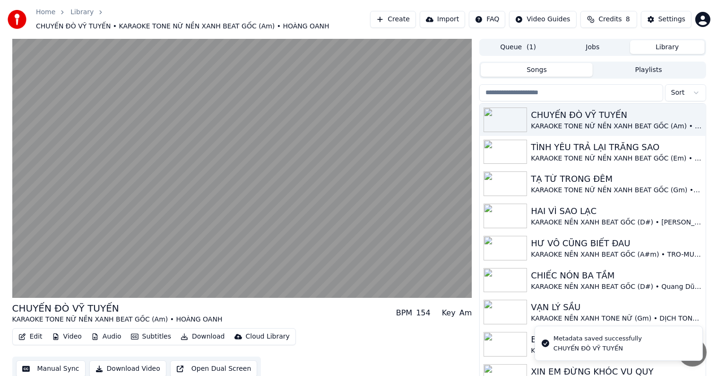
click at [35, 333] on button "Edit" at bounding box center [31, 336] width 32 height 13
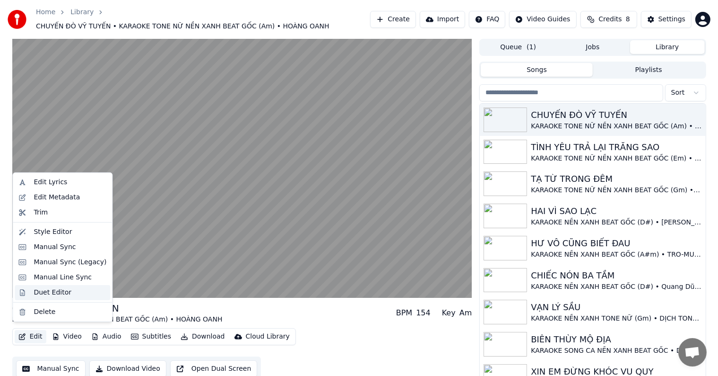
click at [47, 292] on div "Duet Editor" at bounding box center [53, 292] width 38 height 9
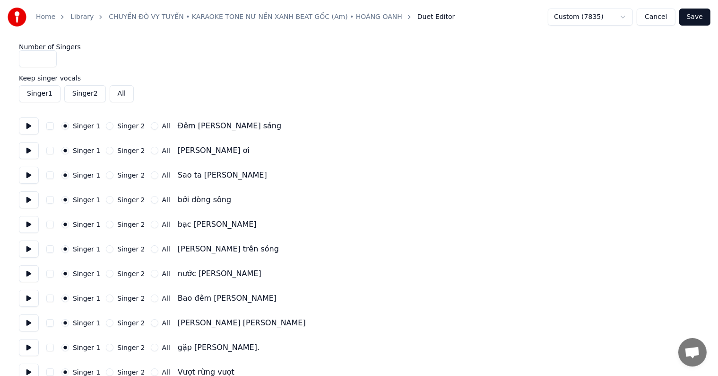
type input "*"
click at [47, 56] on input "*" at bounding box center [38, 58] width 38 height 17
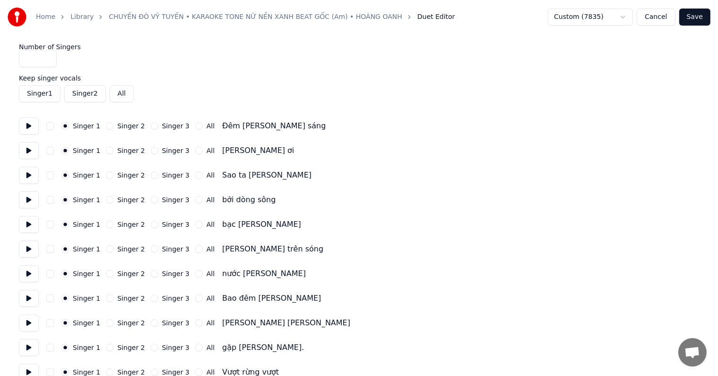
click at [164, 127] on label "Singer 3" at bounding box center [175, 125] width 27 height 7
click at [158, 127] on button "Singer 3" at bounding box center [155, 126] width 8 height 8
click at [163, 156] on div "Singer 1 Singer 2 Singer 3 All [PERSON_NAME] ơi" at bounding box center [359, 150] width 681 height 17
click at [163, 149] on label "Singer 3" at bounding box center [175, 150] width 27 height 7
click at [158, 149] on button "Singer 3" at bounding box center [155, 151] width 8 height 8
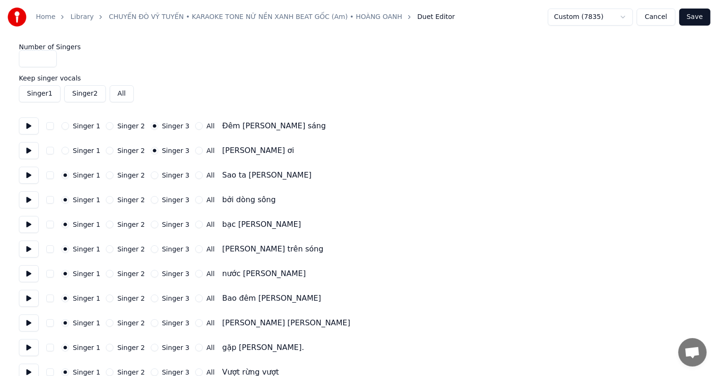
click at [162, 177] on label "Singer 3" at bounding box center [175, 175] width 27 height 7
click at [158, 177] on button "Singer 3" at bounding box center [155, 175] width 8 height 8
click at [163, 201] on label "Singer 3" at bounding box center [175, 199] width 27 height 7
click at [158, 201] on button "Singer 3" at bounding box center [155, 200] width 8 height 8
click at [163, 227] on label "Singer 3" at bounding box center [175, 224] width 27 height 7
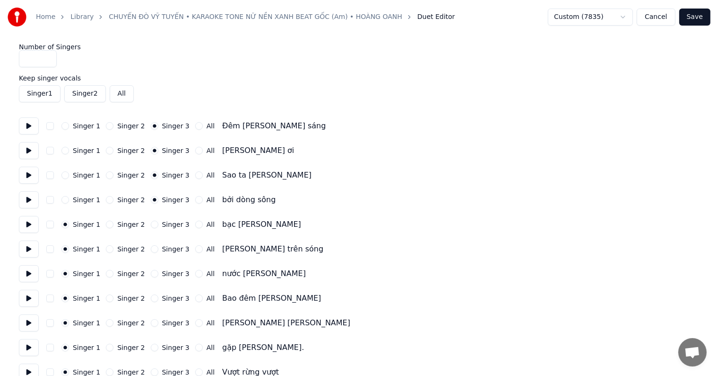
click at [158, 227] on button "Singer 3" at bounding box center [155, 224] width 8 height 8
click at [164, 250] on label "Singer 3" at bounding box center [175, 248] width 27 height 7
click at [158, 250] on button "Singer 3" at bounding box center [155, 249] width 8 height 8
click at [162, 267] on div "Singer 1 Singer 2 Singer 3 All nước [PERSON_NAME]" at bounding box center [359, 273] width 681 height 17
click at [162, 272] on label "Singer 3" at bounding box center [175, 273] width 27 height 7
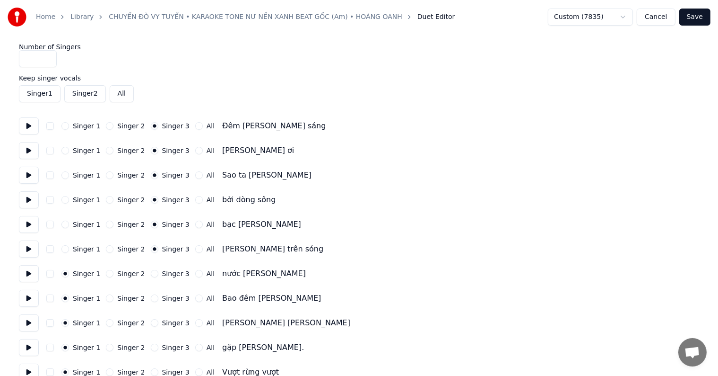
click at [158, 272] on button "Singer 3" at bounding box center [155, 274] width 8 height 8
click at [162, 295] on label "Singer 3" at bounding box center [175, 298] width 27 height 7
click at [158, 295] on button "Singer 3" at bounding box center [155, 298] width 8 height 8
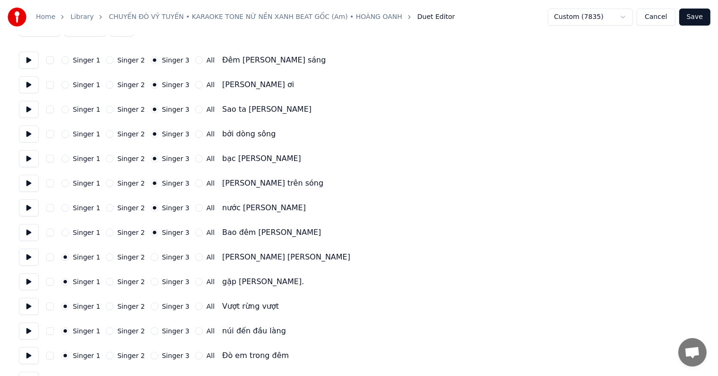
scroll to position [95, 0]
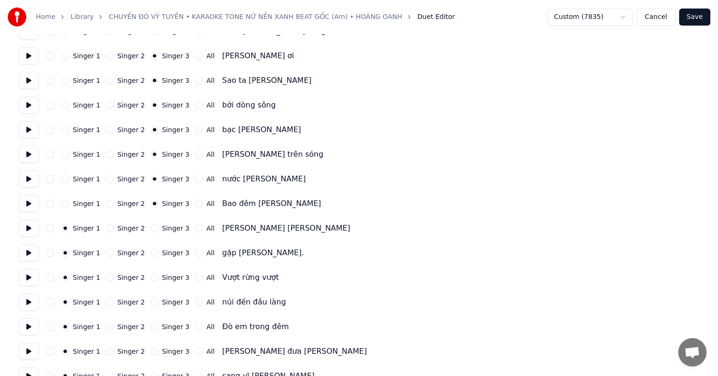
click at [162, 230] on label "Singer 3" at bounding box center [175, 228] width 27 height 7
click at [158, 230] on button "Singer 3" at bounding box center [155, 228] width 8 height 8
click at [162, 253] on label "Singer 3" at bounding box center [175, 252] width 27 height 7
click at [158, 253] on button "Singer 3" at bounding box center [155, 253] width 8 height 8
click at [164, 274] on label "Singer 3" at bounding box center [175, 277] width 27 height 7
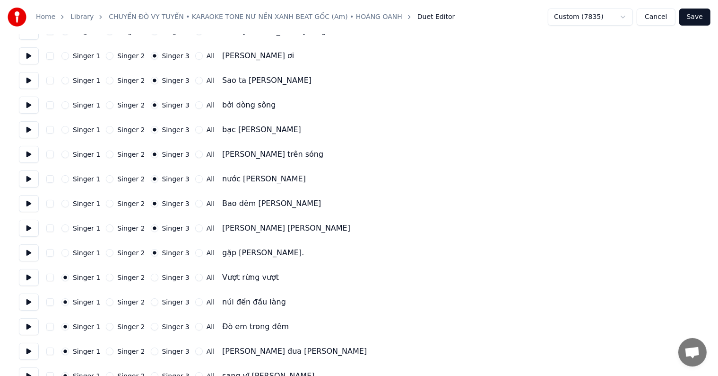
click at [158, 274] on button "Singer 3" at bounding box center [155, 277] width 8 height 8
click at [164, 280] on label "Singer 3" at bounding box center [175, 277] width 27 height 7
click at [158, 280] on button "Singer 3" at bounding box center [155, 277] width 8 height 8
click at [162, 297] on div "Singer 1 Singer 2 Singer 3 All núi đến đầu làng" at bounding box center [359, 301] width 681 height 17
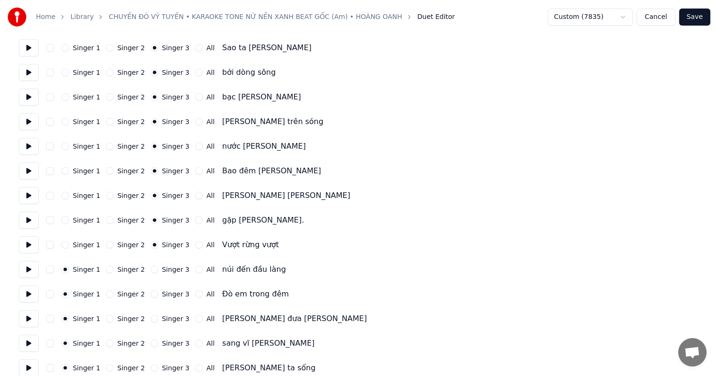
scroll to position [142, 0]
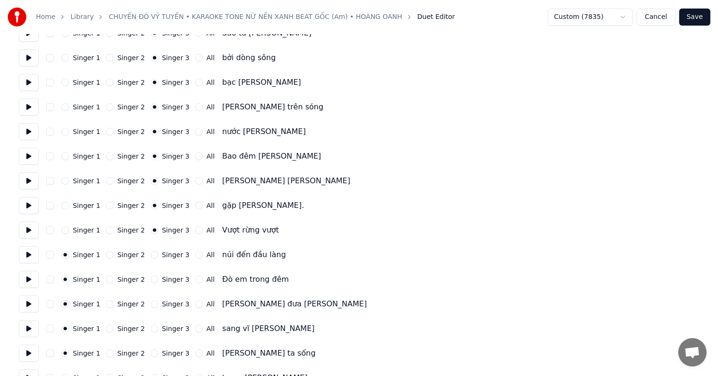
click at [167, 254] on label "Singer 3" at bounding box center [175, 254] width 27 height 7
click at [158, 254] on button "Singer 3" at bounding box center [155, 255] width 8 height 8
click at [167, 279] on label "Singer 3" at bounding box center [175, 279] width 27 height 7
click at [158, 279] on button "Singer 3" at bounding box center [155, 279] width 8 height 8
click at [166, 302] on label "Singer 3" at bounding box center [175, 303] width 27 height 7
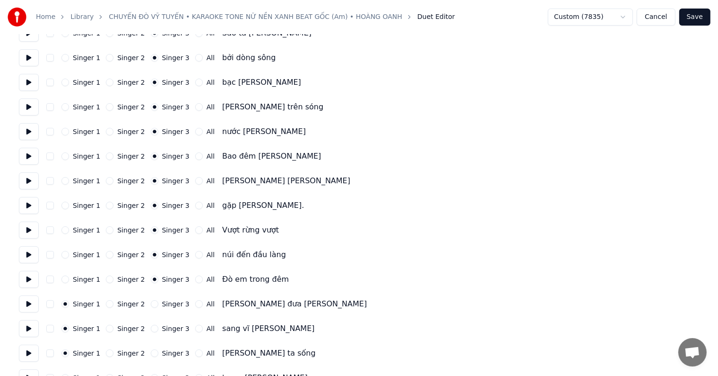
click at [158, 302] on button "Singer 3" at bounding box center [155, 304] width 8 height 8
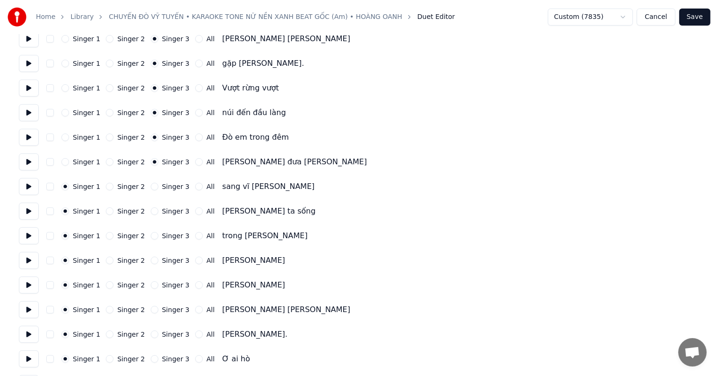
click at [164, 208] on label "Singer 3" at bounding box center [175, 211] width 27 height 7
click at [158, 208] on button "Singer 3" at bounding box center [155, 211] width 8 height 8
click at [164, 185] on label "Singer 3" at bounding box center [175, 186] width 27 height 7
click at [158, 185] on button "Singer 3" at bounding box center [155, 187] width 8 height 8
click at [163, 261] on label "Singer 3" at bounding box center [175, 260] width 27 height 7
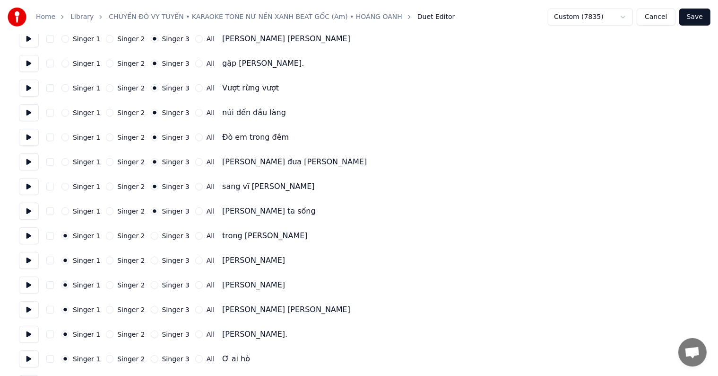
click at [158, 261] on button "Singer 3" at bounding box center [155, 260] width 8 height 8
click at [163, 232] on label "Singer 3" at bounding box center [175, 235] width 27 height 7
click at [158, 232] on button "Singer 3" at bounding box center [155, 236] width 8 height 8
click at [165, 284] on label "Singer 3" at bounding box center [175, 284] width 27 height 7
click at [158, 284] on button "Singer 3" at bounding box center [155, 285] width 8 height 8
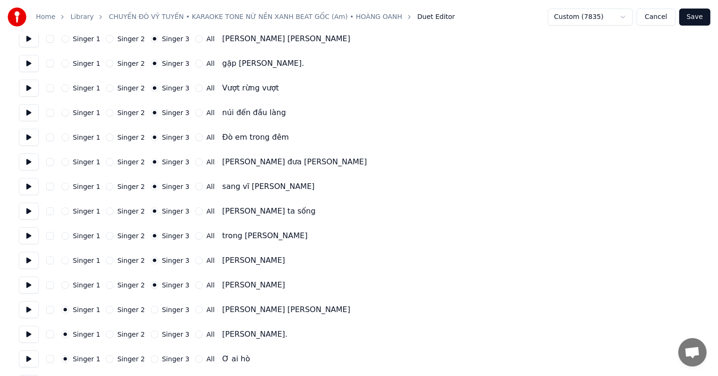
click at [164, 314] on div "Singer 1 Singer 2 Singer 3 All [PERSON_NAME] [PERSON_NAME]" at bounding box center [359, 309] width 681 height 17
click at [163, 310] on label "Singer 3" at bounding box center [175, 309] width 27 height 7
click at [158, 310] on button "Singer 3" at bounding box center [155, 310] width 8 height 8
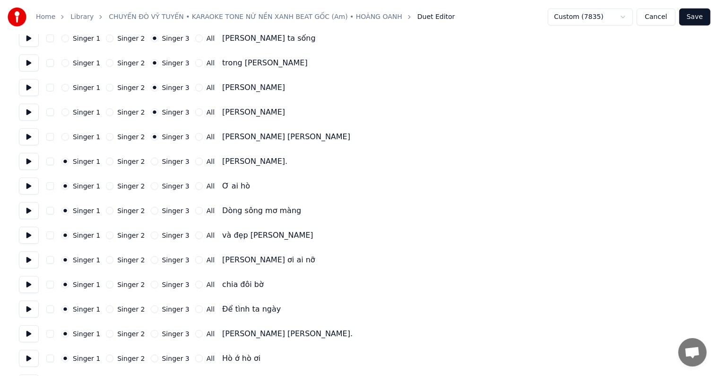
scroll to position [473, 0]
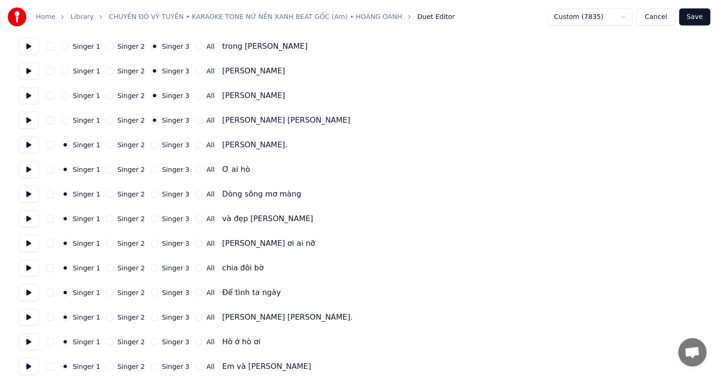
click at [165, 138] on div "Singer 1 Singer 2 Singer 3 All [PERSON_NAME]." at bounding box center [359, 144] width 681 height 17
click at [163, 144] on label "Singer 3" at bounding box center [175, 144] width 27 height 7
click at [158, 144] on button "Singer 3" at bounding box center [155, 145] width 8 height 8
click at [163, 166] on label "Singer 3" at bounding box center [175, 169] width 27 height 7
click at [158, 166] on button "Singer 3" at bounding box center [155, 170] width 8 height 8
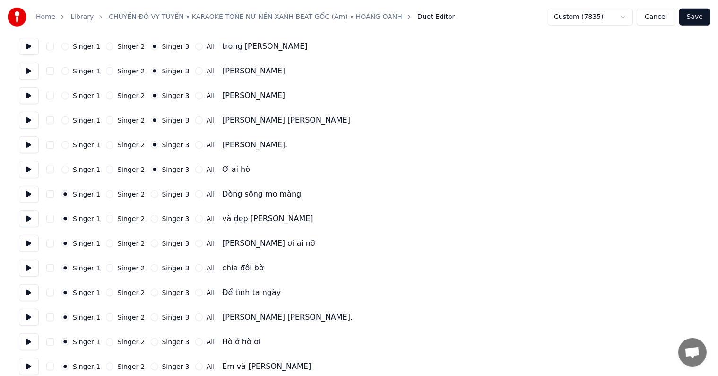
click at [162, 194] on label "Singer 3" at bounding box center [175, 194] width 27 height 7
click at [158, 194] on button "Singer 3" at bounding box center [155, 194] width 8 height 8
click at [161, 223] on div "Singer 1 Singer 2 Singer 3 All và đẹp [PERSON_NAME]" at bounding box center [359, 218] width 681 height 17
click at [162, 216] on label "Singer 3" at bounding box center [175, 218] width 27 height 7
click at [158, 216] on button "Singer 3" at bounding box center [155, 219] width 8 height 8
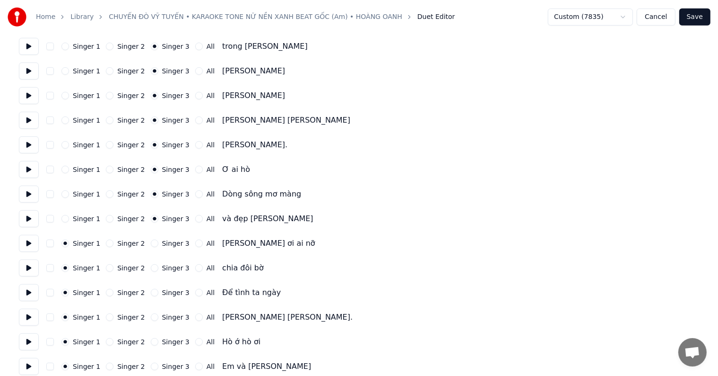
click at [162, 246] on label "Singer 3" at bounding box center [175, 243] width 27 height 7
click at [158, 246] on button "Singer 3" at bounding box center [155, 243] width 8 height 8
click at [162, 264] on label "Singer 3" at bounding box center [175, 267] width 27 height 7
click at [158, 264] on button "Singer 3" at bounding box center [155, 268] width 8 height 8
click at [162, 291] on label "Singer 3" at bounding box center [175, 292] width 27 height 7
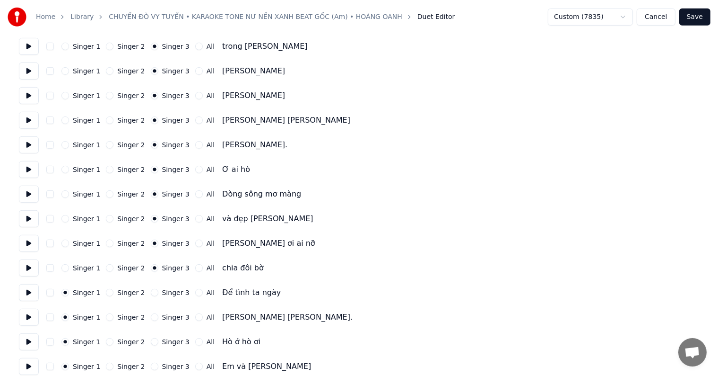
click at [158, 291] on button "Singer 3" at bounding box center [155, 292] width 8 height 8
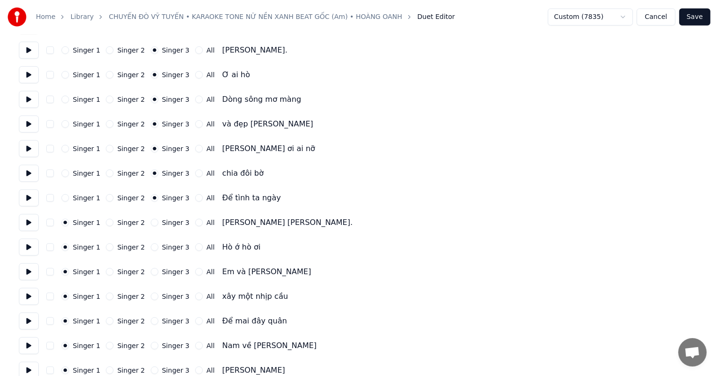
click at [169, 223] on label "Singer 3" at bounding box center [175, 222] width 27 height 7
click at [158, 223] on button "Singer 3" at bounding box center [155, 222] width 8 height 8
click at [166, 252] on div "Singer 1 Singer 2 Singer 3 All Hò ớ hò ơi" at bounding box center [359, 246] width 681 height 17
click at [166, 245] on label "Singer 3" at bounding box center [175, 247] width 27 height 7
click at [158, 245] on button "Singer 3" at bounding box center [155, 247] width 8 height 8
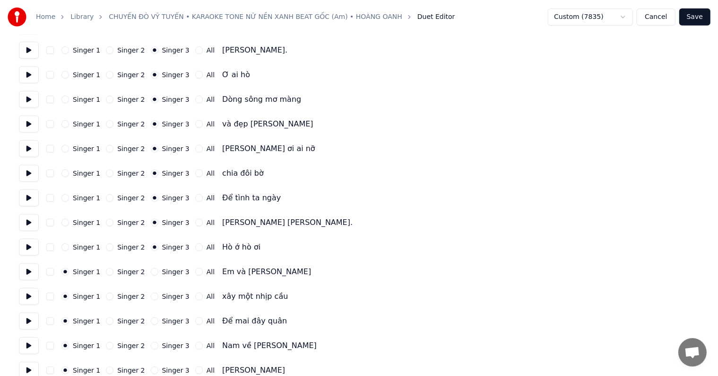
click at [166, 269] on label "Singer 3" at bounding box center [175, 271] width 27 height 7
click at [158, 269] on button "Singer 3" at bounding box center [155, 272] width 8 height 8
click at [165, 295] on label "Singer 3" at bounding box center [175, 296] width 27 height 7
click at [158, 295] on button "Singer 3" at bounding box center [155, 296] width 8 height 8
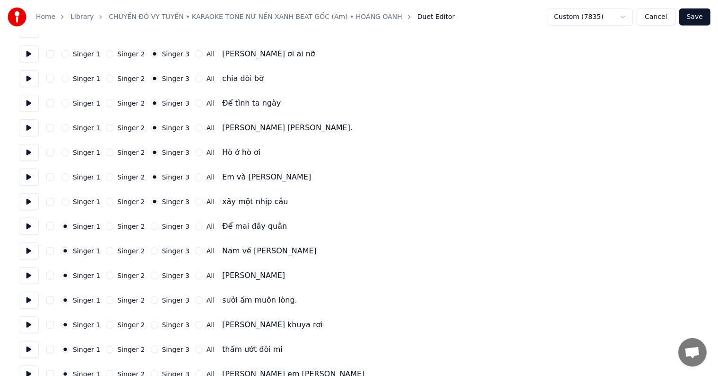
click at [168, 223] on label "Singer 3" at bounding box center [175, 226] width 27 height 7
click at [158, 222] on button "Singer 3" at bounding box center [155, 226] width 8 height 8
click at [165, 249] on label "Singer 3" at bounding box center [175, 250] width 27 height 7
click at [158, 249] on button "Singer 3" at bounding box center [155, 251] width 8 height 8
click at [164, 277] on label "Singer 3" at bounding box center [175, 275] width 27 height 7
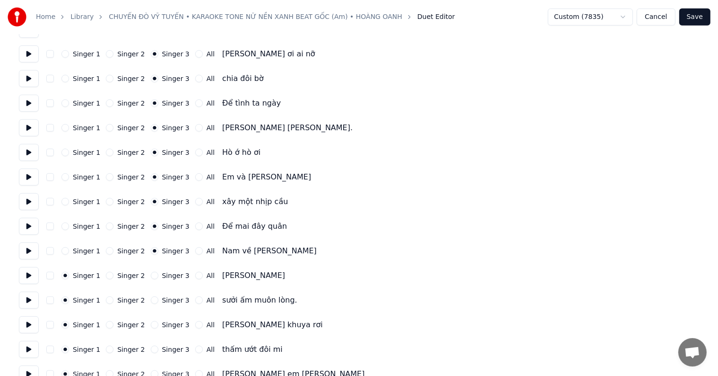
click at [158, 277] on button "Singer 3" at bounding box center [155, 275] width 8 height 8
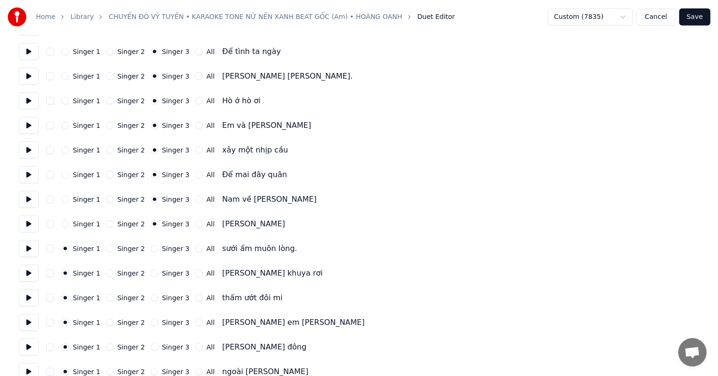
scroll to position [757, 0]
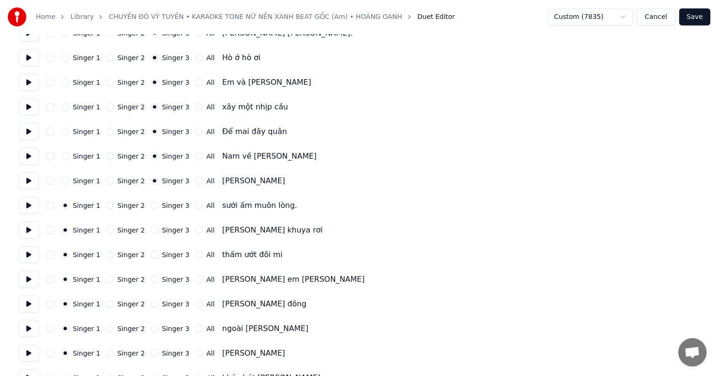
click at [163, 203] on label "Singer 3" at bounding box center [175, 205] width 27 height 7
click at [158, 203] on button "Singer 3" at bounding box center [155, 205] width 8 height 8
click at [163, 232] on label "Singer 3" at bounding box center [175, 230] width 27 height 7
click at [158, 232] on button "Singer 3" at bounding box center [155, 230] width 8 height 8
click at [163, 260] on div "Singer 1 Singer 2 Singer 3 All thấm ướt đôi mi" at bounding box center [359, 254] width 681 height 17
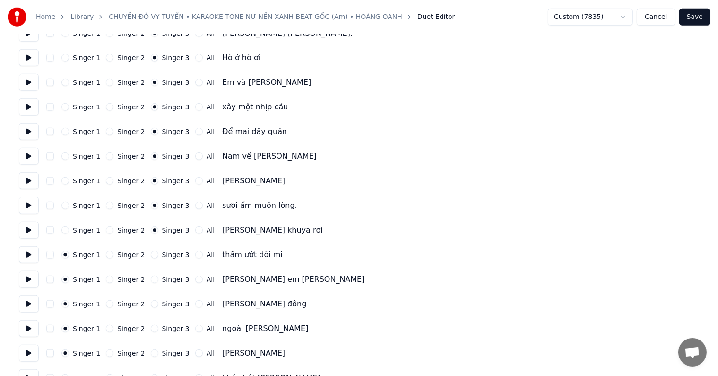
click at [163, 257] on label "Singer 3" at bounding box center [175, 254] width 27 height 7
click at [158, 257] on button "Singer 3" at bounding box center [155, 255] width 8 height 8
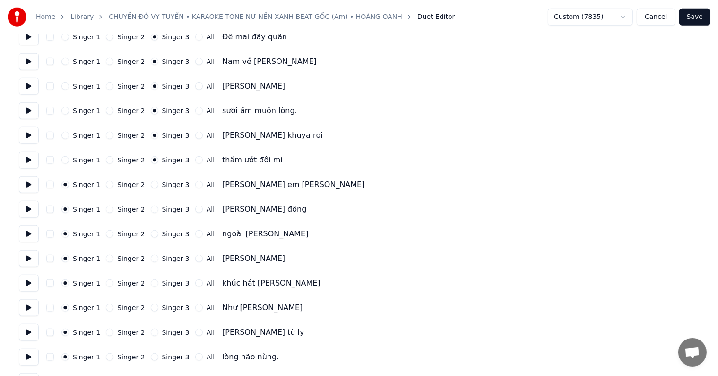
click at [166, 183] on label "Singer 3" at bounding box center [175, 184] width 27 height 7
click at [158, 183] on button "Singer 3" at bounding box center [155, 185] width 8 height 8
click at [165, 210] on label "Singer 3" at bounding box center [175, 209] width 27 height 7
click at [158, 210] on button "Singer 3" at bounding box center [155, 209] width 8 height 8
click at [164, 233] on label "Singer 3" at bounding box center [175, 233] width 27 height 7
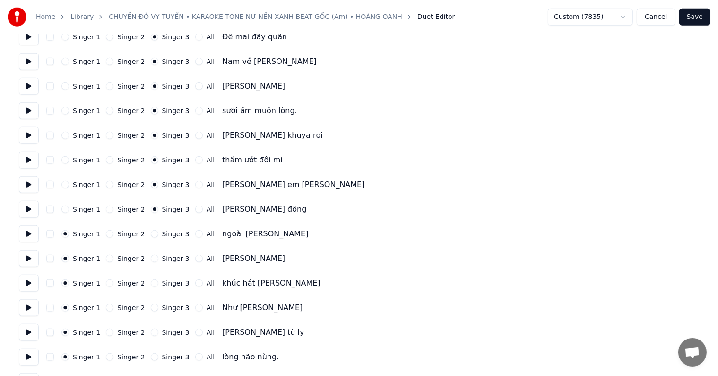
click at [158, 233] on button "Singer 3" at bounding box center [155, 234] width 8 height 8
click at [162, 262] on label "Singer 3" at bounding box center [175, 258] width 27 height 7
click at [158, 262] on button "Singer 3" at bounding box center [155, 258] width 8 height 8
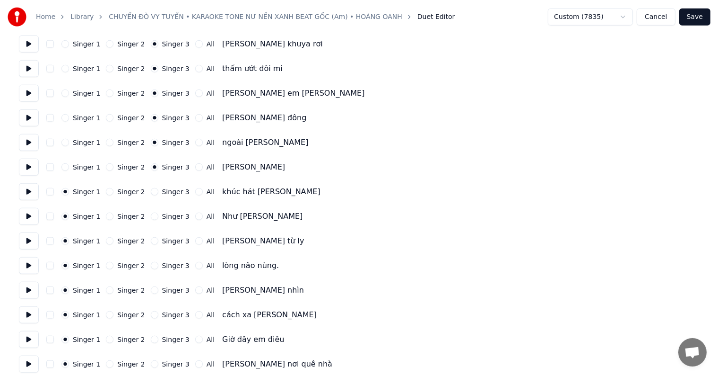
scroll to position [993, 0]
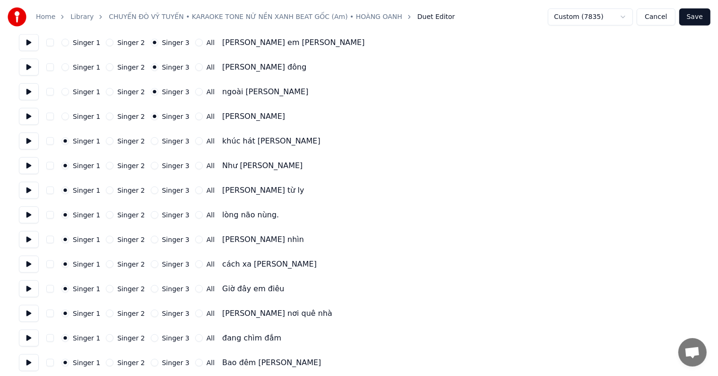
click at [172, 143] on label "Singer 3" at bounding box center [175, 141] width 27 height 7
click at [158, 143] on button "Singer 3" at bounding box center [155, 141] width 8 height 8
click at [163, 159] on div "Singer 1 Singer 2 Singer 3 All Như [PERSON_NAME]" at bounding box center [359, 165] width 681 height 17
click at [163, 166] on label "Singer 3" at bounding box center [175, 165] width 27 height 7
click at [158, 166] on button "Singer 3" at bounding box center [155, 166] width 8 height 8
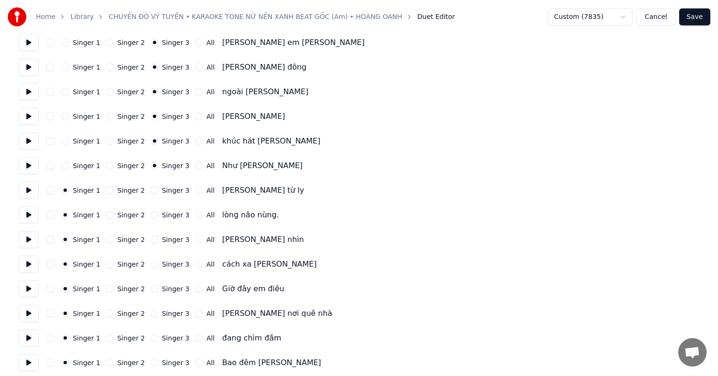
click at [163, 194] on div "Singer 1 Singer 2 Singer 3 All [PERSON_NAME] từ ly" at bounding box center [359, 190] width 681 height 17
click at [165, 216] on label "Singer 3" at bounding box center [175, 214] width 27 height 7
click at [158, 216] on button "Singer 3" at bounding box center [155, 215] width 8 height 8
click at [168, 191] on label "Singer 3" at bounding box center [175, 190] width 27 height 7
click at [158, 191] on button "Singer 3" at bounding box center [155, 190] width 8 height 8
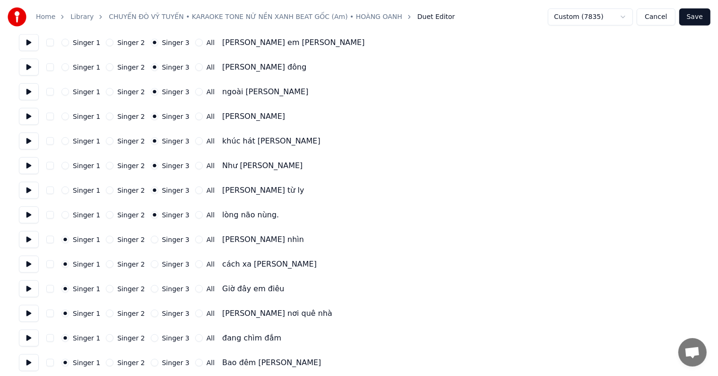
click at [168, 237] on label "Singer 3" at bounding box center [175, 239] width 27 height 7
click at [158, 237] on button "Singer 3" at bounding box center [155, 240] width 8 height 8
click at [166, 261] on label "Singer 3" at bounding box center [175, 264] width 27 height 7
click at [158, 260] on button "Singer 3" at bounding box center [155, 264] width 8 height 8
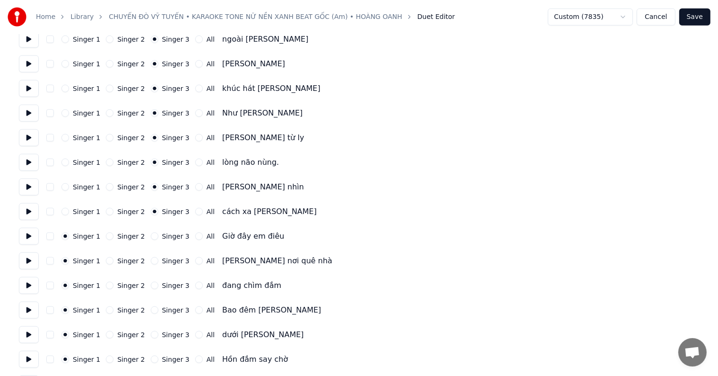
scroll to position [1088, 0]
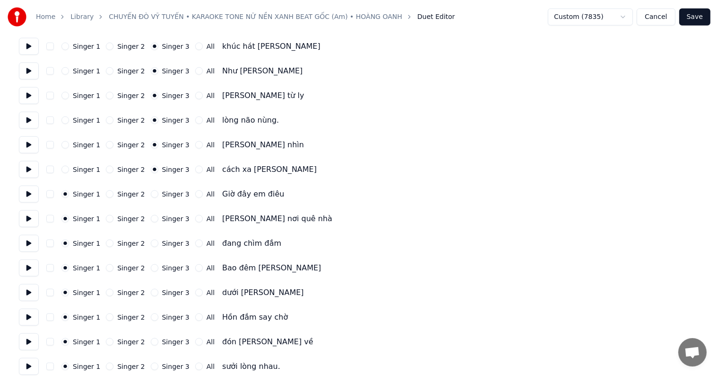
click at [165, 196] on label "Singer 3" at bounding box center [175, 194] width 27 height 7
click at [158, 196] on button "Singer 3" at bounding box center [155, 194] width 8 height 8
click at [162, 216] on label "Singer 3" at bounding box center [175, 218] width 27 height 7
click at [158, 216] on button "Singer 3" at bounding box center [155, 219] width 8 height 8
click at [162, 243] on label "Singer 3" at bounding box center [175, 243] width 27 height 7
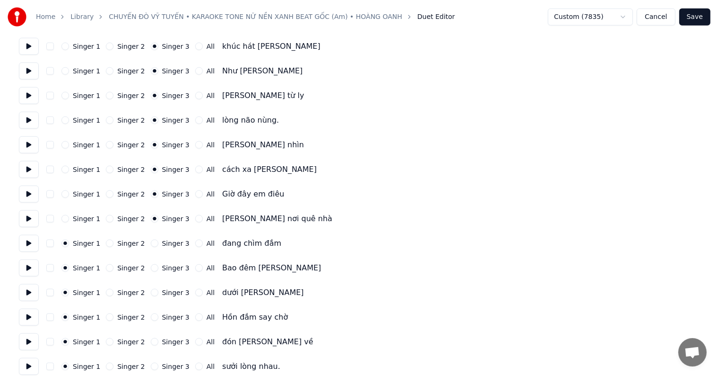
click at [158, 243] on button "Singer 3" at bounding box center [155, 243] width 8 height 8
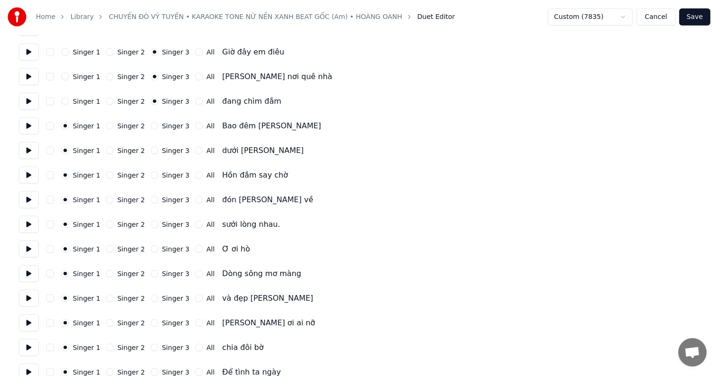
click at [166, 122] on label "Singer 3" at bounding box center [175, 125] width 27 height 7
click at [158, 122] on button "Singer 3" at bounding box center [155, 126] width 8 height 8
click at [164, 151] on label "Singer 3" at bounding box center [175, 150] width 27 height 7
click at [158, 151] on button "Singer 3" at bounding box center [155, 151] width 8 height 8
click at [162, 176] on label "Singer 3" at bounding box center [175, 175] width 27 height 7
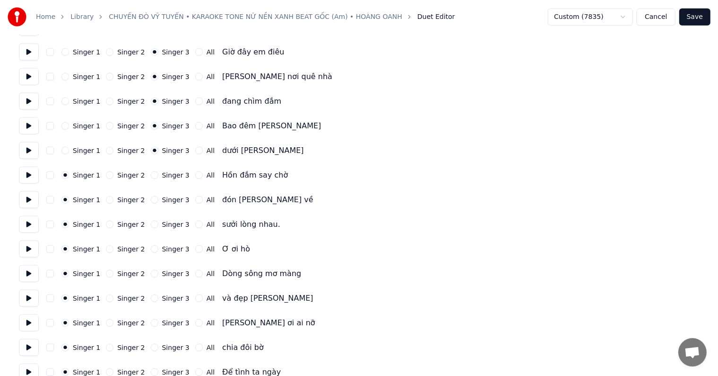
click at [158, 176] on button "Singer 3" at bounding box center [155, 175] width 8 height 8
click at [162, 196] on label "Singer 3" at bounding box center [175, 199] width 27 height 7
click at [158, 196] on button "Singer 3" at bounding box center [155, 200] width 8 height 8
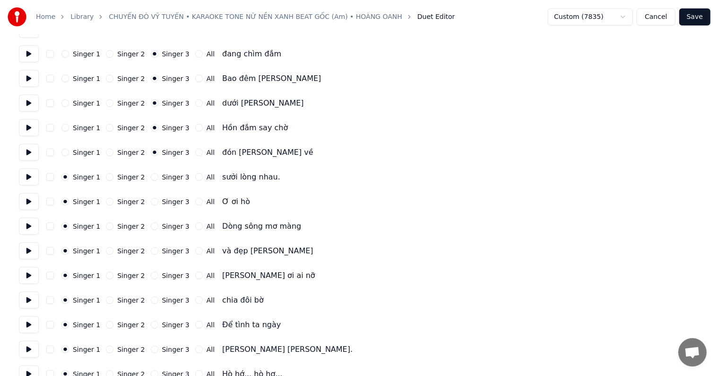
click at [165, 177] on label "Singer 3" at bounding box center [175, 177] width 27 height 7
click at [158, 177] on button "Singer 3" at bounding box center [155, 177] width 8 height 8
click at [163, 198] on label "Singer 3" at bounding box center [175, 201] width 27 height 7
click at [158, 198] on button "Singer 3" at bounding box center [155, 202] width 8 height 8
click at [163, 225] on label "Singer 3" at bounding box center [175, 226] width 27 height 7
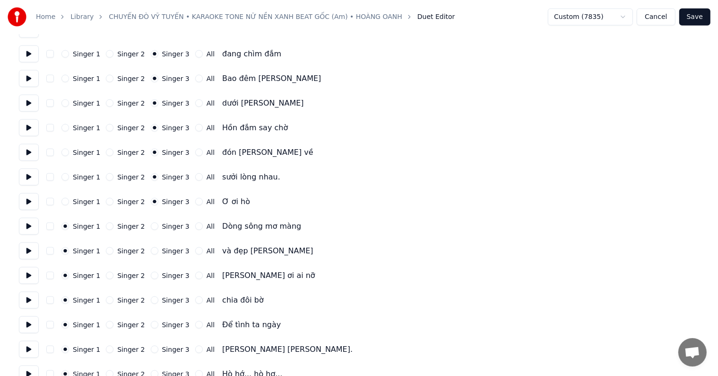
click at [158, 225] on button "Singer 3" at bounding box center [155, 226] width 8 height 8
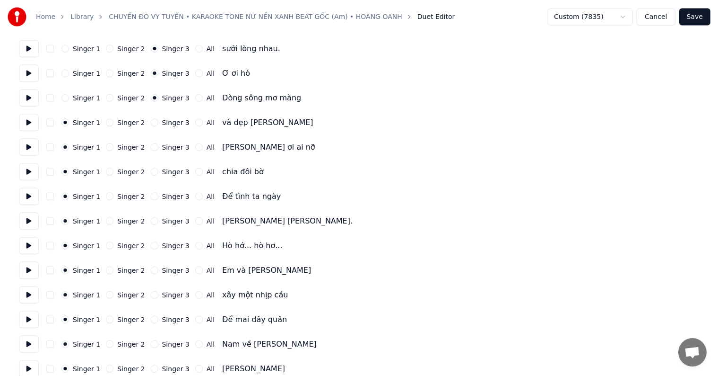
scroll to position [1419, 0]
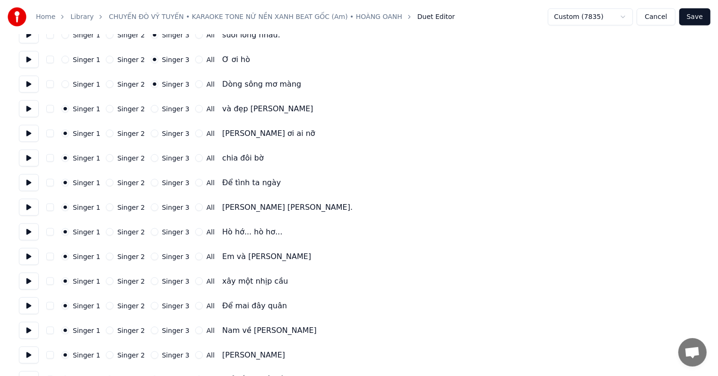
click at [166, 105] on label "Singer 3" at bounding box center [175, 108] width 27 height 7
click at [158, 105] on button "Singer 3" at bounding box center [155, 109] width 8 height 8
click at [164, 131] on label "Singer 3" at bounding box center [175, 133] width 27 height 7
click at [158, 131] on button "Singer 3" at bounding box center [155, 134] width 8 height 8
click at [163, 165] on div "Singer 1 Singer 2 Singer 3 All chia đôi bờ" at bounding box center [359, 157] width 681 height 17
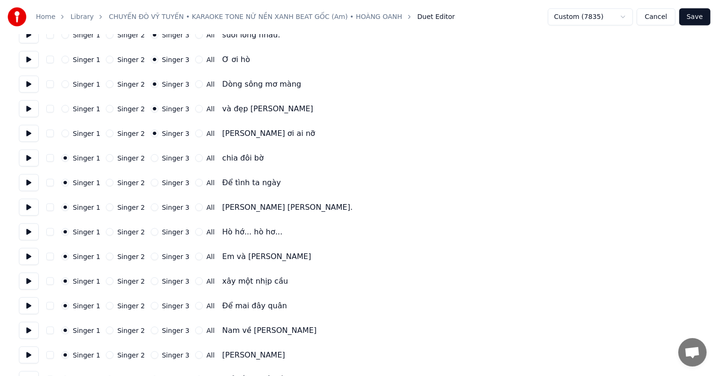
click at [164, 157] on label "Singer 3" at bounding box center [175, 158] width 27 height 7
click at [158, 157] on button "Singer 3" at bounding box center [155, 158] width 8 height 8
click at [165, 189] on div "Singer 1 Singer 2 Singer 3 All Để tình ta ngày" at bounding box center [359, 182] width 681 height 17
click at [166, 181] on label "Singer 3" at bounding box center [175, 182] width 27 height 7
click at [158, 181] on button "Singer 3" at bounding box center [155, 183] width 8 height 8
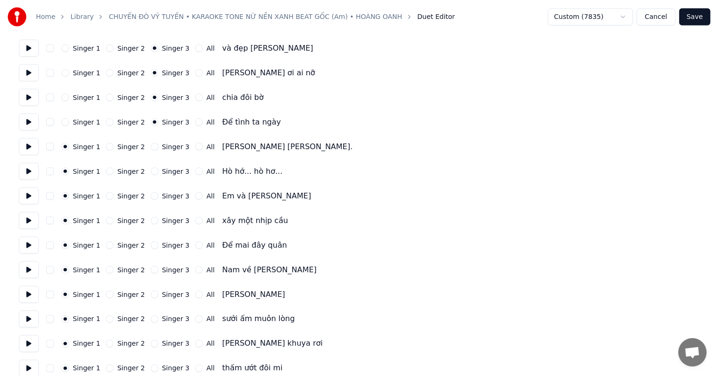
scroll to position [1513, 0]
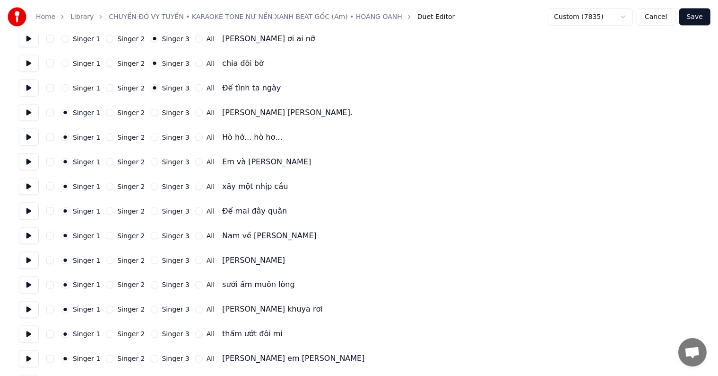
click at [170, 108] on div "Singer 1 Singer 2 Singer 3 All [PERSON_NAME] [PERSON_NAME]." at bounding box center [359, 112] width 681 height 17
click at [166, 114] on label "Singer 3" at bounding box center [175, 112] width 27 height 7
click at [158, 114] on button "Singer 3" at bounding box center [155, 113] width 8 height 8
click at [166, 139] on label "Singer 3" at bounding box center [175, 137] width 27 height 7
click at [158, 139] on button "Singer 3" at bounding box center [155, 137] width 8 height 8
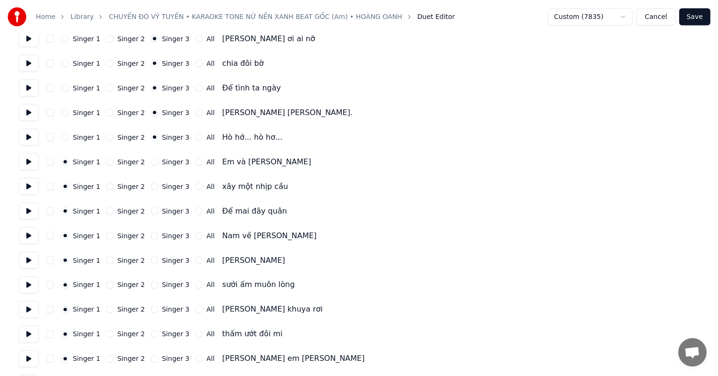
click at [165, 161] on label "Singer 3" at bounding box center [175, 161] width 27 height 7
click at [158, 161] on button "Singer 3" at bounding box center [155, 162] width 8 height 8
click at [162, 183] on label "Singer 3" at bounding box center [175, 186] width 27 height 7
click at [158, 183] on button "Singer 3" at bounding box center [155, 187] width 8 height 8
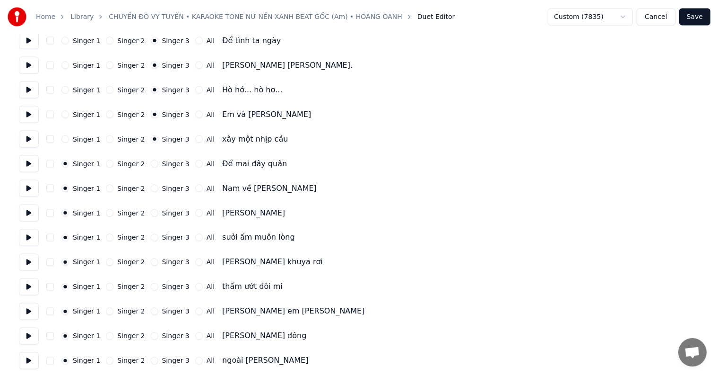
scroll to position [1608, 0]
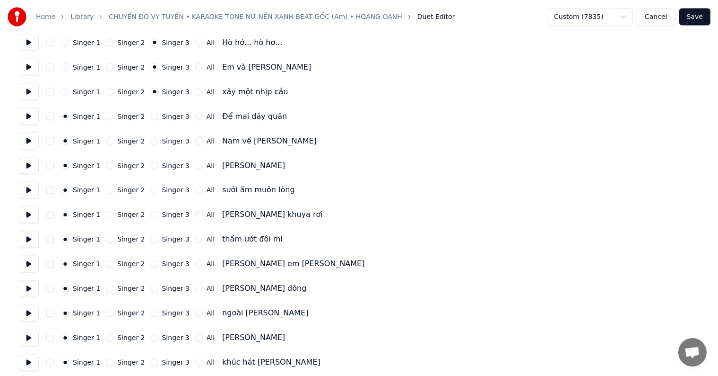
click at [163, 117] on label "Singer 3" at bounding box center [175, 116] width 27 height 7
click at [158, 117] on button "Singer 3" at bounding box center [155, 117] width 8 height 8
click at [165, 135] on div "Singer 1 Singer 2 Singer 3 All Nam về [PERSON_NAME]" at bounding box center [359, 140] width 681 height 17
click at [165, 142] on label "Singer 3" at bounding box center [175, 141] width 27 height 7
click at [158, 142] on button "Singer 3" at bounding box center [155, 141] width 8 height 8
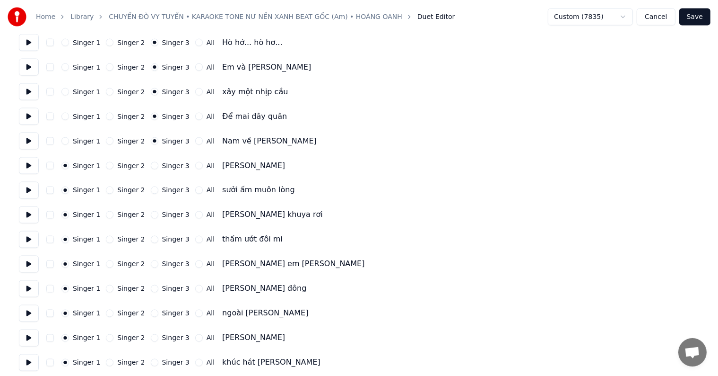
click at [162, 165] on label "Singer 3" at bounding box center [175, 165] width 27 height 7
click at [158, 165] on button "Singer 3" at bounding box center [155, 166] width 8 height 8
click at [165, 191] on label "Singer 3" at bounding box center [175, 190] width 27 height 7
click at [158, 191] on button "Singer 3" at bounding box center [155, 190] width 8 height 8
click at [166, 210] on div "Singer 1 Singer 2 Singer 3 All [PERSON_NAME] khuya rơi" at bounding box center [359, 214] width 681 height 17
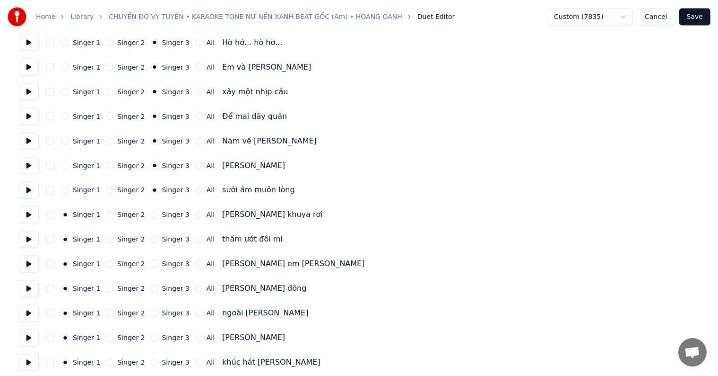
click at [167, 215] on label "Singer 3" at bounding box center [175, 214] width 27 height 7
click at [158, 215] on button "Singer 3" at bounding box center [155, 215] width 8 height 8
click at [167, 236] on label "Singer 3" at bounding box center [175, 239] width 27 height 7
click at [158, 236] on button "Singer 3" at bounding box center [155, 240] width 8 height 8
click at [167, 267] on label "Singer 3" at bounding box center [175, 264] width 27 height 7
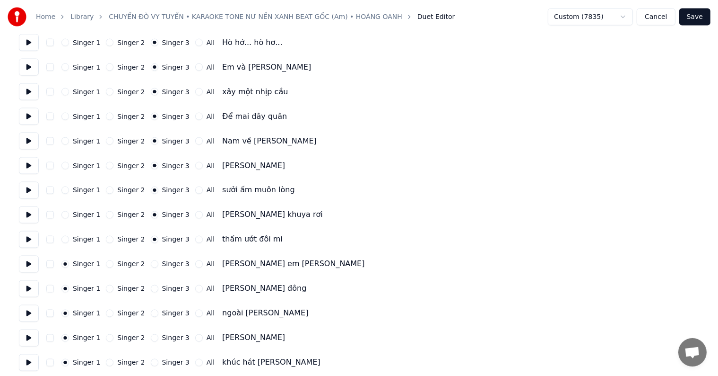
click at [158, 267] on button "Singer 3" at bounding box center [155, 264] width 8 height 8
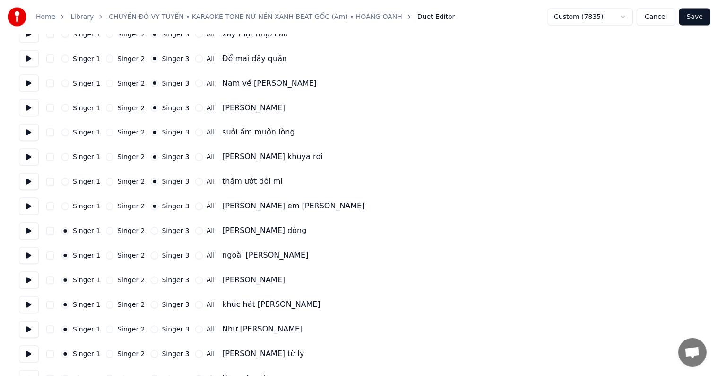
scroll to position [1703, 0]
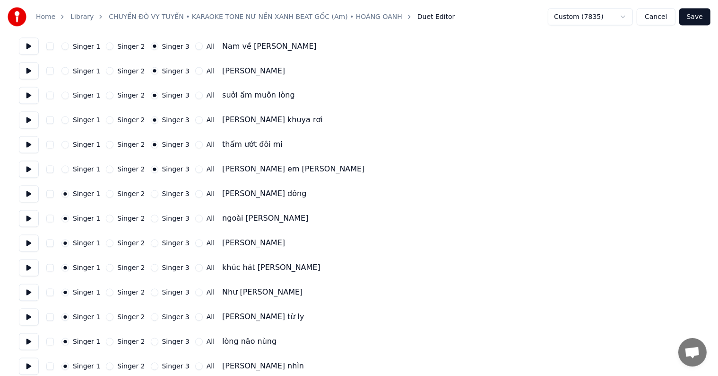
click at [165, 191] on label "Singer 3" at bounding box center [175, 194] width 27 height 7
click at [158, 191] on button "Singer 3" at bounding box center [155, 194] width 8 height 8
click at [166, 216] on label "Singer 3" at bounding box center [175, 218] width 27 height 7
click at [158, 216] on button "Singer 3" at bounding box center [155, 219] width 8 height 8
click at [166, 245] on label "Singer 3" at bounding box center [175, 243] width 27 height 7
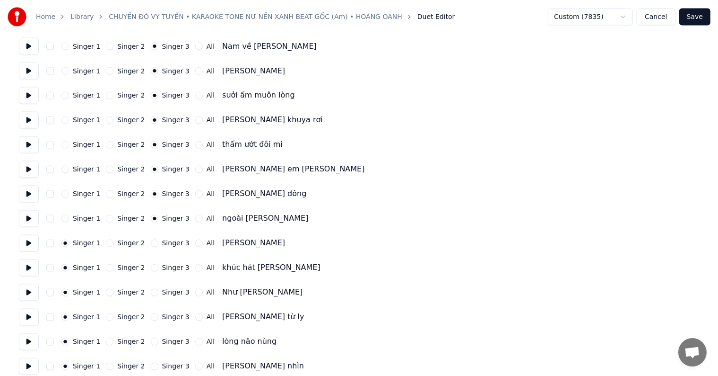
click at [158, 245] on button "Singer 3" at bounding box center [155, 243] width 8 height 8
click at [162, 270] on label "Singer 3" at bounding box center [175, 267] width 27 height 7
click at [158, 270] on button "Singer 3" at bounding box center [155, 268] width 8 height 8
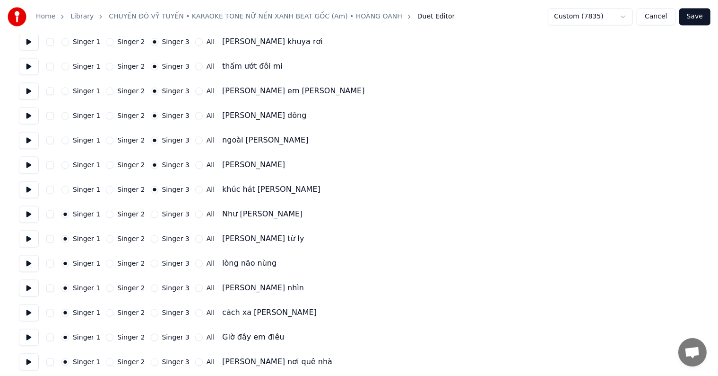
scroll to position [1797, 0]
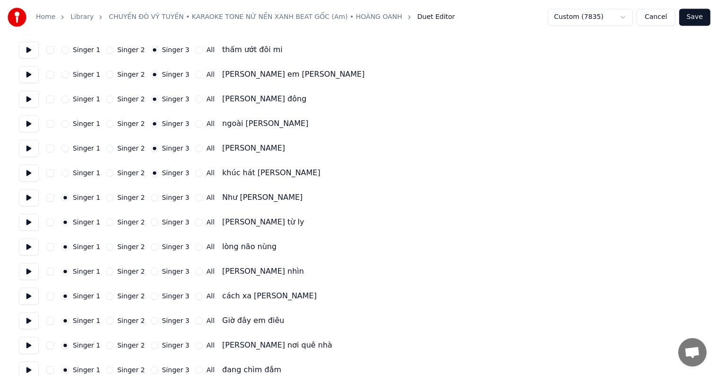
click at [168, 197] on label "Singer 3" at bounding box center [175, 197] width 27 height 7
click at [158, 197] on button "Singer 3" at bounding box center [155, 198] width 8 height 8
click at [163, 223] on label "Singer 3" at bounding box center [175, 222] width 27 height 7
click at [158, 223] on button "Singer 3" at bounding box center [155, 222] width 8 height 8
click at [163, 249] on label "Singer 3" at bounding box center [175, 247] width 27 height 7
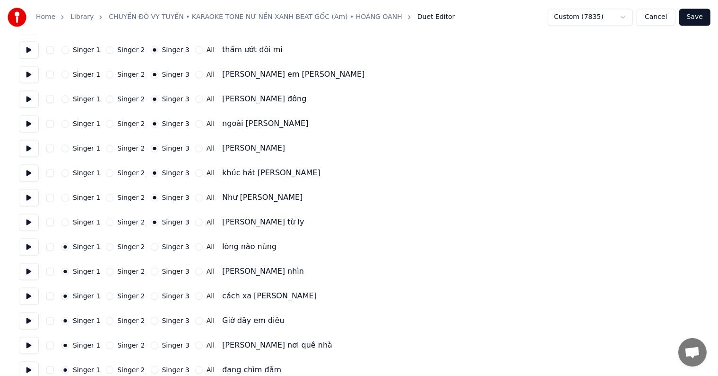
click at [158, 249] on button "Singer 3" at bounding box center [155, 247] width 8 height 8
click at [164, 272] on label "Singer 3" at bounding box center [175, 271] width 27 height 7
click at [158, 272] on button "Singer 3" at bounding box center [155, 272] width 8 height 8
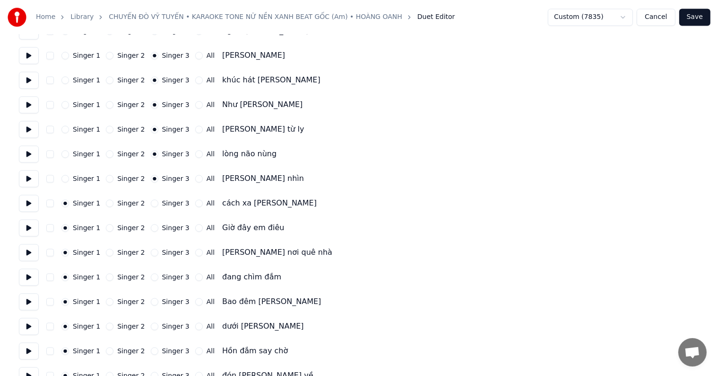
scroll to position [1939, 0]
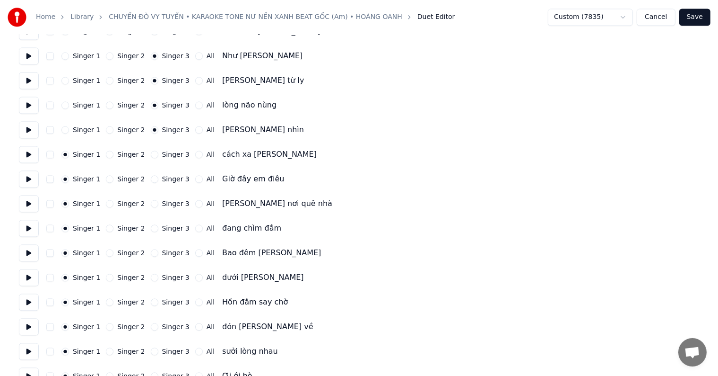
drag, startPoint x: 164, startPoint y: 152, endPoint x: 164, endPoint y: 160, distance: 8.0
click at [164, 154] on label "Singer 3" at bounding box center [175, 154] width 27 height 7
click at [158, 154] on button "Singer 3" at bounding box center [155, 154] width 8 height 8
click at [164, 178] on label "Singer 3" at bounding box center [175, 178] width 27 height 7
click at [158, 178] on button "Singer 3" at bounding box center [155, 179] width 8 height 8
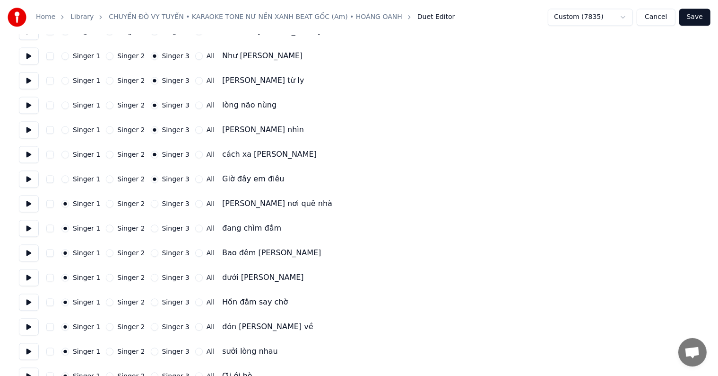
click at [164, 201] on label "Singer 3" at bounding box center [175, 203] width 27 height 7
click at [158, 201] on button "Singer 3" at bounding box center [155, 204] width 8 height 8
click at [168, 225] on label "Singer 3" at bounding box center [175, 228] width 27 height 7
click at [158, 225] on button "Singer 3" at bounding box center [155, 228] width 8 height 8
click at [165, 247] on div "Singer 1 Singer 2 Singer 3 All Bao đêm [PERSON_NAME]" at bounding box center [359, 252] width 681 height 17
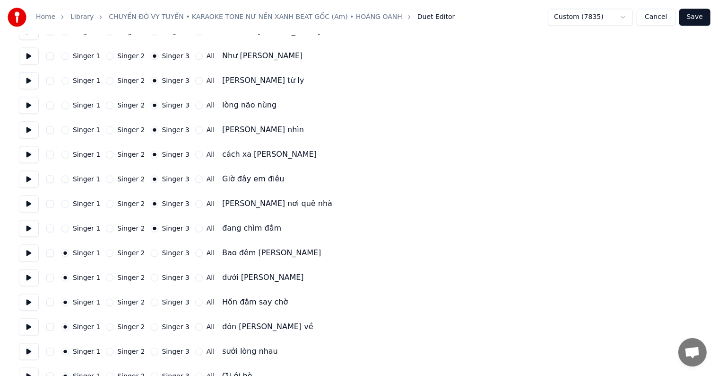
click at [164, 251] on label "Singer 3" at bounding box center [175, 252] width 27 height 7
click at [158, 251] on button "Singer 3" at bounding box center [155, 253] width 8 height 8
click at [162, 277] on label "Singer 3" at bounding box center [175, 277] width 27 height 7
click at [157, 277] on button "Singer 3" at bounding box center [155, 277] width 8 height 8
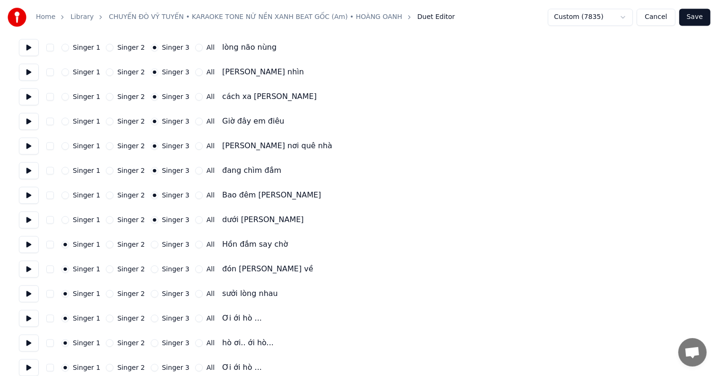
scroll to position [2031, 0]
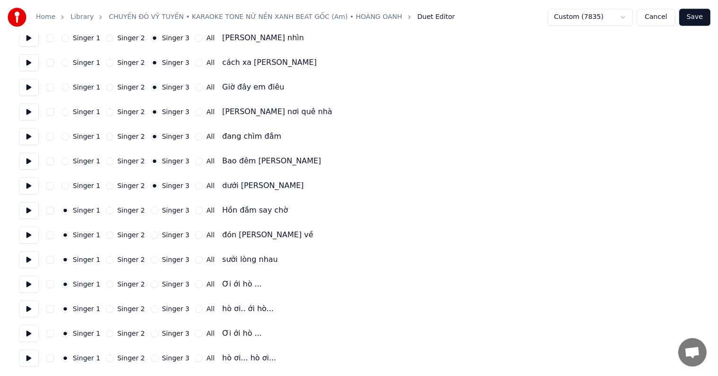
click at [165, 208] on label "Singer 3" at bounding box center [175, 210] width 27 height 7
click at [158, 208] on button "Singer 3" at bounding box center [155, 210] width 8 height 8
click at [165, 236] on label "Singer 3" at bounding box center [175, 234] width 27 height 7
click at [158, 236] on button "Singer 3" at bounding box center [155, 235] width 8 height 8
click at [165, 257] on label "Singer 3" at bounding box center [175, 259] width 27 height 7
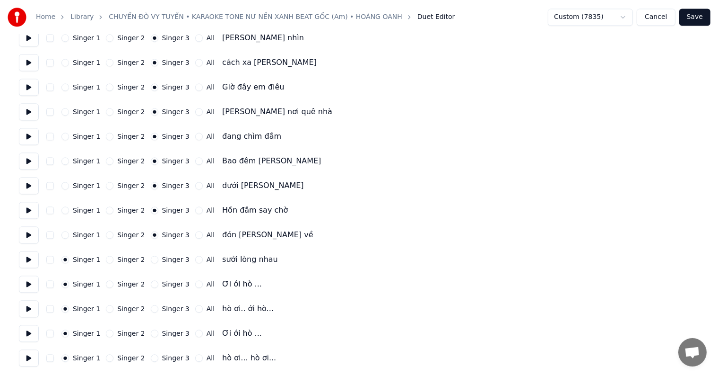
click at [158, 257] on button "Singer 3" at bounding box center [155, 259] width 8 height 8
click at [165, 281] on label "Singer 3" at bounding box center [175, 283] width 27 height 7
click at [158, 281] on button "Singer 3" at bounding box center [155, 284] width 8 height 8
drag, startPoint x: 168, startPoint y: 307, endPoint x: 168, endPoint y: 316, distance: 8.5
click at [168, 308] on label "Singer 3" at bounding box center [175, 308] width 27 height 7
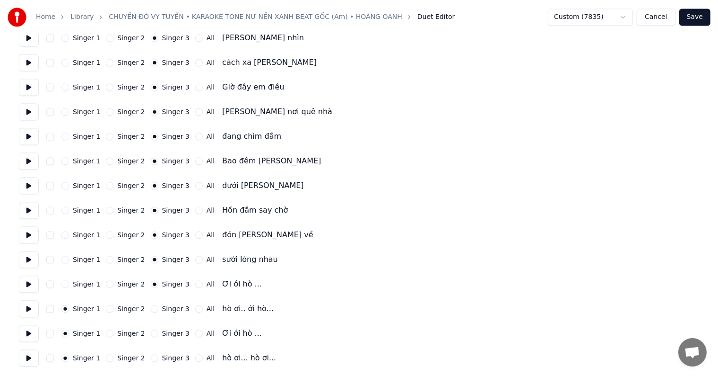
click at [158, 308] on button "Singer 3" at bounding box center [155, 309] width 8 height 8
drag, startPoint x: 167, startPoint y: 331, endPoint x: 165, endPoint y: 346, distance: 15.3
click at [167, 332] on label "Singer 3" at bounding box center [175, 333] width 27 height 7
click at [158, 332] on button "Singer 3" at bounding box center [155, 333] width 8 height 8
click at [163, 358] on label "Singer 3" at bounding box center [175, 357] width 27 height 7
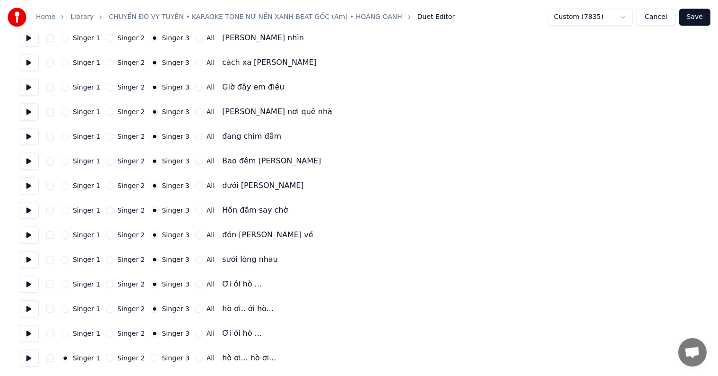
click at [158, 358] on button "Singer 3" at bounding box center [155, 358] width 8 height 8
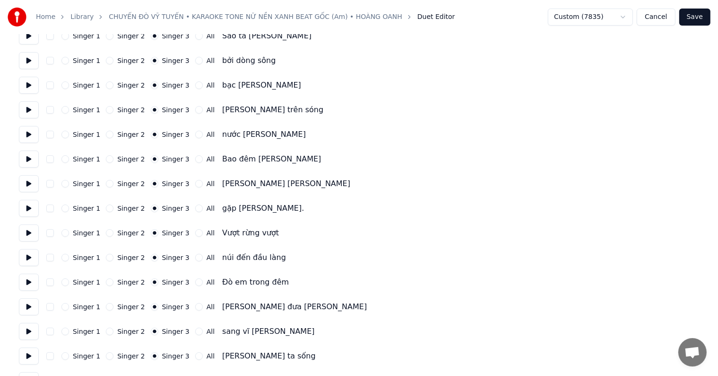
scroll to position [0, 0]
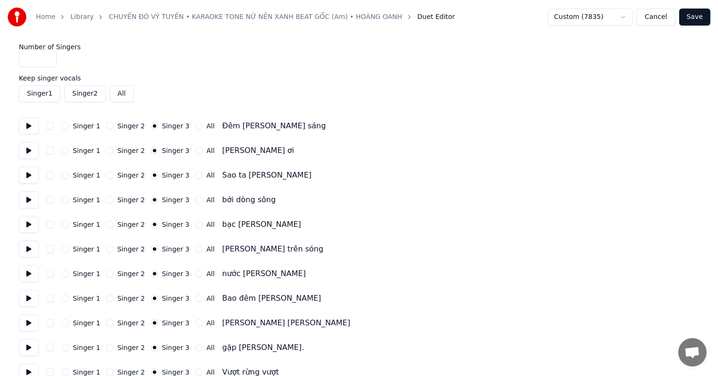
click at [701, 11] on button "Save" at bounding box center [695, 17] width 31 height 17
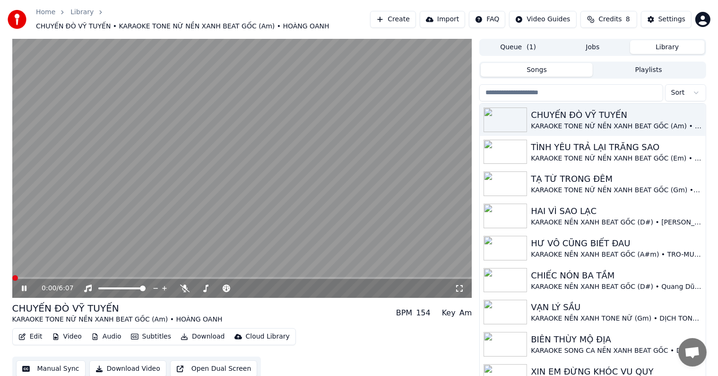
click at [12, 275] on span at bounding box center [15, 278] width 6 height 6
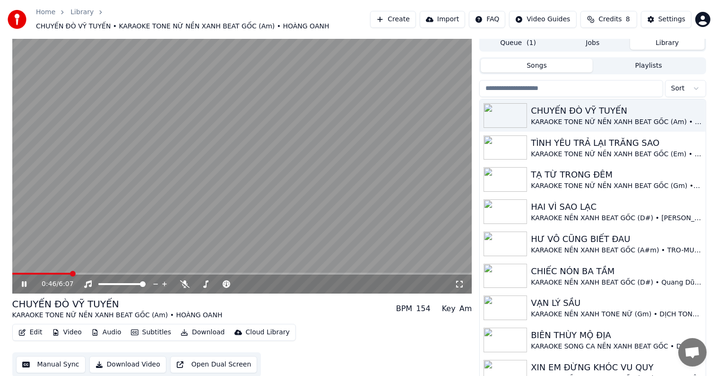
click at [48, 266] on video at bounding box center [242, 164] width 460 height 259
click at [49, 246] on video at bounding box center [242, 164] width 460 height 259
click at [48, 271] on span at bounding box center [51, 274] width 6 height 6
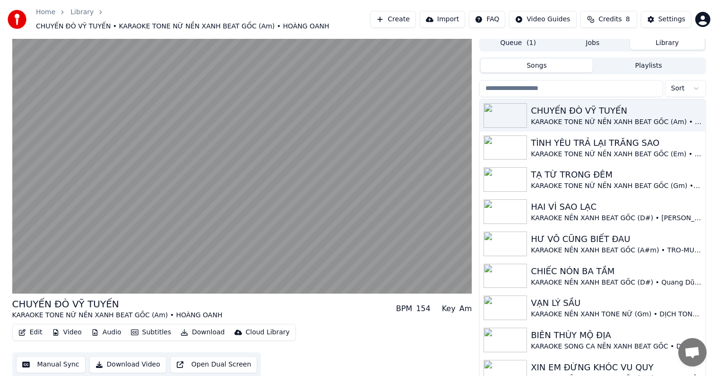
click at [33, 327] on button "Edit" at bounding box center [31, 331] width 32 height 13
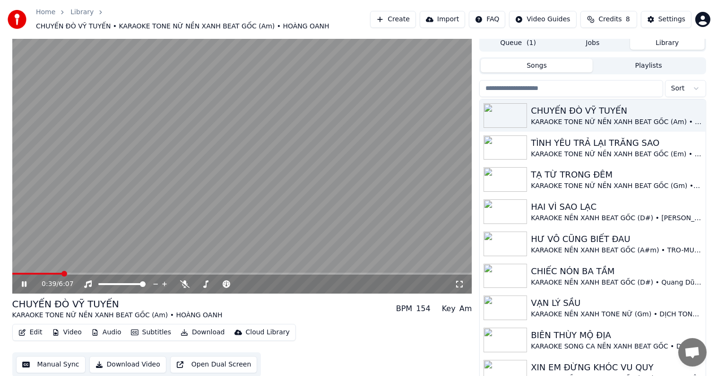
click at [62, 123] on video at bounding box center [242, 164] width 460 height 259
click at [42, 271] on span at bounding box center [45, 274] width 6 height 6
click at [24, 280] on icon at bounding box center [24, 283] width 6 height 7
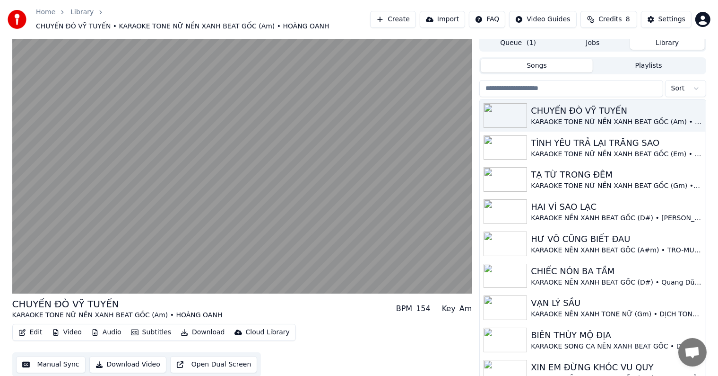
click at [36, 234] on video at bounding box center [242, 164] width 460 height 259
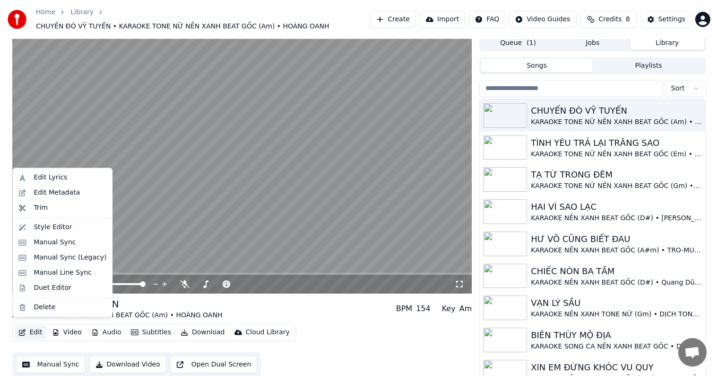
click at [33, 326] on button "Edit" at bounding box center [31, 331] width 32 height 13
click at [53, 192] on div "Edit Metadata" at bounding box center [57, 192] width 46 height 9
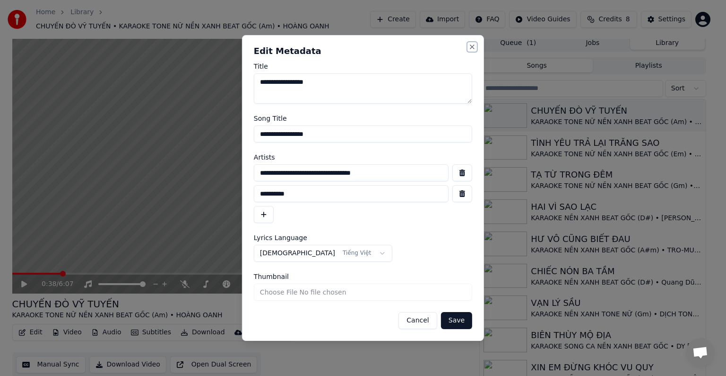
click at [470, 45] on button "Close" at bounding box center [473, 47] width 8 height 8
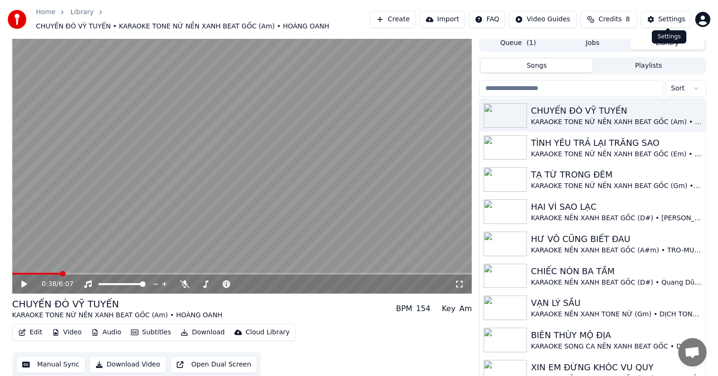
click at [672, 16] on div "Settings" at bounding box center [672, 19] width 27 height 9
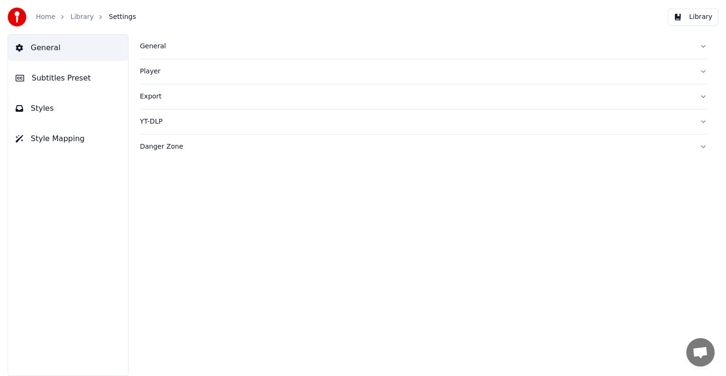
click at [48, 73] on span "Subtitles Preset" at bounding box center [61, 77] width 59 height 11
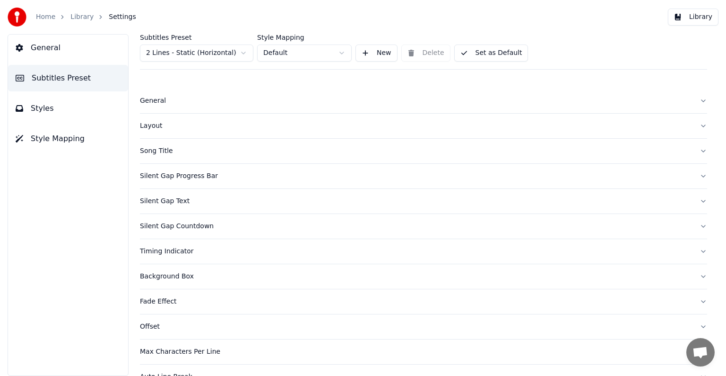
click at [159, 149] on div "Song Title" at bounding box center [416, 150] width 552 height 9
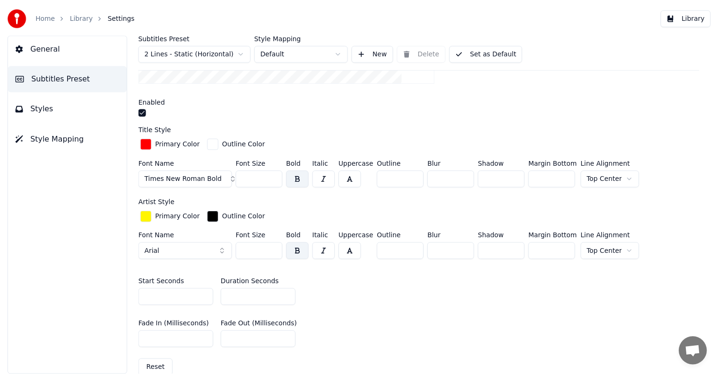
scroll to position [331, 0]
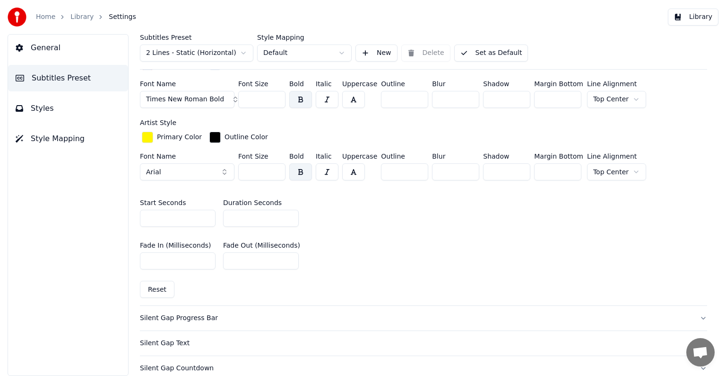
drag, startPoint x: 253, startPoint y: 213, endPoint x: 207, endPoint y: 211, distance: 45.4
click at [207, 211] on div "Start Seconds * Duration Seconds **" at bounding box center [424, 213] width 568 height 43
type input "**"
click at [700, 13] on button "Library" at bounding box center [693, 17] width 51 height 17
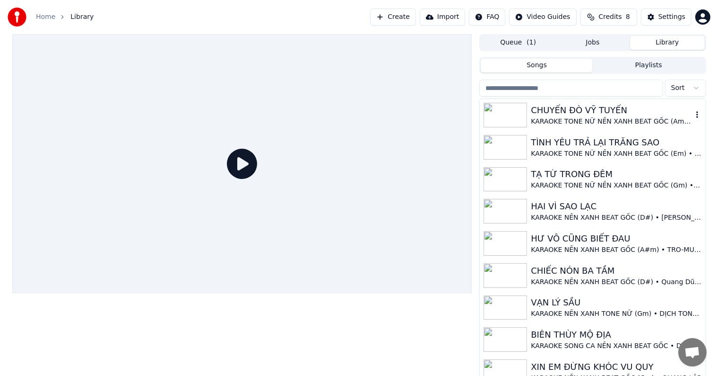
click at [585, 103] on div "CHUYẾN ĐÒ [PERSON_NAME] KARAOKE TONE NỮ NỀN XANH BEAT GỐC (Am) • [PERSON_NAME]" at bounding box center [593, 115] width 226 height 32
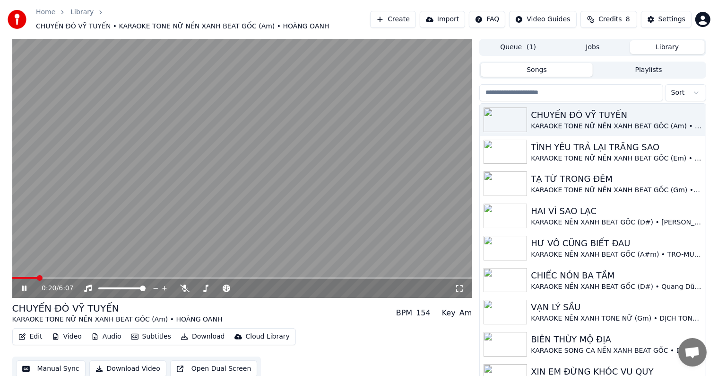
click at [37, 275] on span at bounding box center [40, 278] width 6 height 6
click at [57, 363] on button "Manual Sync" at bounding box center [51, 368] width 70 height 17
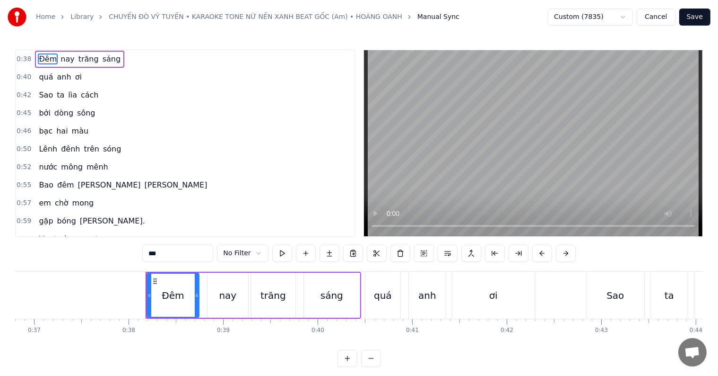
scroll to position [0, 3564]
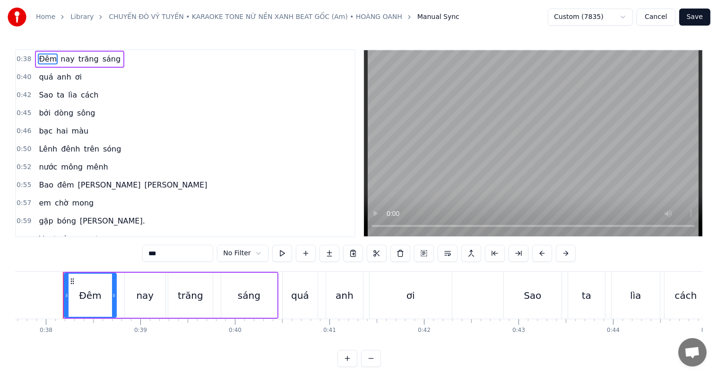
click at [41, 57] on span "Đêm" at bounding box center [48, 58] width 20 height 11
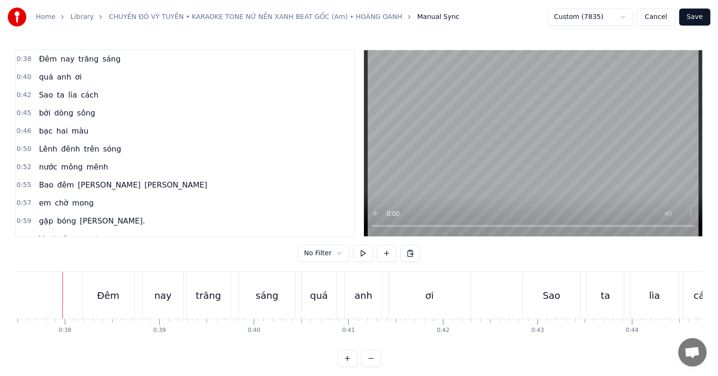
click at [545, 288] on div "Sao" at bounding box center [551, 295] width 17 height 14
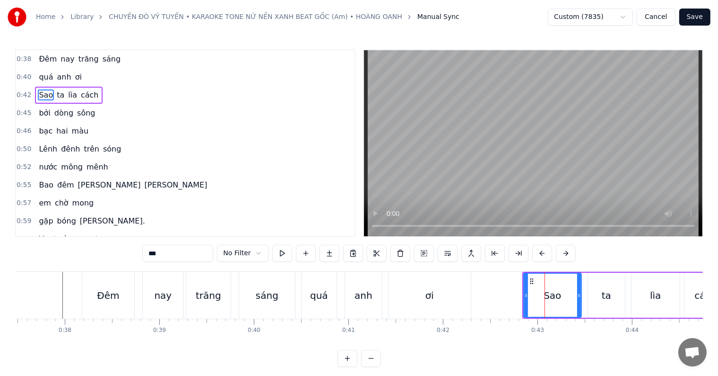
click at [153, 253] on input "***" at bounding box center [177, 253] width 71 height 17
click at [141, 255] on input "***" at bounding box center [166, 253] width 71 height 17
click at [194, 253] on input "***" at bounding box center [166, 253] width 71 height 17
drag, startPoint x: 198, startPoint y: 253, endPoint x: 189, endPoint y: 253, distance: 8.5
click at [189, 253] on input "***" at bounding box center [166, 253] width 71 height 17
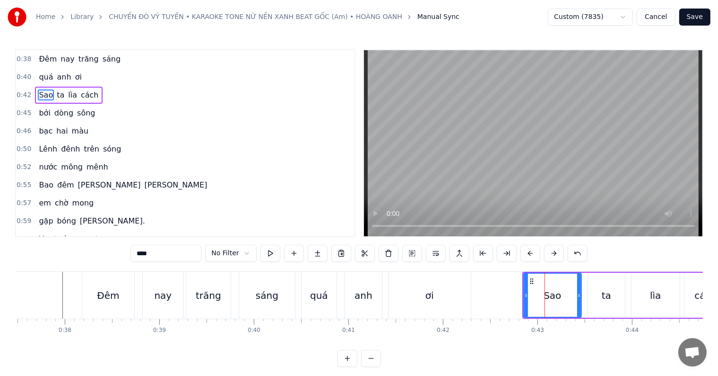
click at [137, 252] on input "***" at bounding box center [166, 253] width 71 height 17
click at [138, 255] on input "***" at bounding box center [166, 253] width 71 height 17
click at [139, 253] on input "***" at bounding box center [166, 253] width 71 height 17
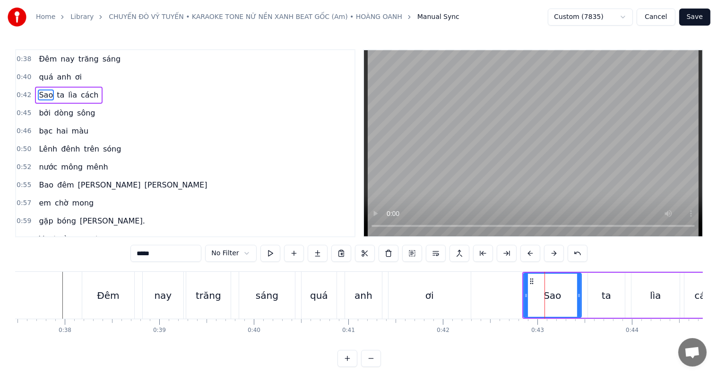
click at [139, 253] on input "***" at bounding box center [166, 253] width 71 height 17
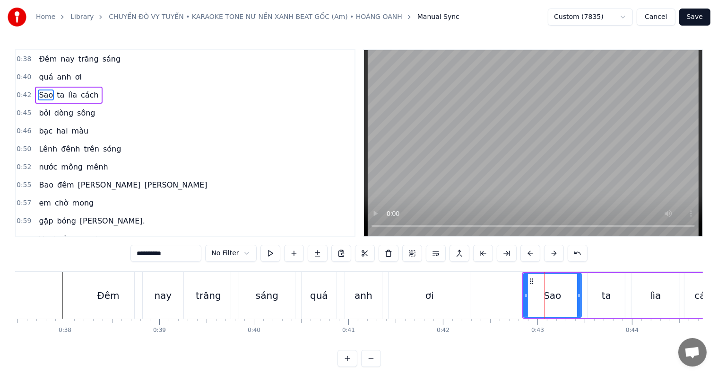
click at [139, 253] on input "***" at bounding box center [166, 253] width 71 height 17
type input "***"
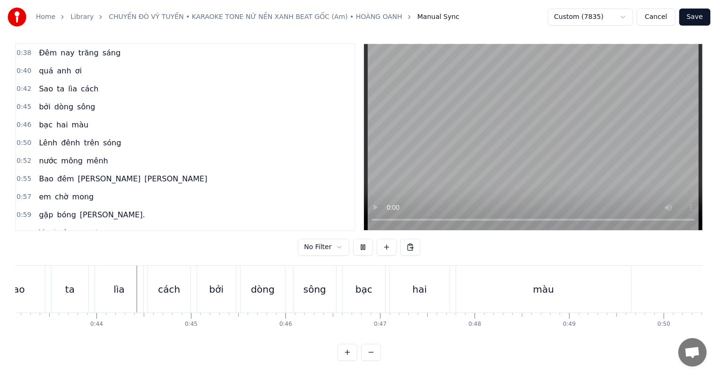
scroll to position [0, 4091]
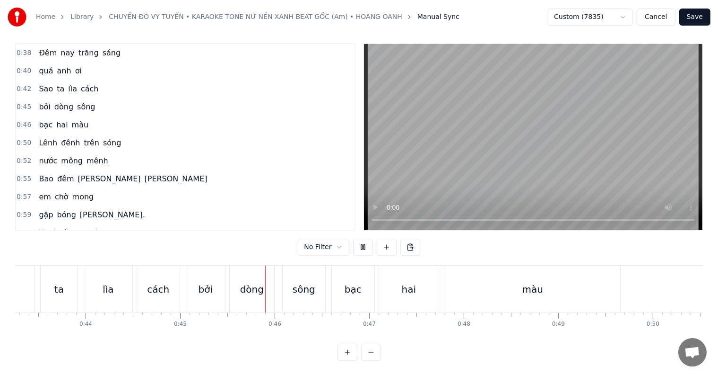
click at [42, 47] on span "Đêm" at bounding box center [48, 52] width 20 height 11
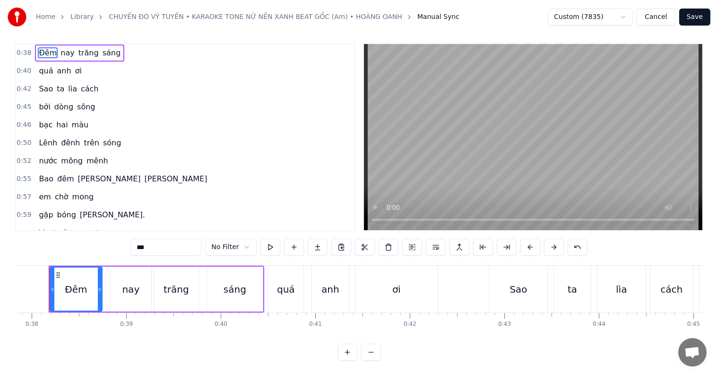
scroll to position [0, 3564]
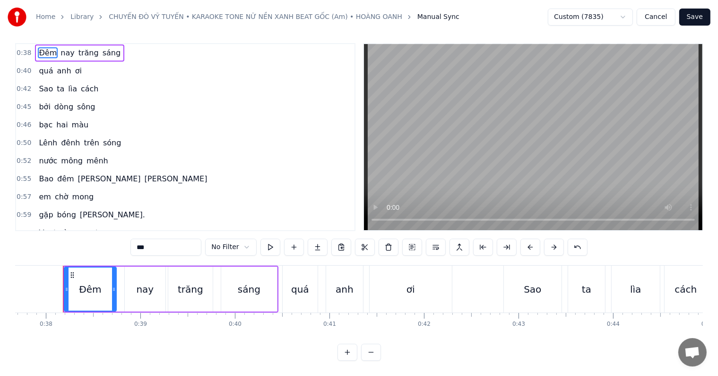
click at [298, 283] on div "quá" at bounding box center [300, 289] width 18 height 14
type input "***"
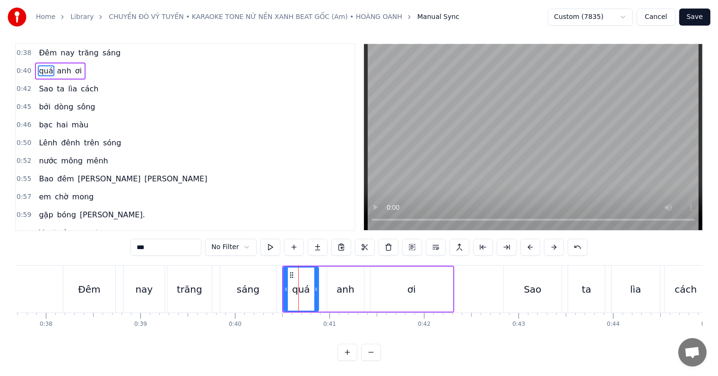
scroll to position [0, 0]
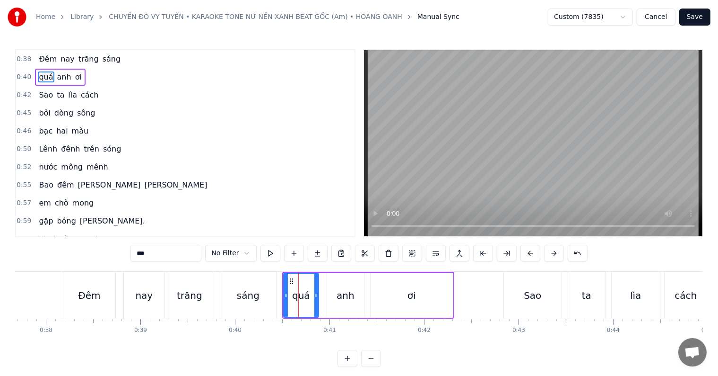
click at [664, 17] on button "Cancel" at bounding box center [656, 17] width 38 height 17
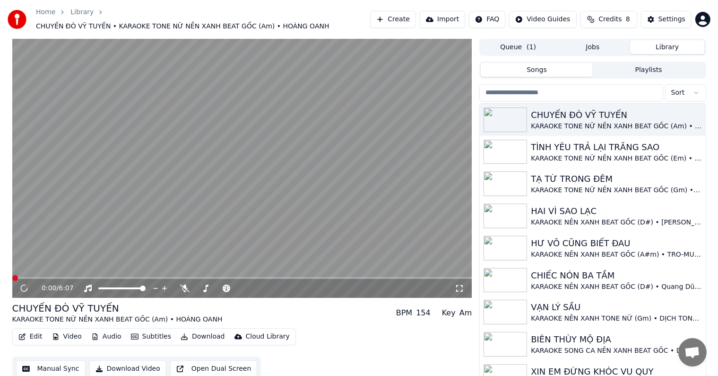
click at [48, 360] on button "Manual Sync" at bounding box center [51, 368] width 70 height 17
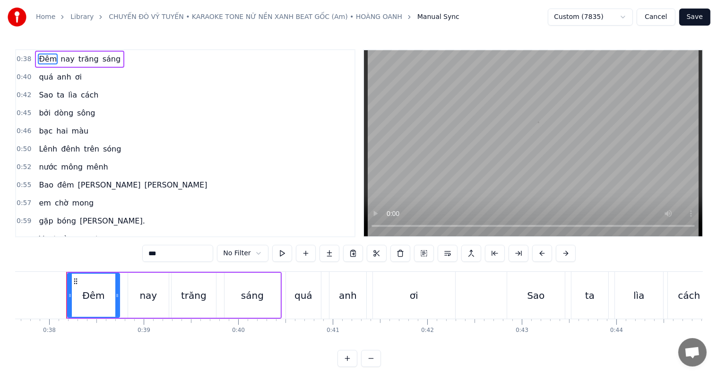
scroll to position [0, 3564]
click at [305, 301] on div "quá" at bounding box center [300, 295] width 18 height 14
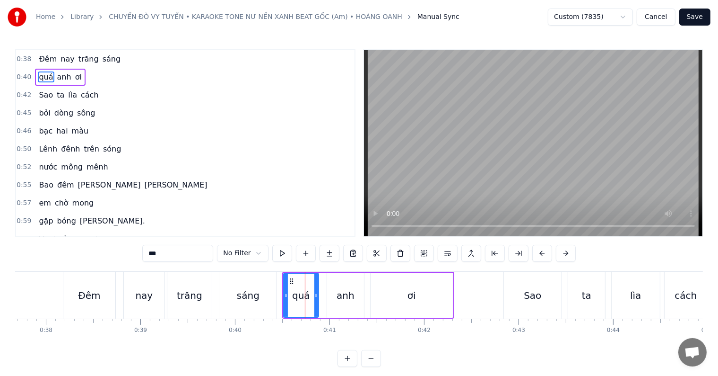
click at [243, 302] on div "sáng" at bounding box center [248, 294] width 56 height 47
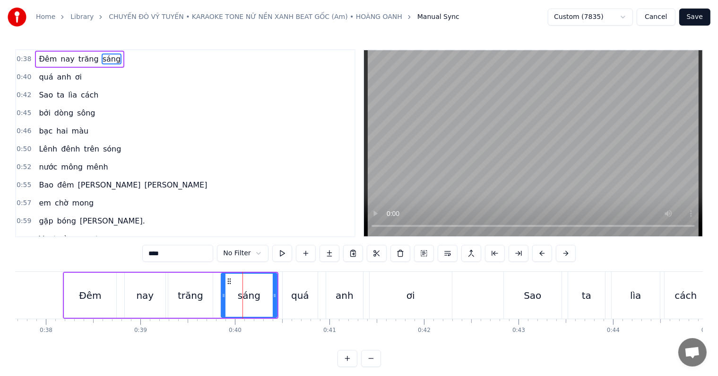
click at [299, 295] on div "quá" at bounding box center [300, 295] width 18 height 14
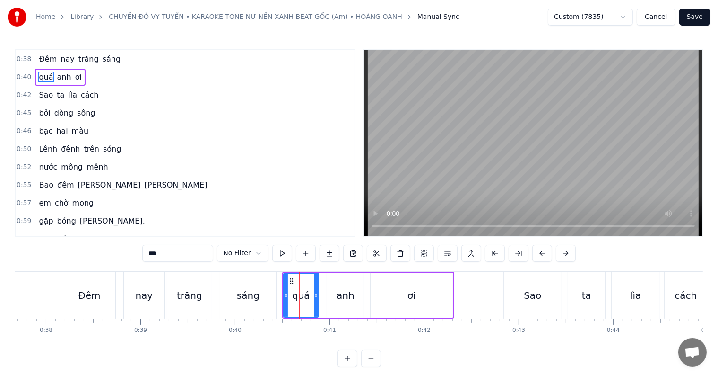
click at [260, 299] on div "sáng" at bounding box center [248, 294] width 56 height 47
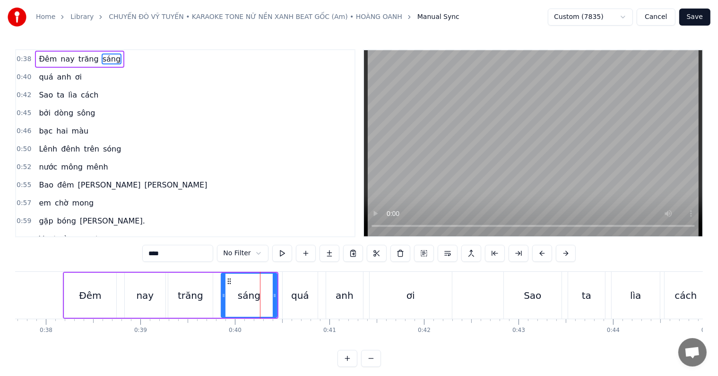
click at [288, 297] on div "quá" at bounding box center [300, 294] width 35 height 47
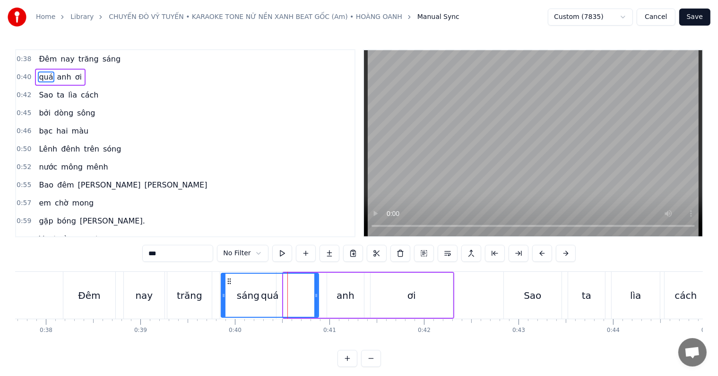
drag, startPoint x: 286, startPoint y: 295, endPoint x: 223, endPoint y: 294, distance: 62.4
click at [223, 294] on icon at bounding box center [224, 295] width 4 height 8
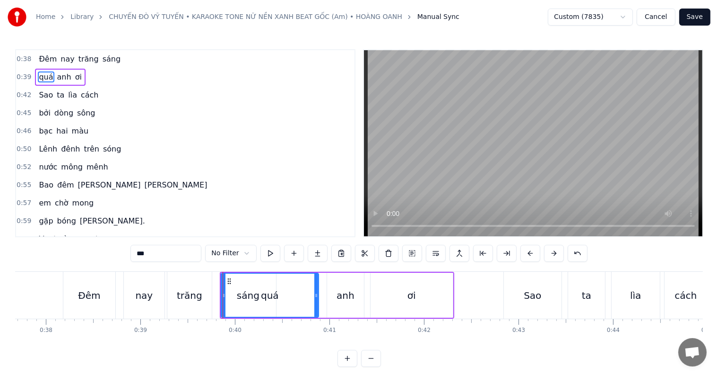
click at [139, 251] on input "***" at bounding box center [166, 253] width 71 height 17
click at [139, 254] on input "***" at bounding box center [166, 253] width 71 height 17
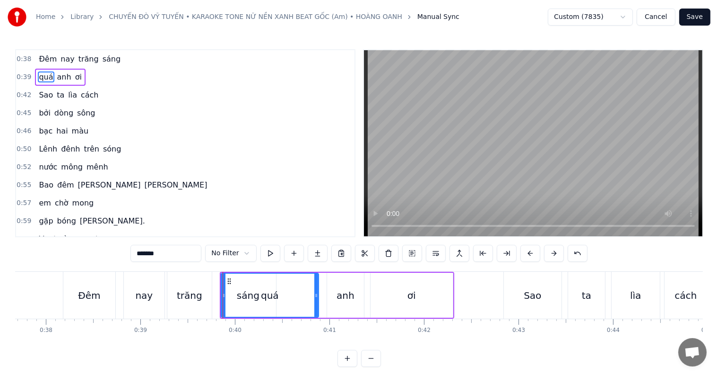
click at [139, 254] on input "***" at bounding box center [166, 253] width 71 height 17
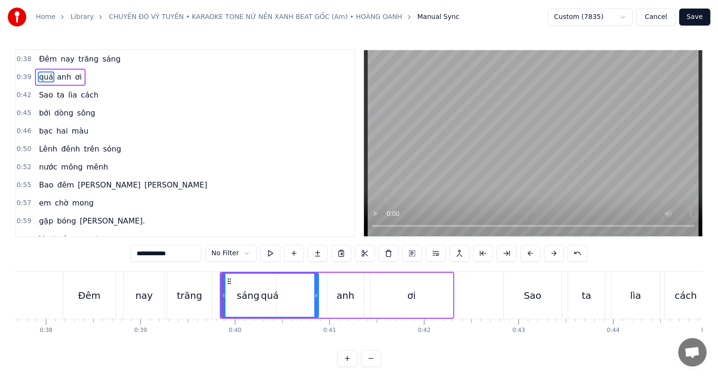
type input "***"
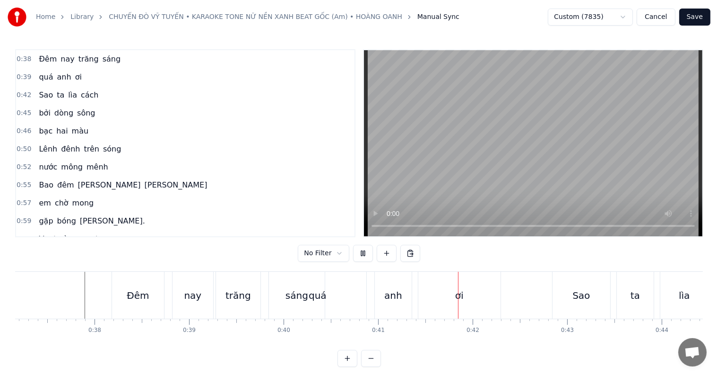
scroll to position [14, 0]
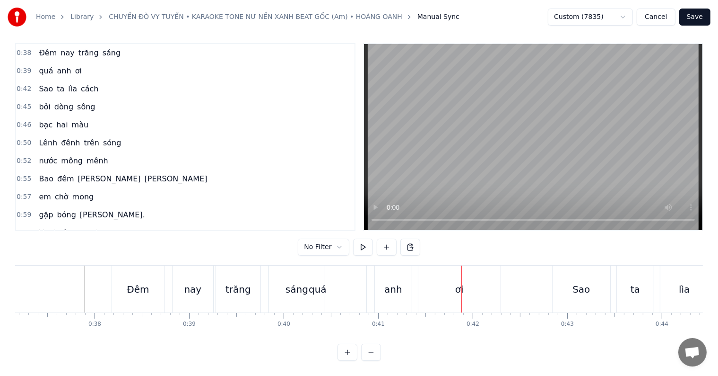
click at [663, 12] on button "Cancel" at bounding box center [656, 17] width 38 height 17
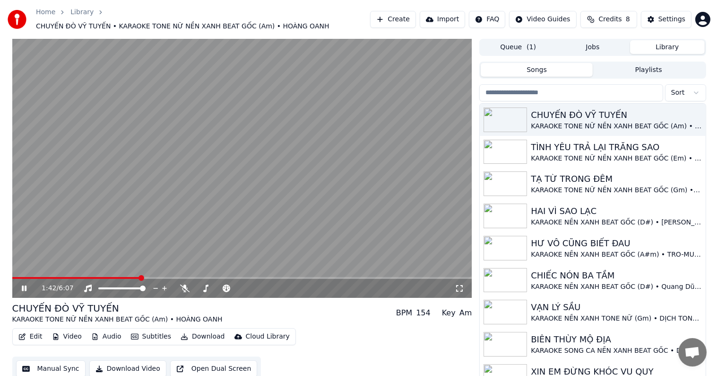
click at [132, 363] on button "Download Video" at bounding box center [127, 368] width 77 height 17
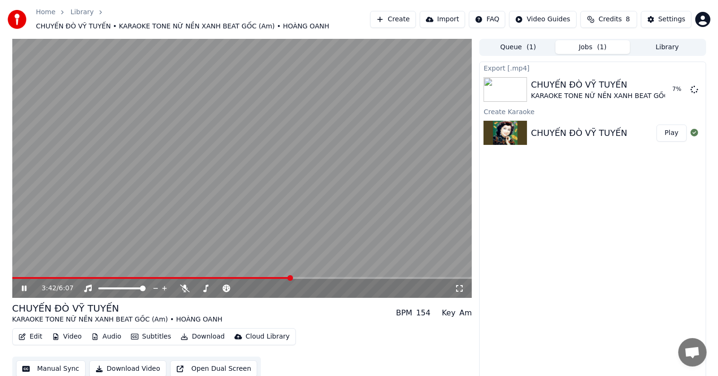
click at [174, 151] on video at bounding box center [242, 168] width 460 height 259
click at [574, 190] on div "Export [.mp4] CHUYẾN ĐÒ [PERSON_NAME] KARAOKE TONE NỮ NỀN XANH BEAT GỐC (Am) • …" at bounding box center [593, 220] width 227 height 319
click at [320, 338] on div "Edit Video Audio Subtitles Download Cloud Library Manual Sync Download Video Op…" at bounding box center [242, 354] width 460 height 53
click at [527, 214] on div "Export [.mp4] CHUYẾN ĐÒ [PERSON_NAME] KARAOKE TONE NỮ NỀN XANH BEAT GỐC (Am) • …" at bounding box center [593, 220] width 227 height 319
click at [522, 40] on button "Queue ( 1 )" at bounding box center [518, 47] width 75 height 14
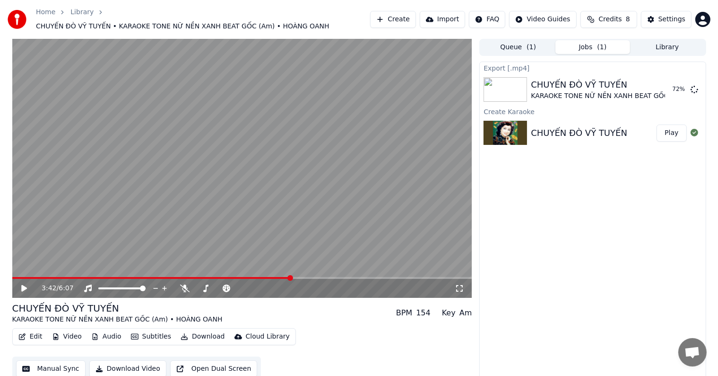
click at [598, 42] on button "Jobs ( 1 )" at bounding box center [593, 47] width 75 height 14
click at [553, 210] on div "Export [.mp4] CHUYẾN ĐÒ [PERSON_NAME] KARAOKE TONE NỮ NỀN XANH BEAT GỐC (Am) • …" at bounding box center [593, 220] width 227 height 319
